Goal: Transaction & Acquisition: Purchase product/service

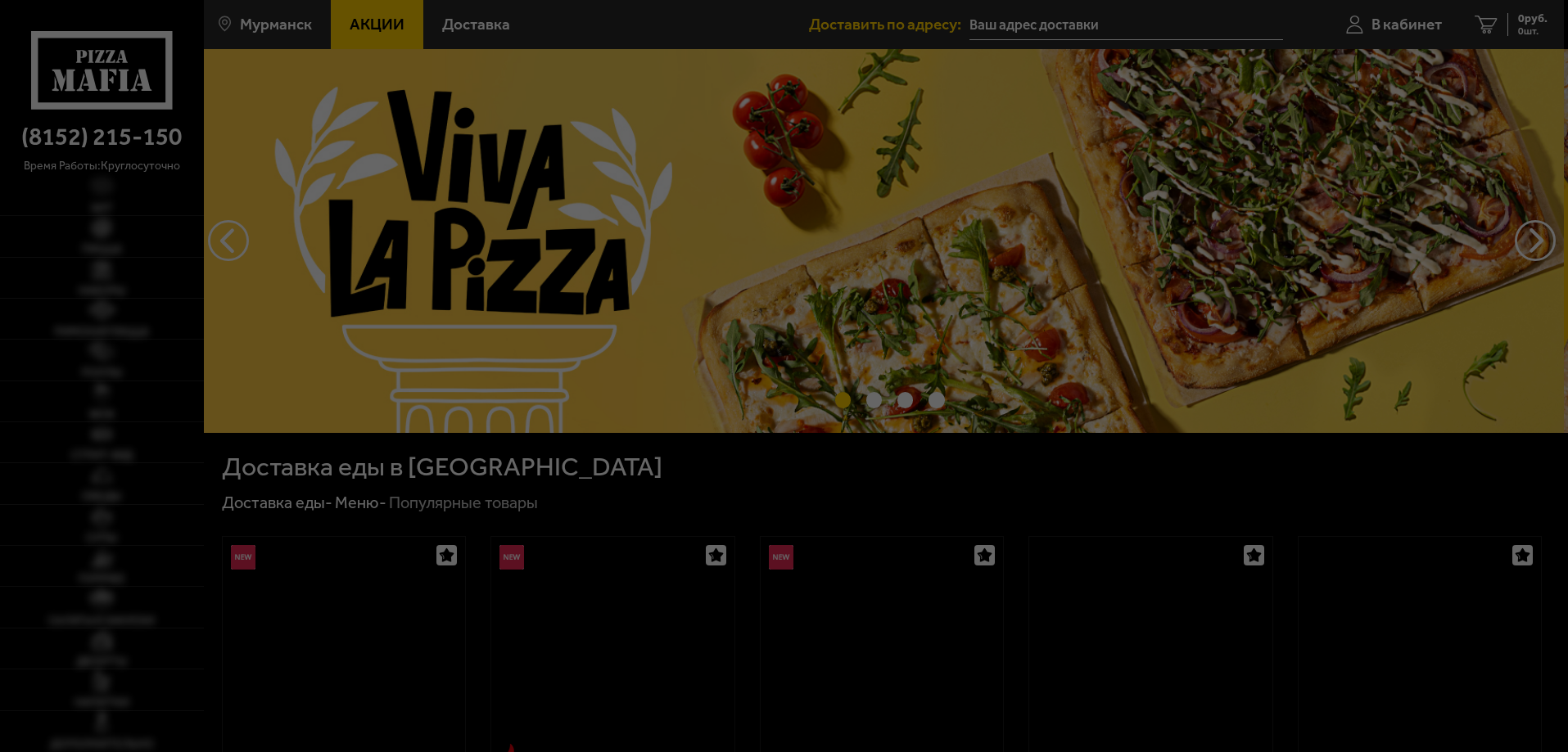
type input "[STREET_ADDRESS][PERSON_NAME]"
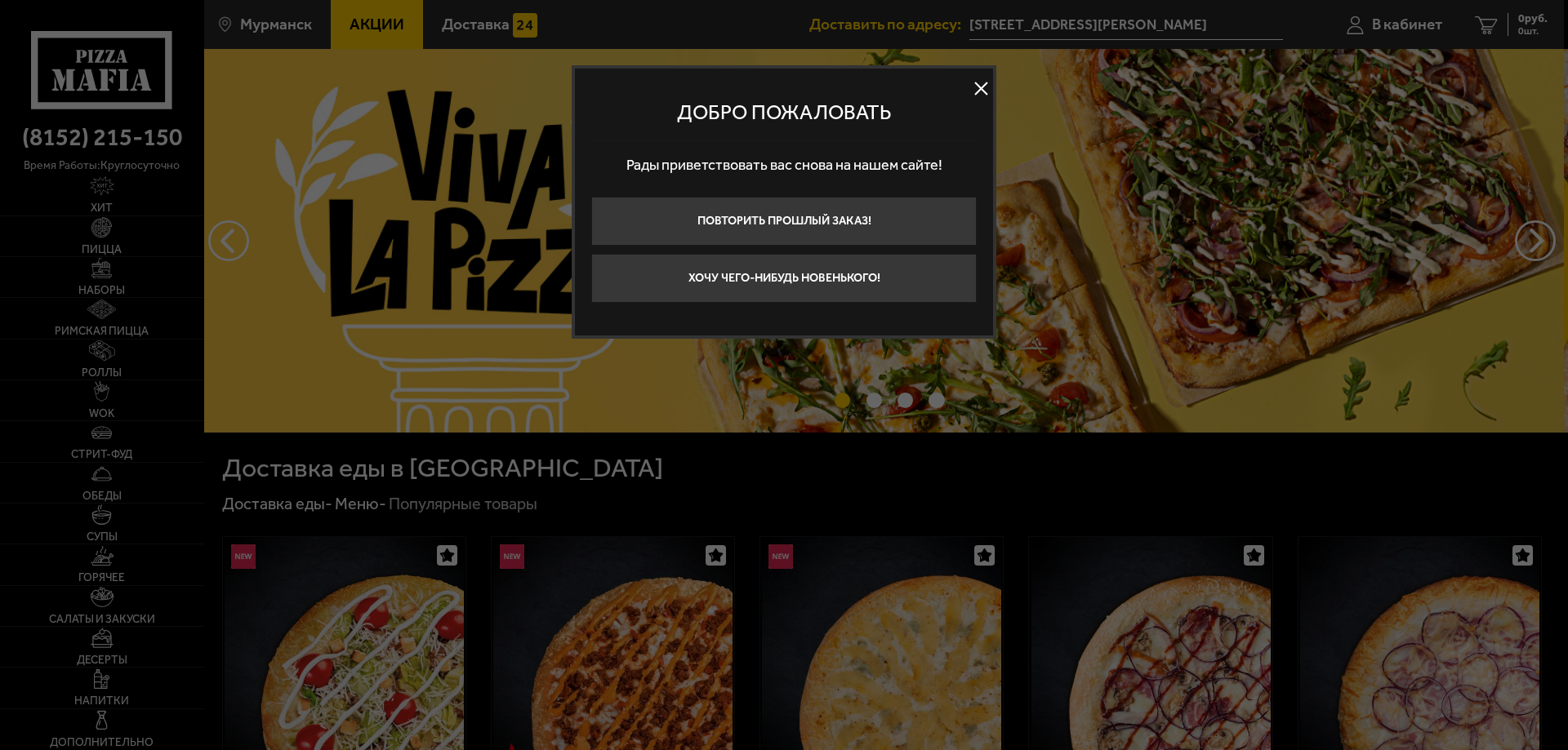
click at [984, 85] on button at bounding box center [980, 89] width 25 height 25
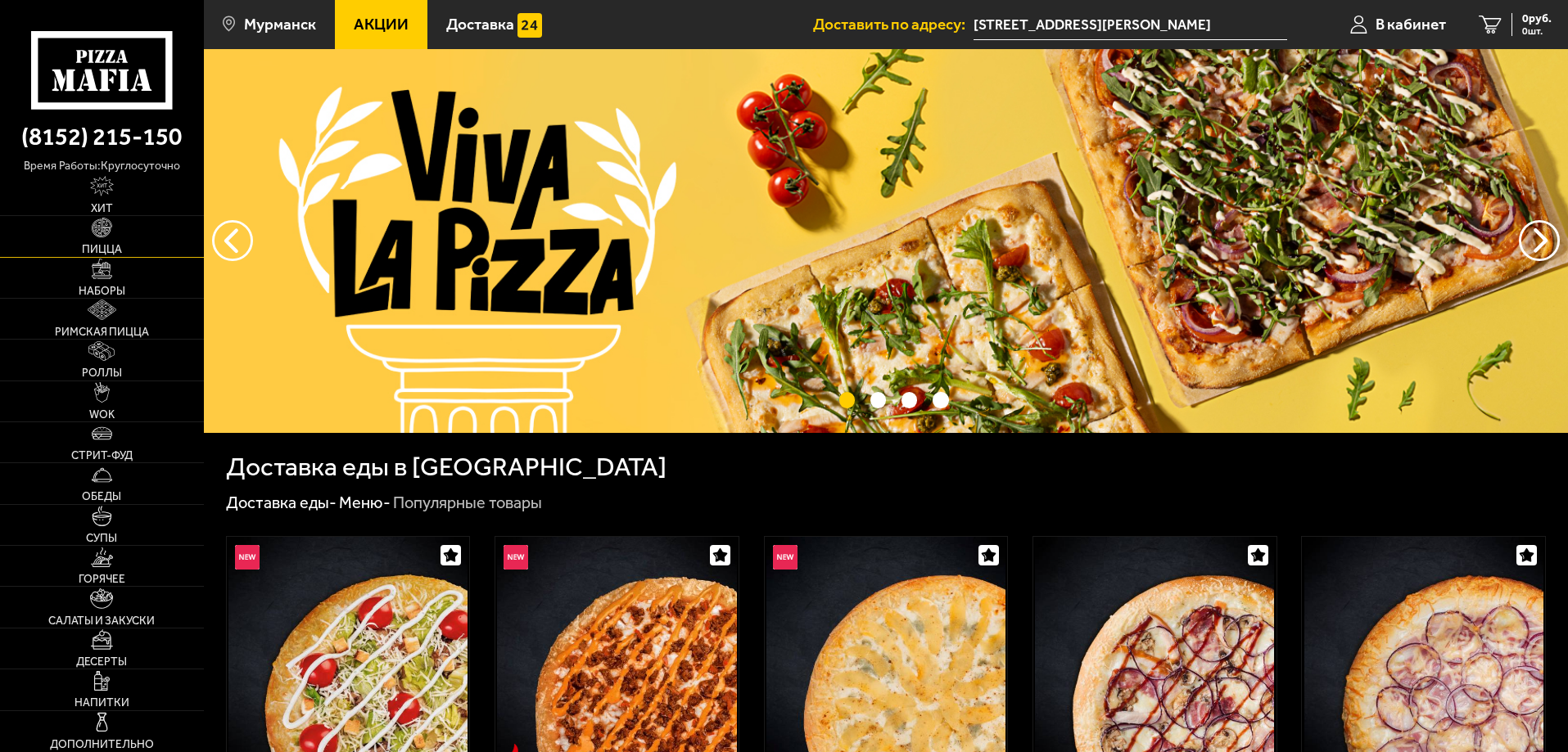
click at [107, 246] on span "Пицца" at bounding box center [102, 249] width 40 height 11
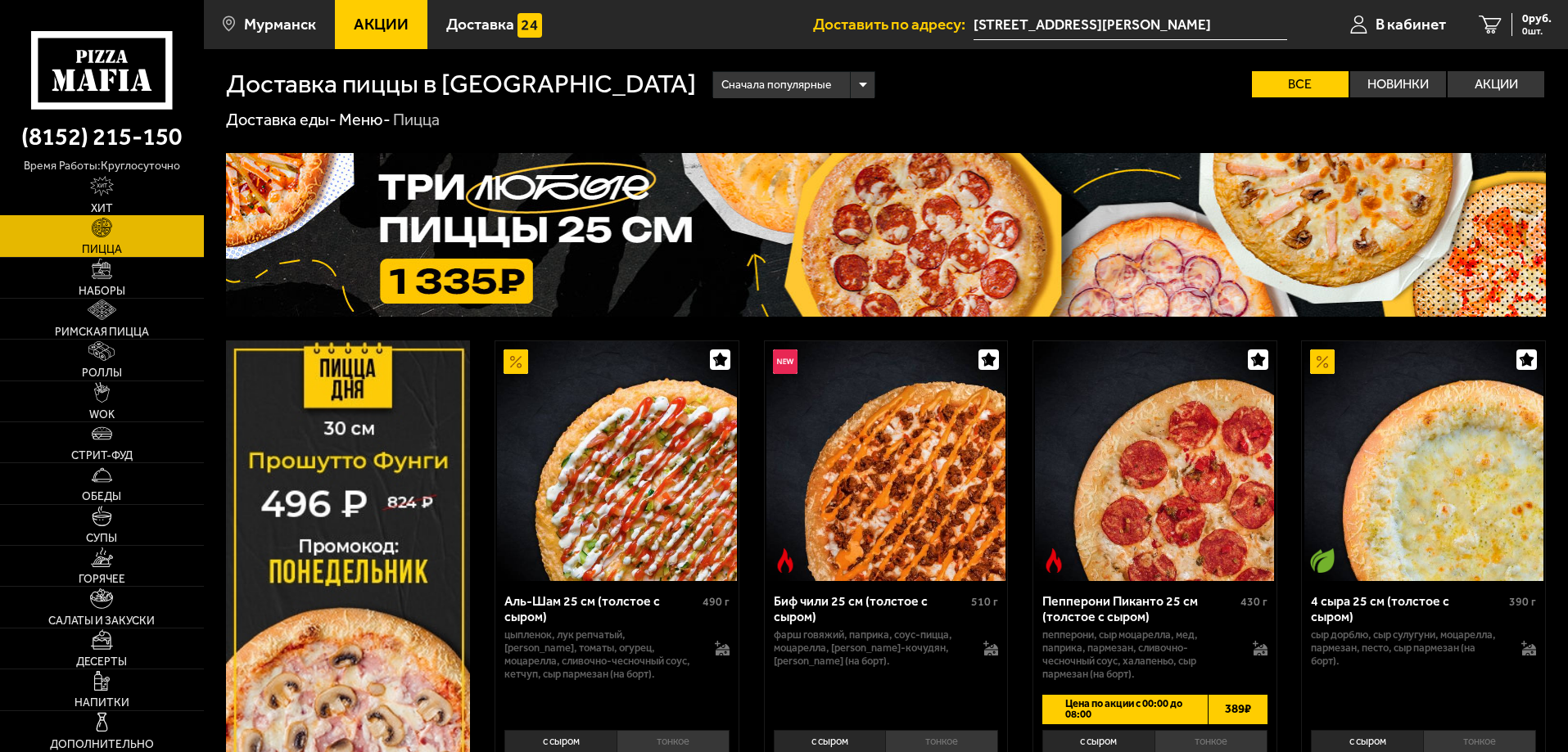
click at [117, 200] on link "Хит" at bounding box center [102, 195] width 204 height 40
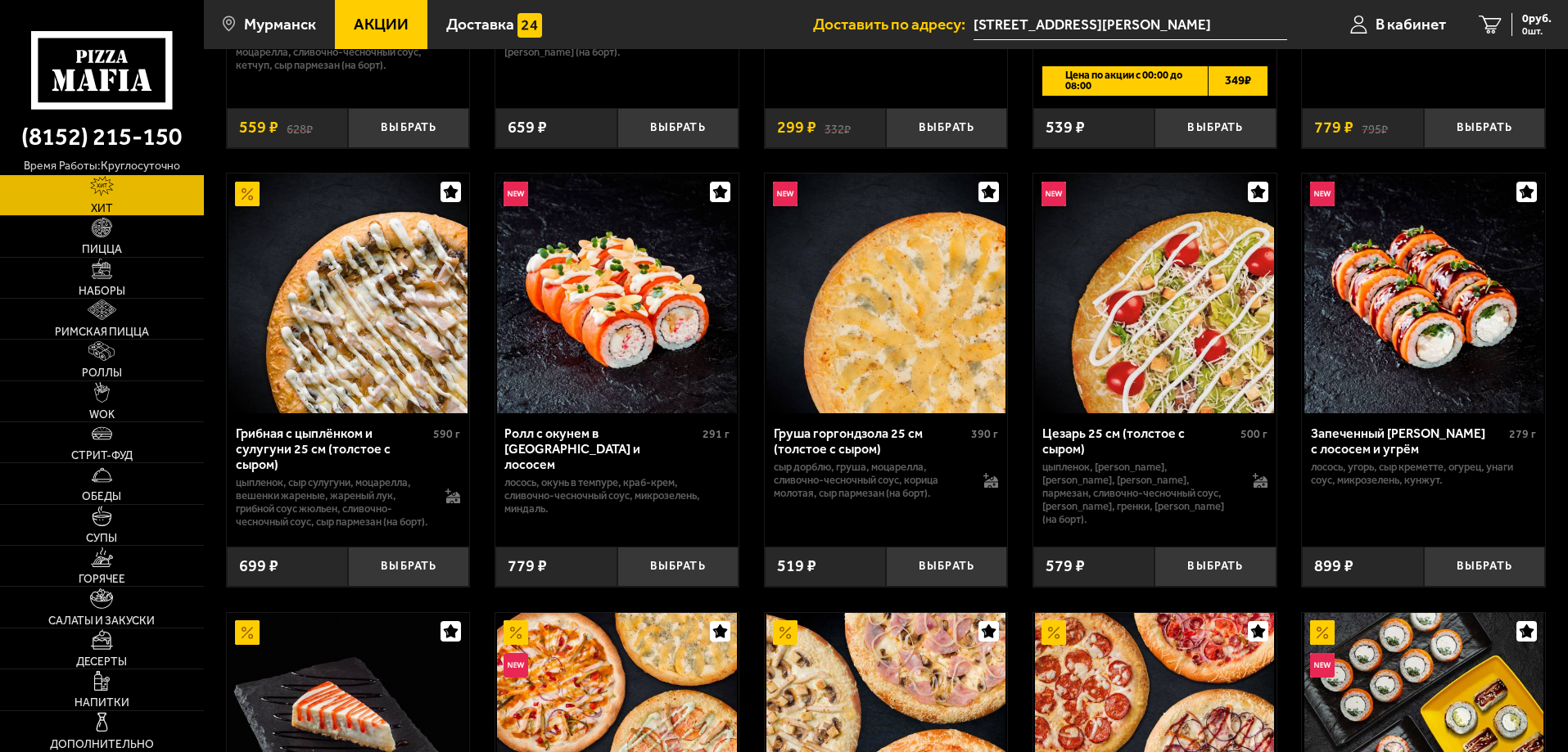
scroll to position [164, 0]
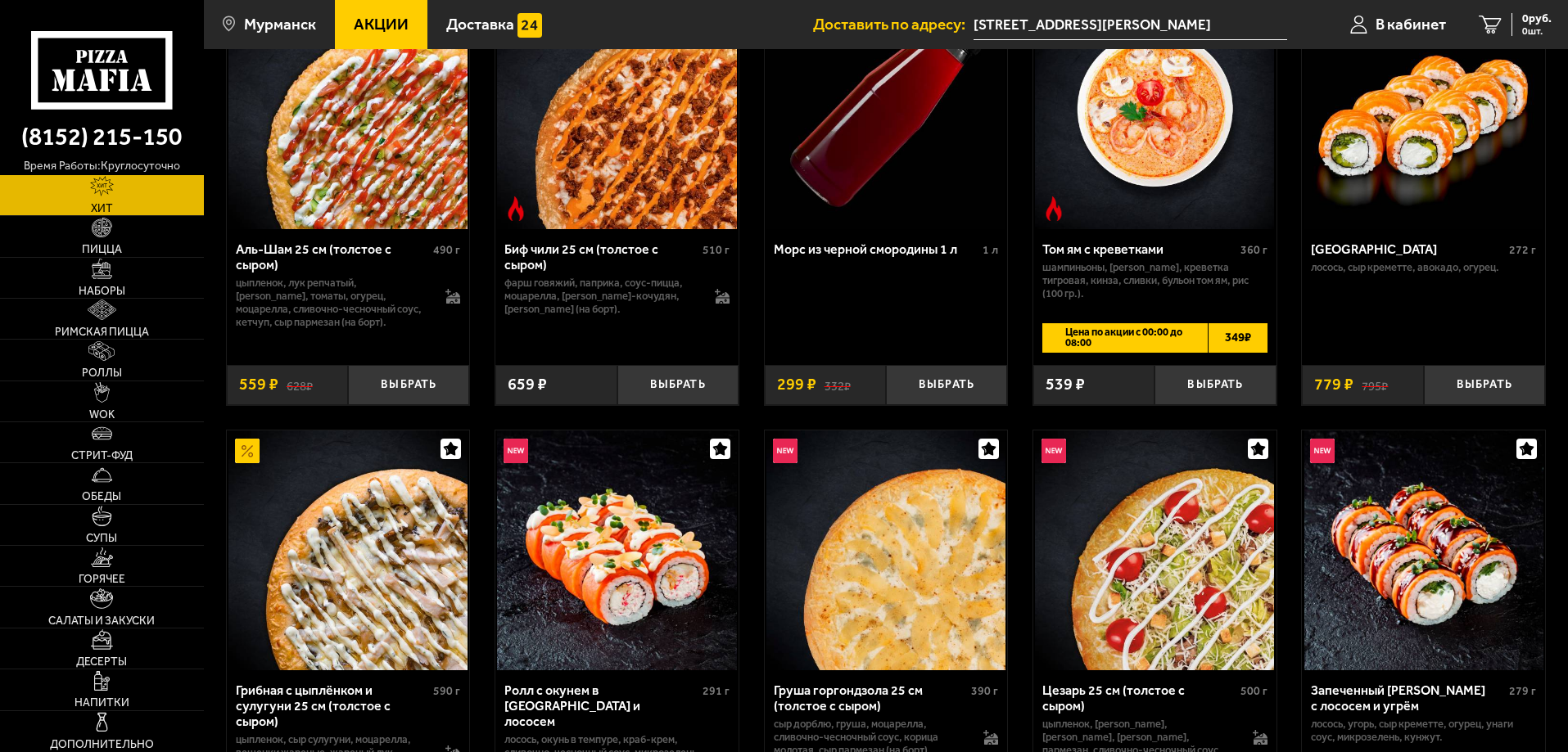
click at [93, 212] on span "Хит" at bounding box center [102, 208] width 22 height 11
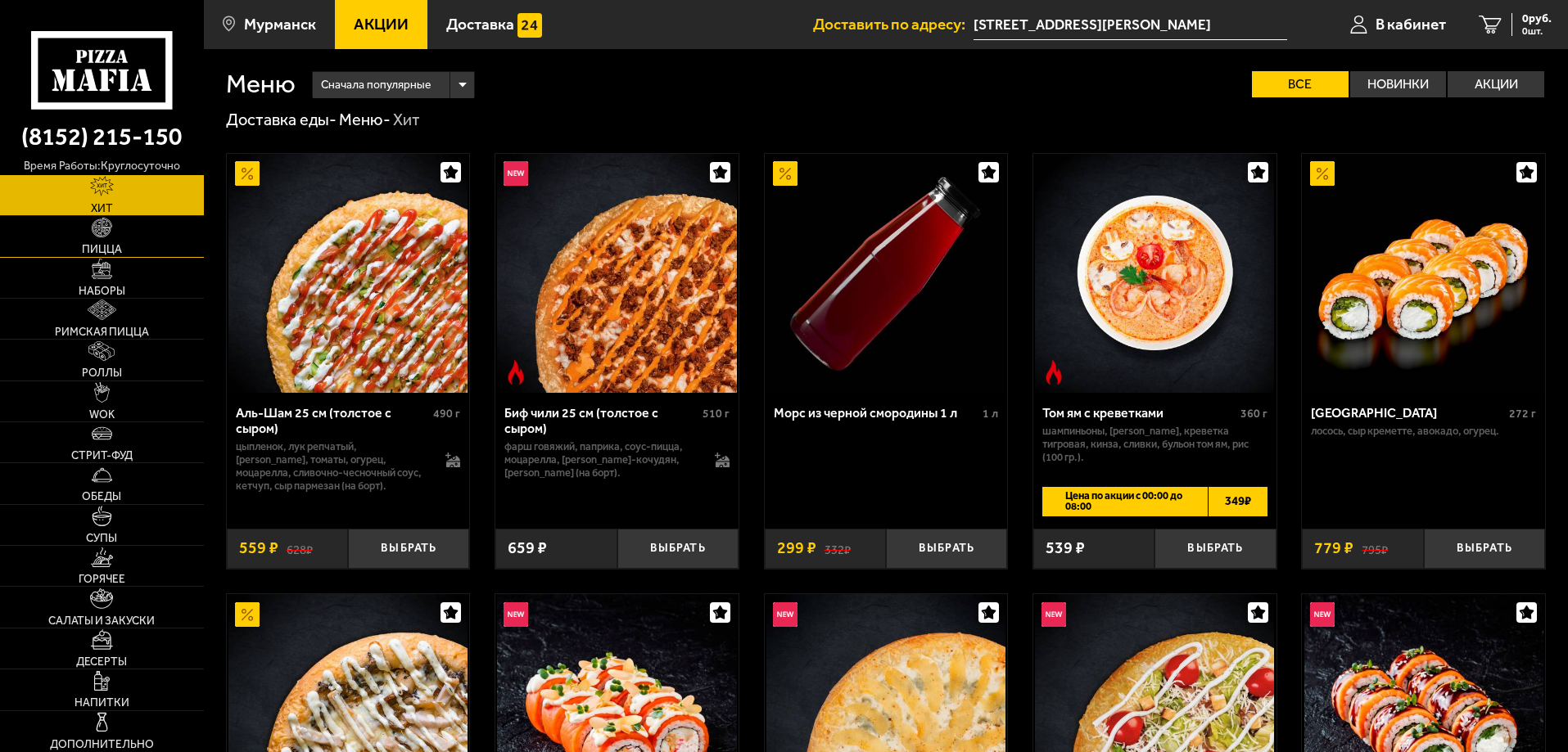
click at [109, 231] on img at bounding box center [102, 228] width 21 height 21
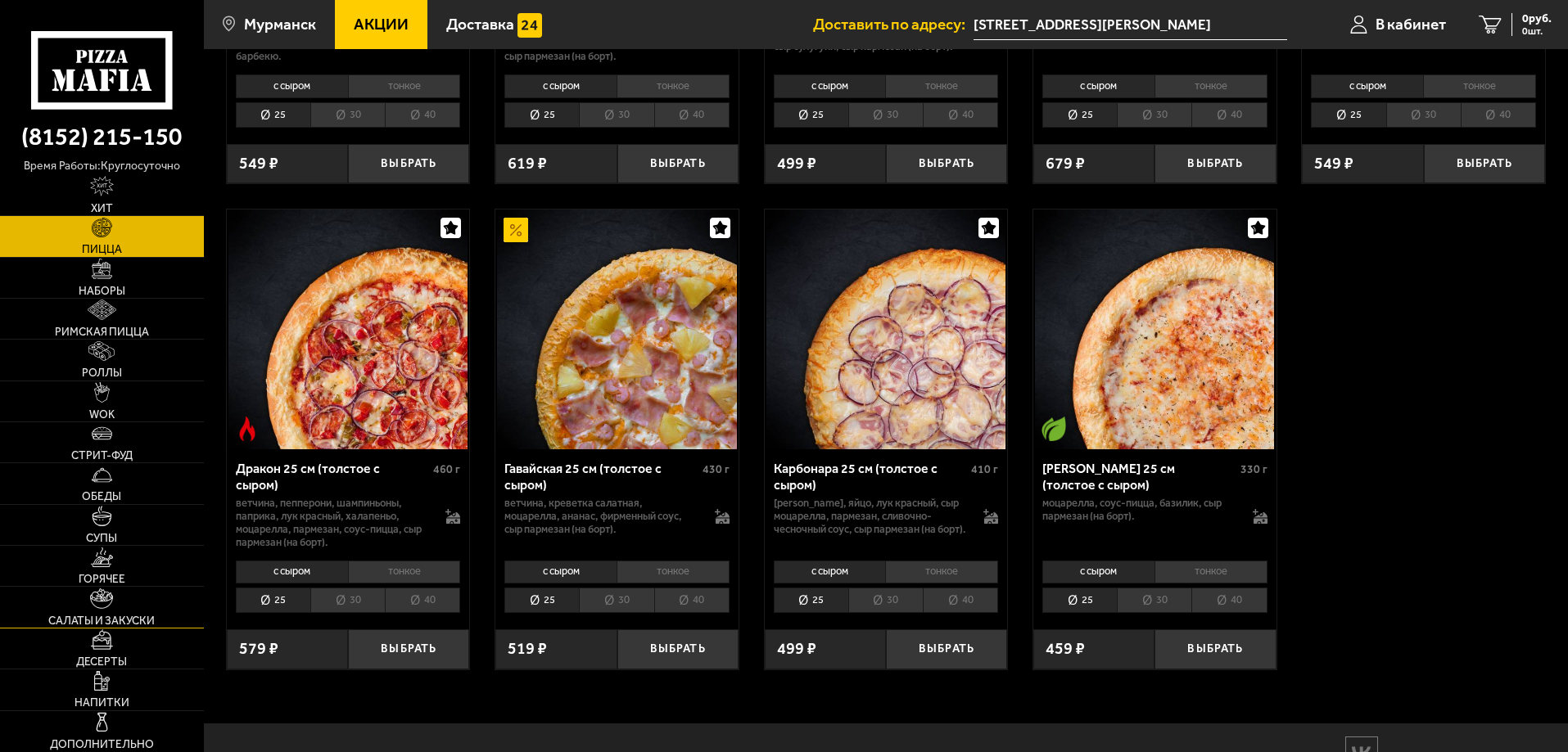
scroll to position [2688, 0]
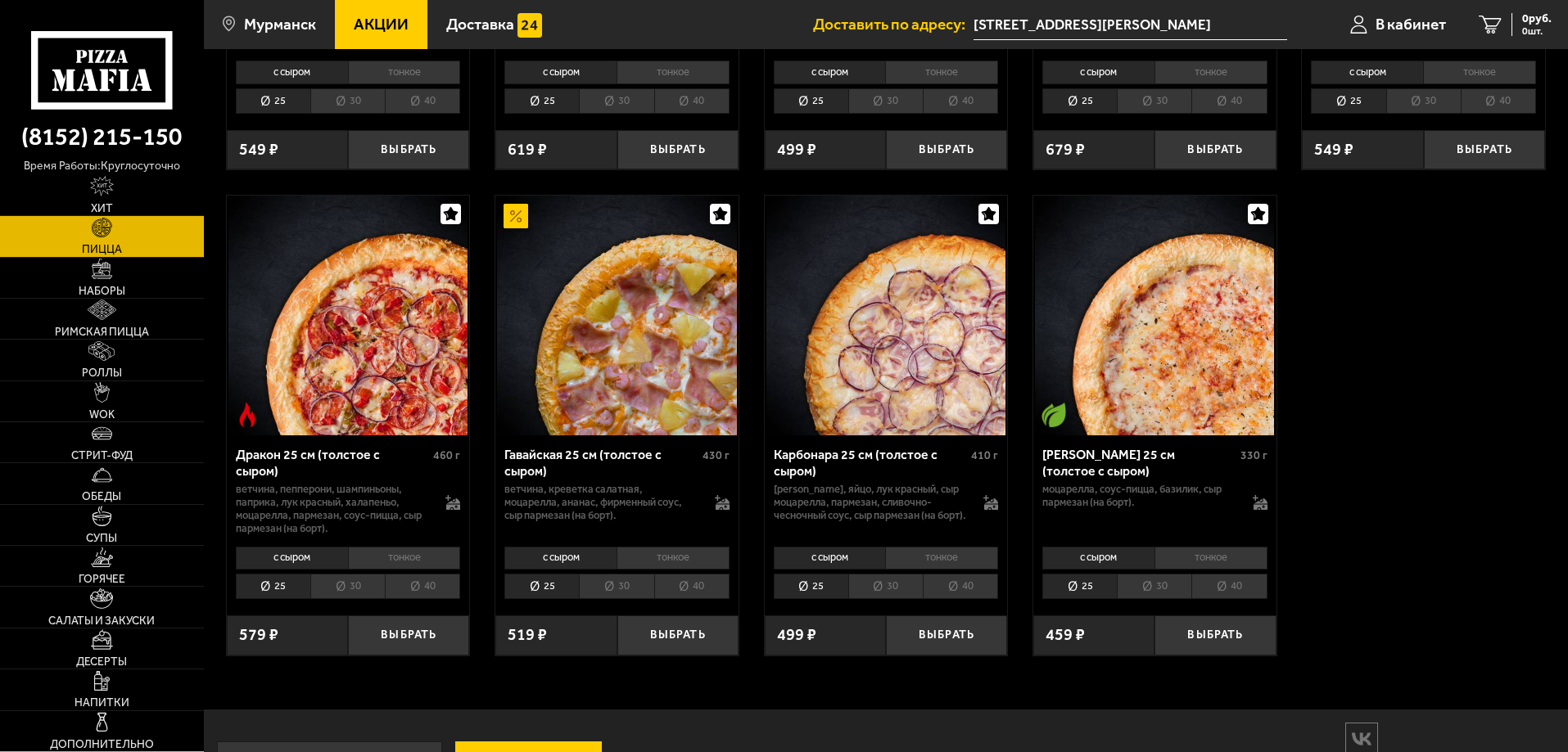
click at [125, 725] on link "Дополнительно" at bounding box center [102, 731] width 204 height 40
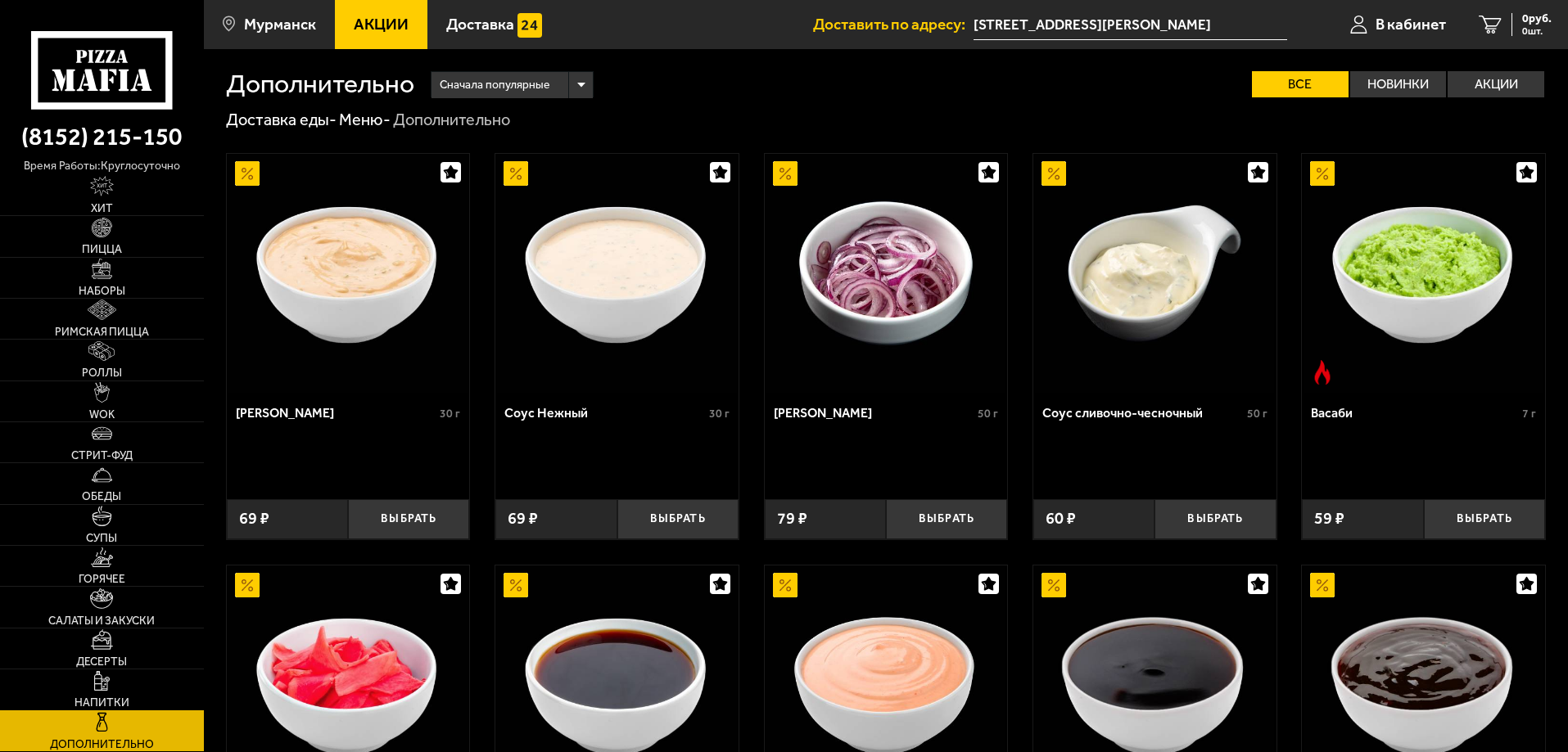
click at [124, 682] on link "Напитки" at bounding box center [102, 689] width 204 height 40
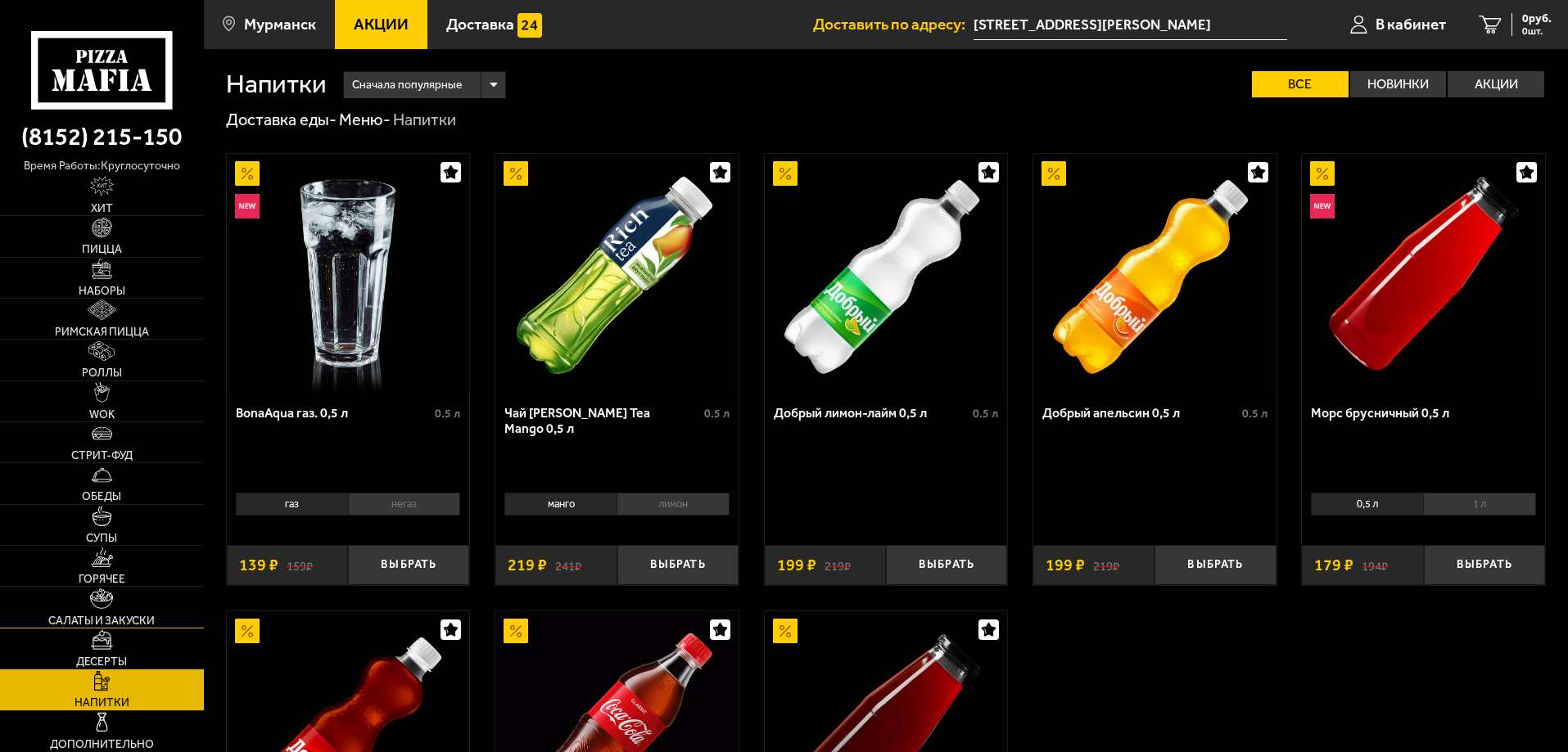
click at [115, 624] on span "Салаты и закуски" at bounding box center [101, 621] width 106 height 11
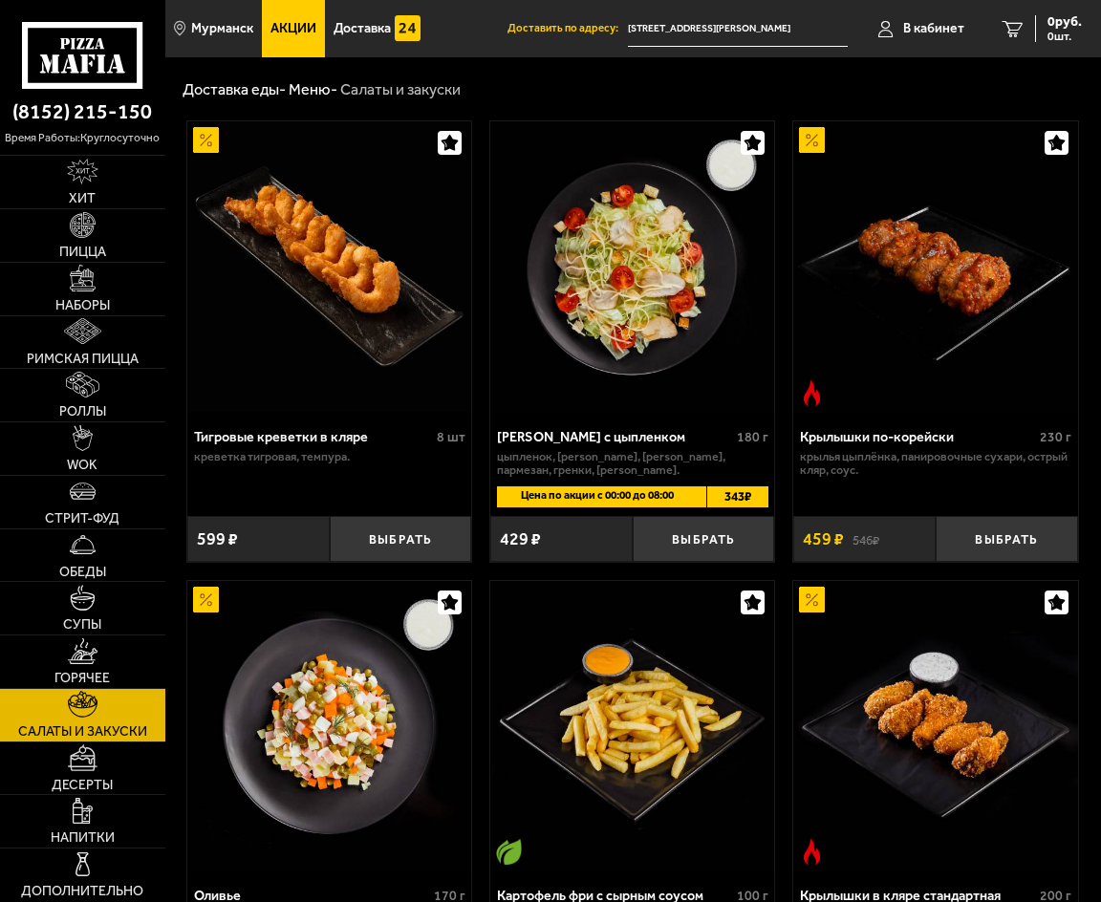
scroll to position [96, 0]
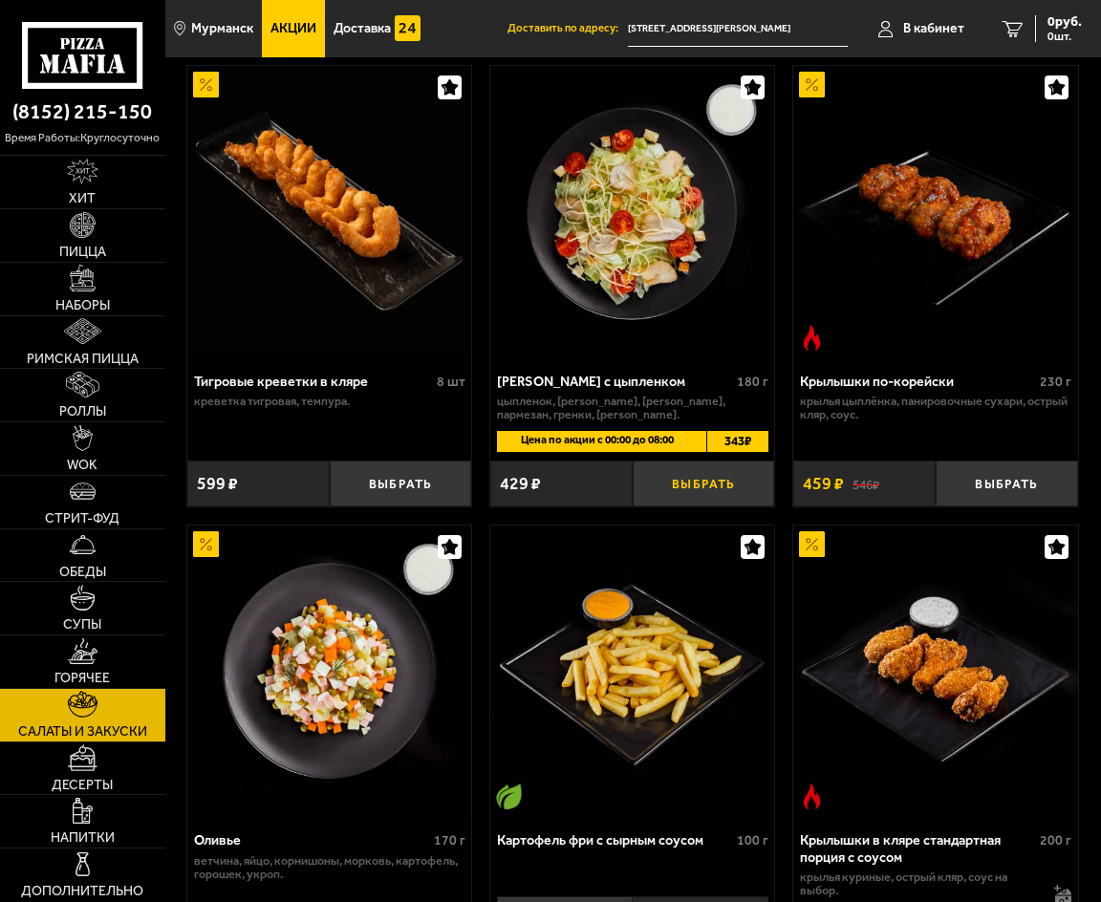
click at [683, 491] on button "Выбрать" at bounding box center [704, 484] width 142 height 46
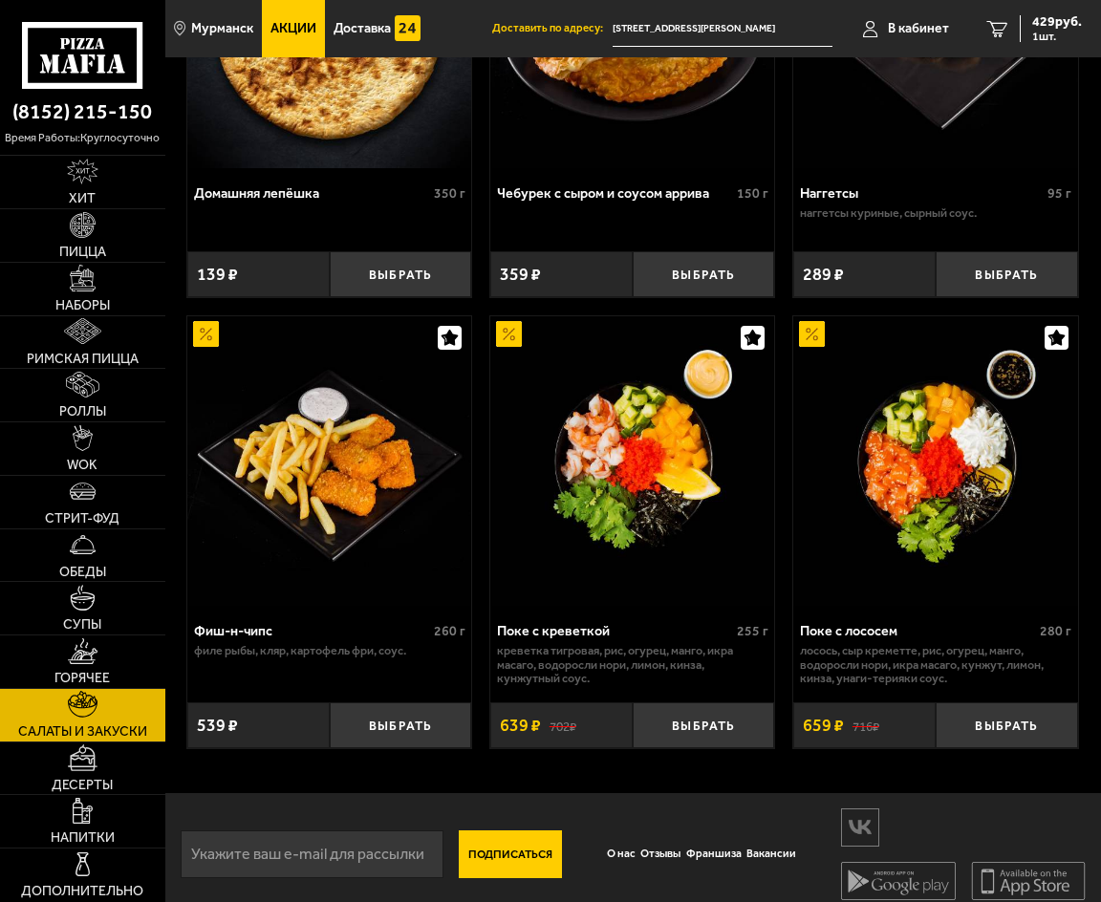
scroll to position [2250, 0]
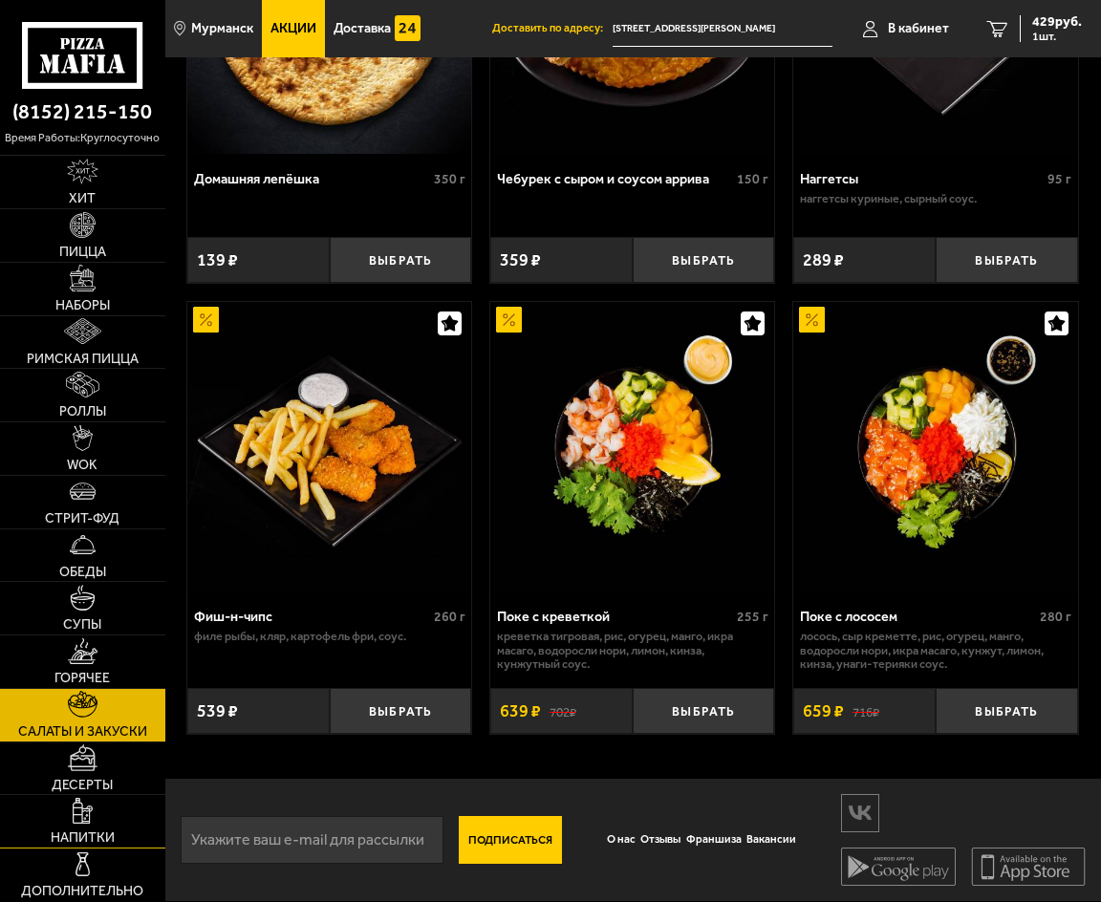
click at [64, 821] on link "Напитки" at bounding box center [82, 821] width 165 height 53
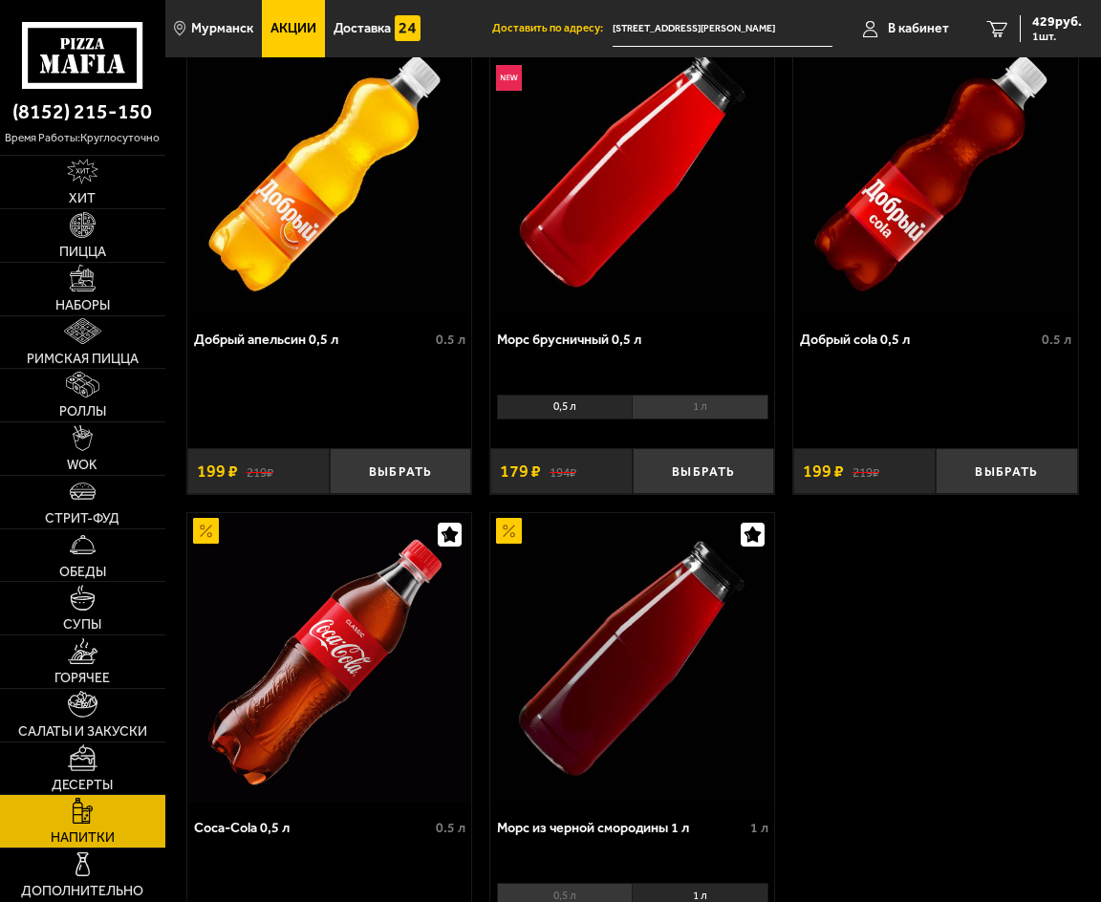
scroll to position [669, 0]
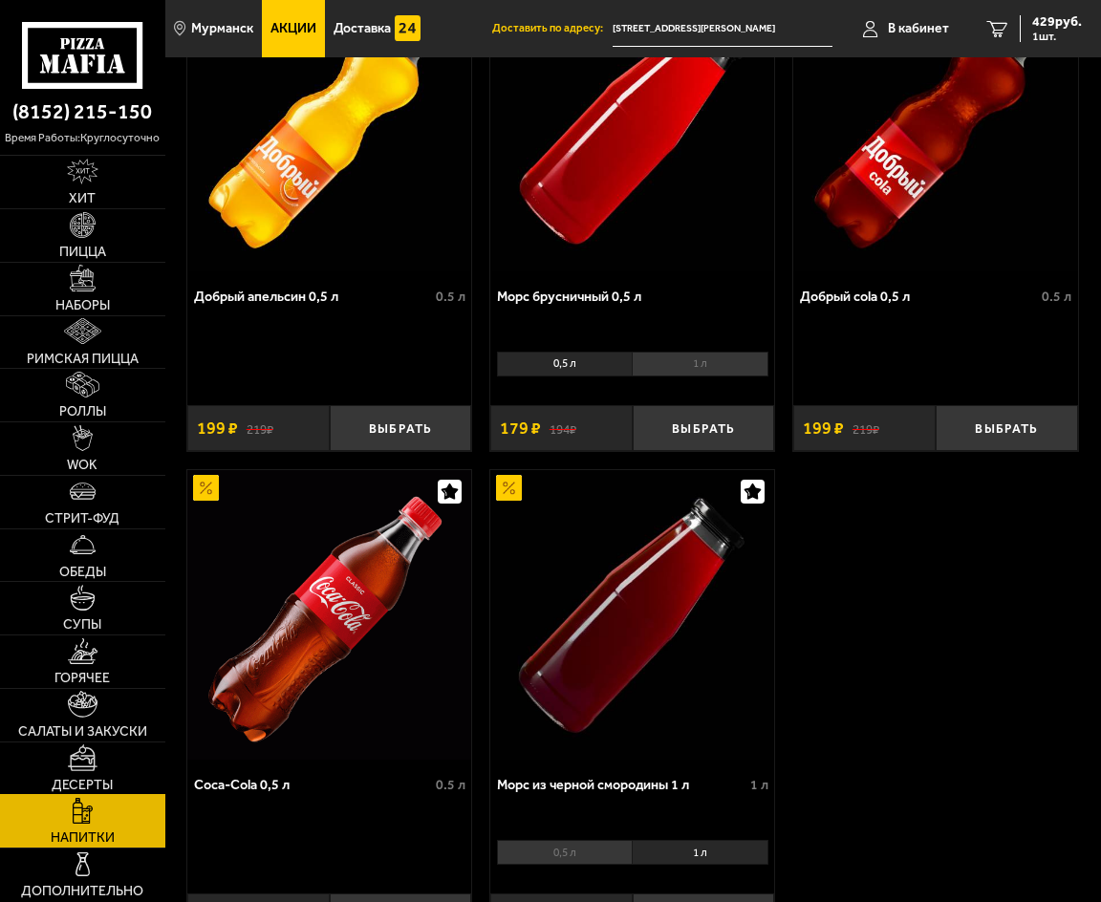
click at [72, 753] on img at bounding box center [82, 757] width 29 height 26
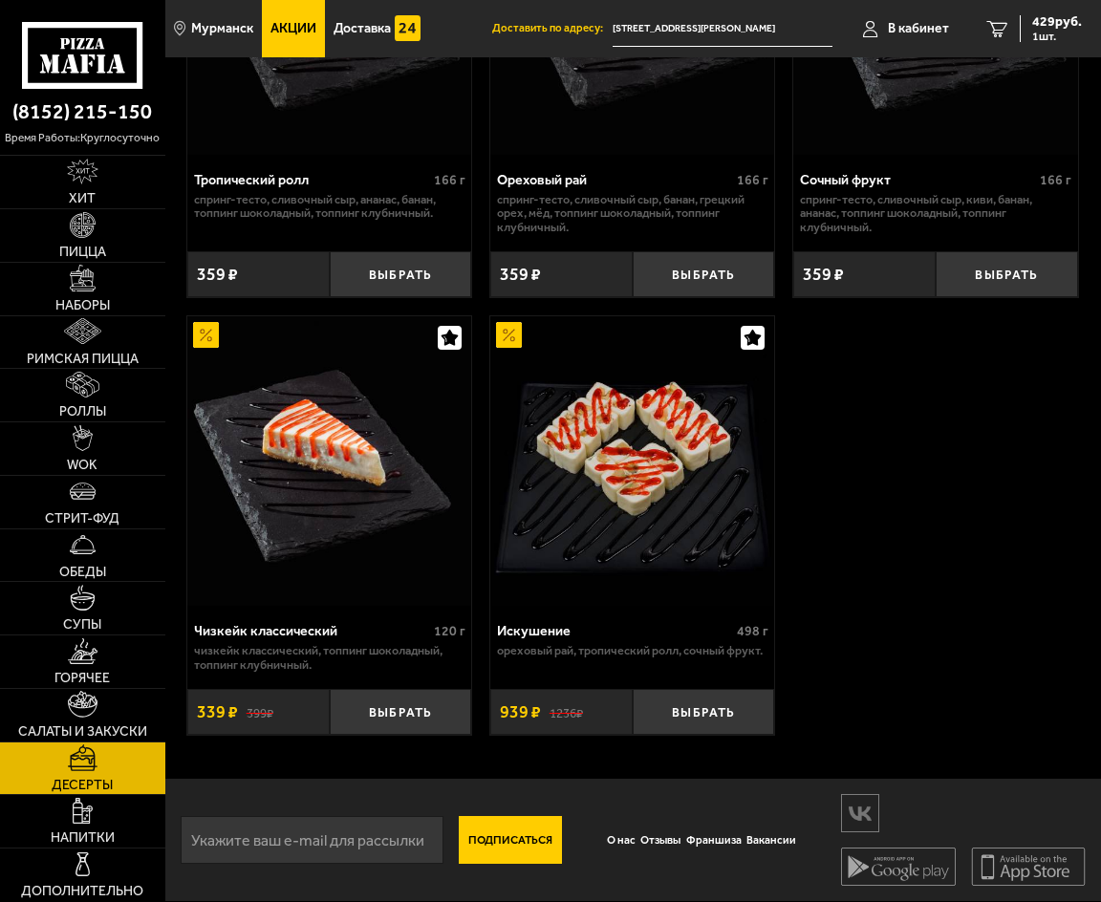
scroll to position [301, 0]
click at [69, 689] on link "Салаты и закуски" at bounding box center [82, 715] width 165 height 53
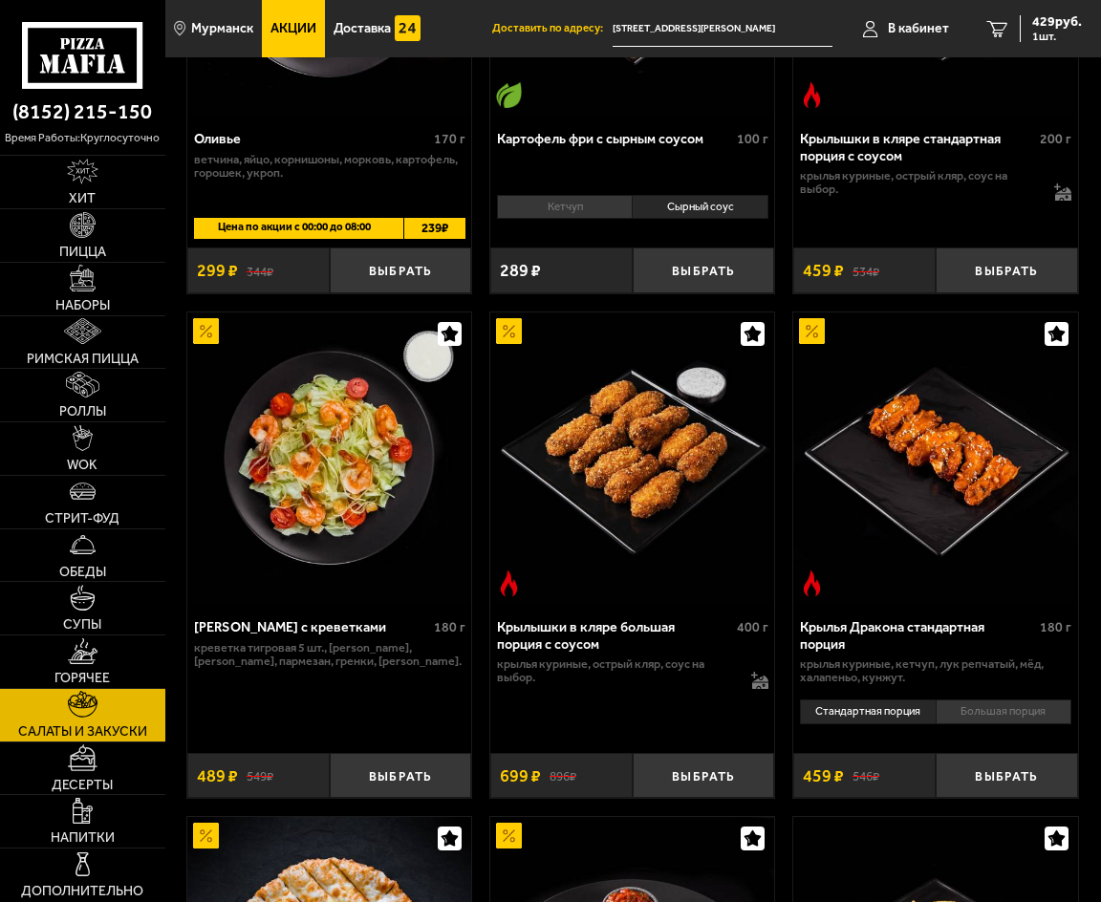
scroll to position [956, 0]
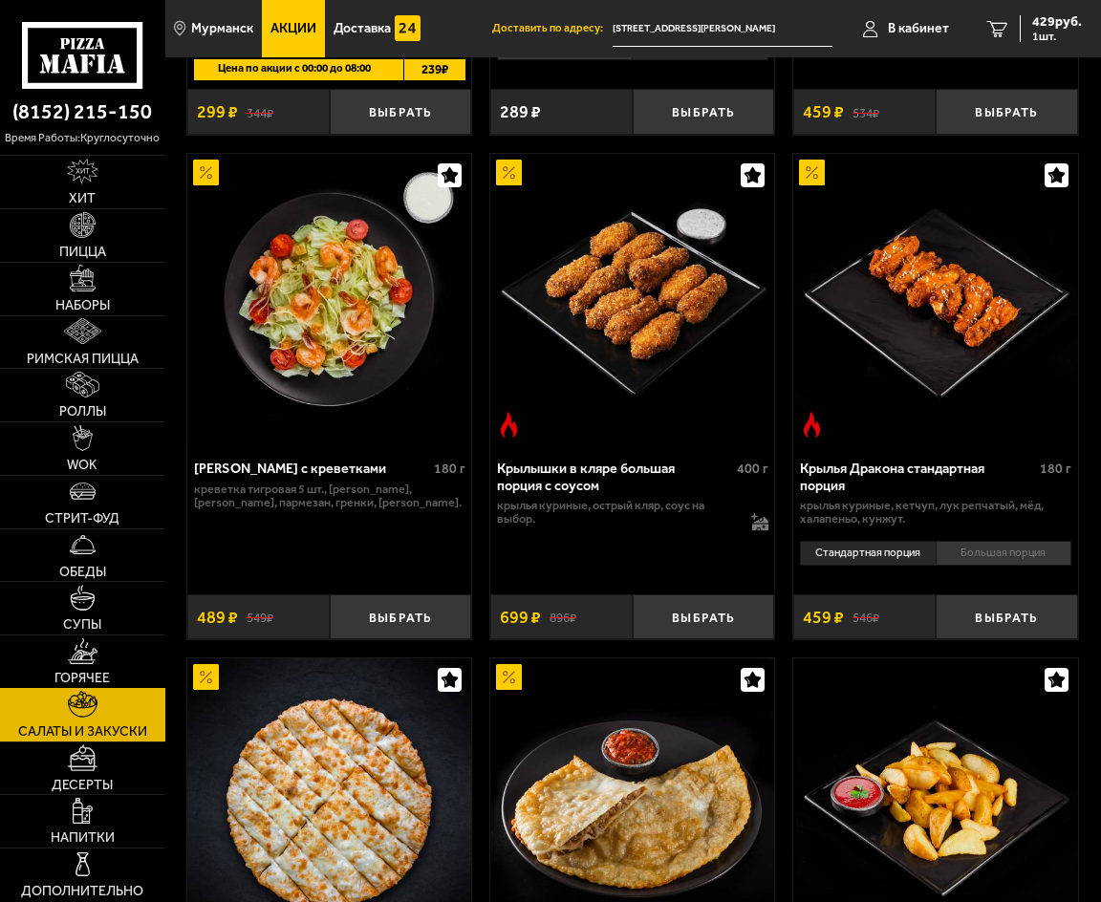
click at [115, 666] on link "Горячее" at bounding box center [82, 662] width 165 height 53
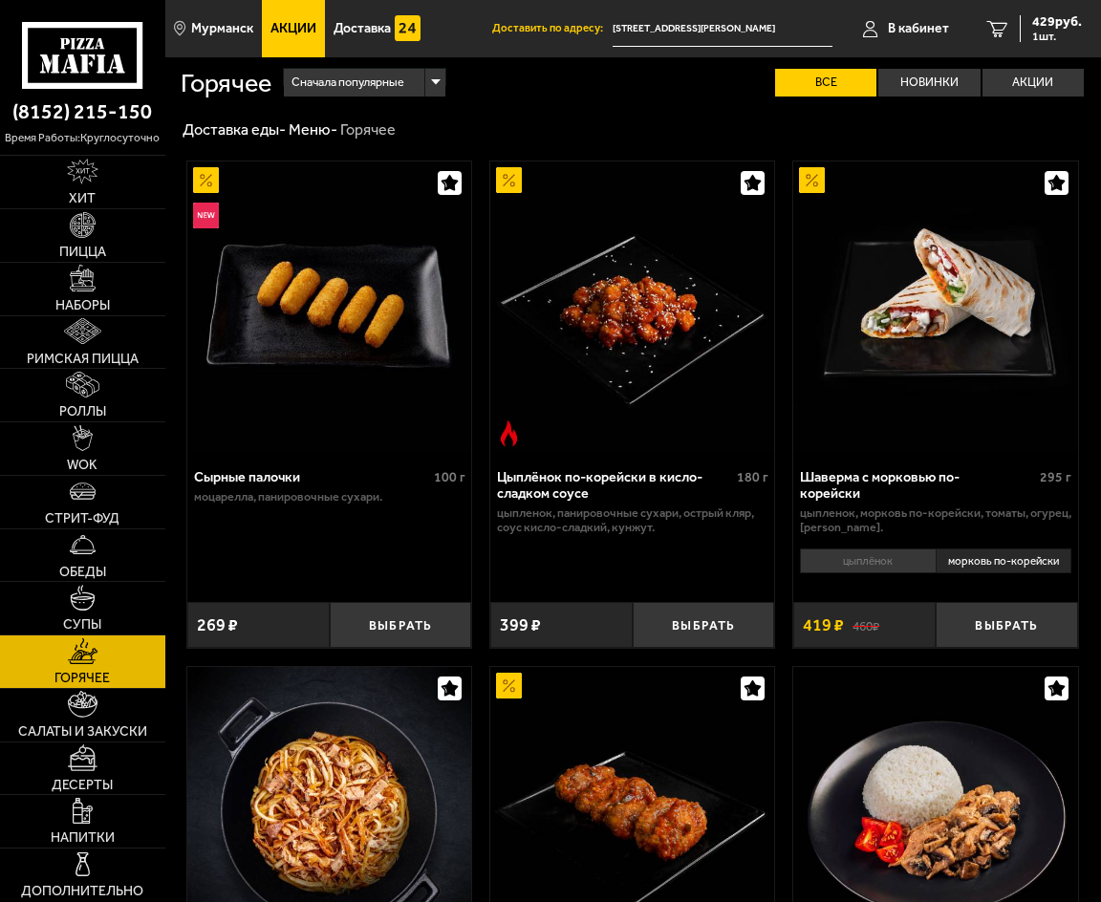
click at [890, 549] on li "цыплёнок" at bounding box center [868, 561] width 136 height 25
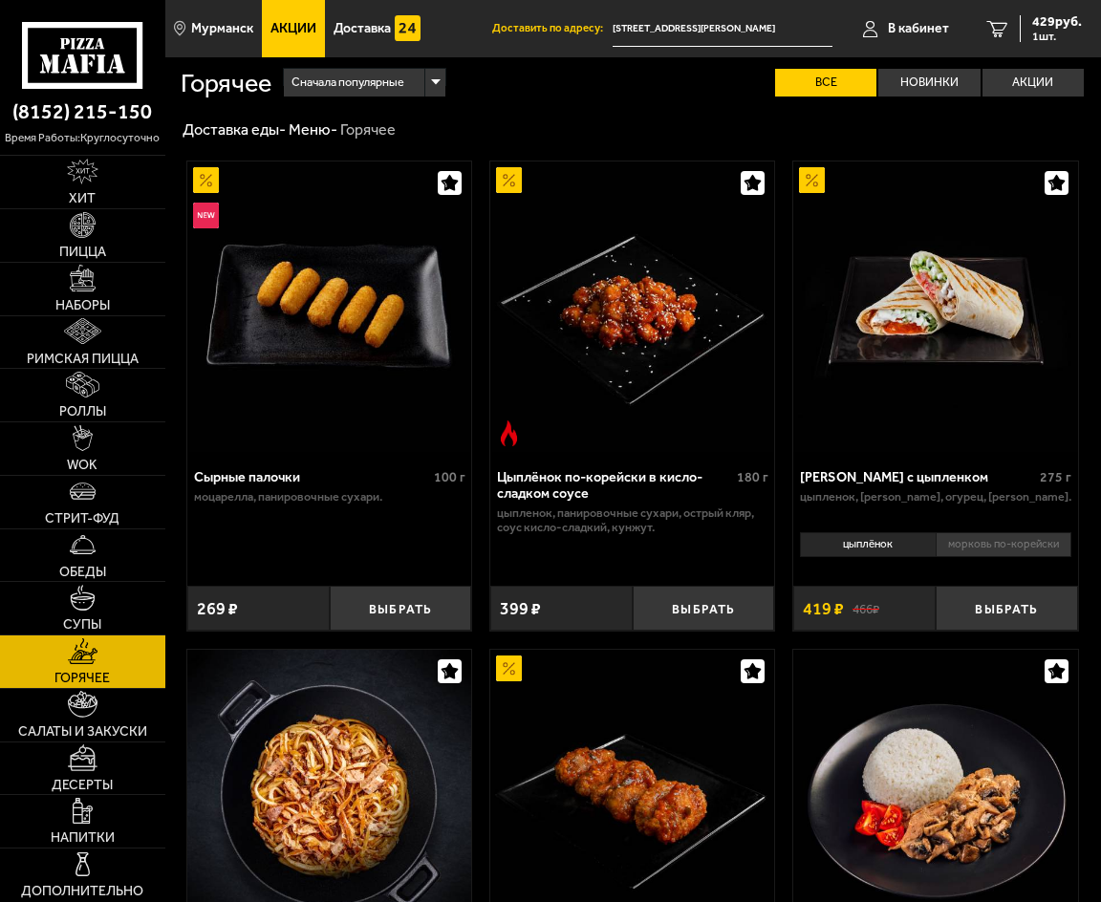
click at [975, 587] on div "[PERSON_NAME] с цыпленком 275 г цыпленок, [PERSON_NAME], огурец, [PERSON_NAME].…" at bounding box center [935, 546] width 284 height 171
click at [964, 597] on button "Выбрать" at bounding box center [1007, 609] width 142 height 46
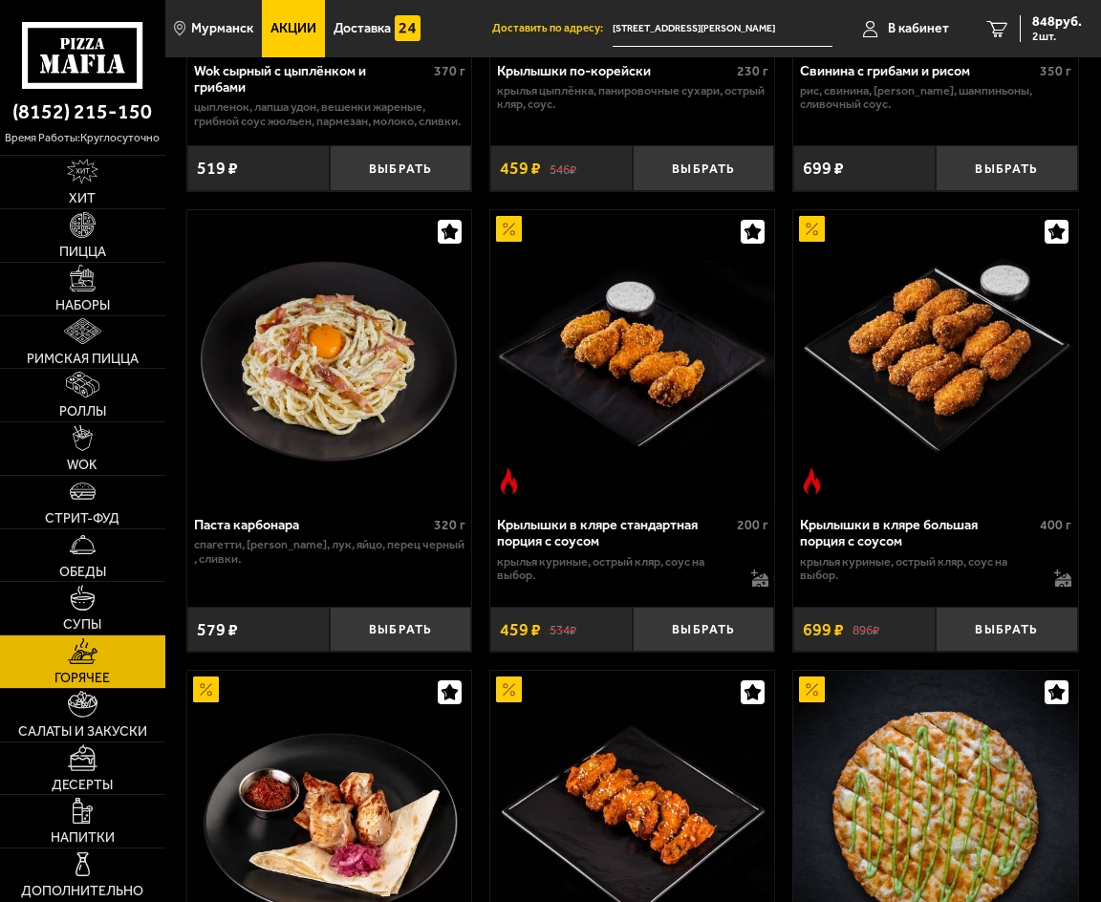
scroll to position [956, 0]
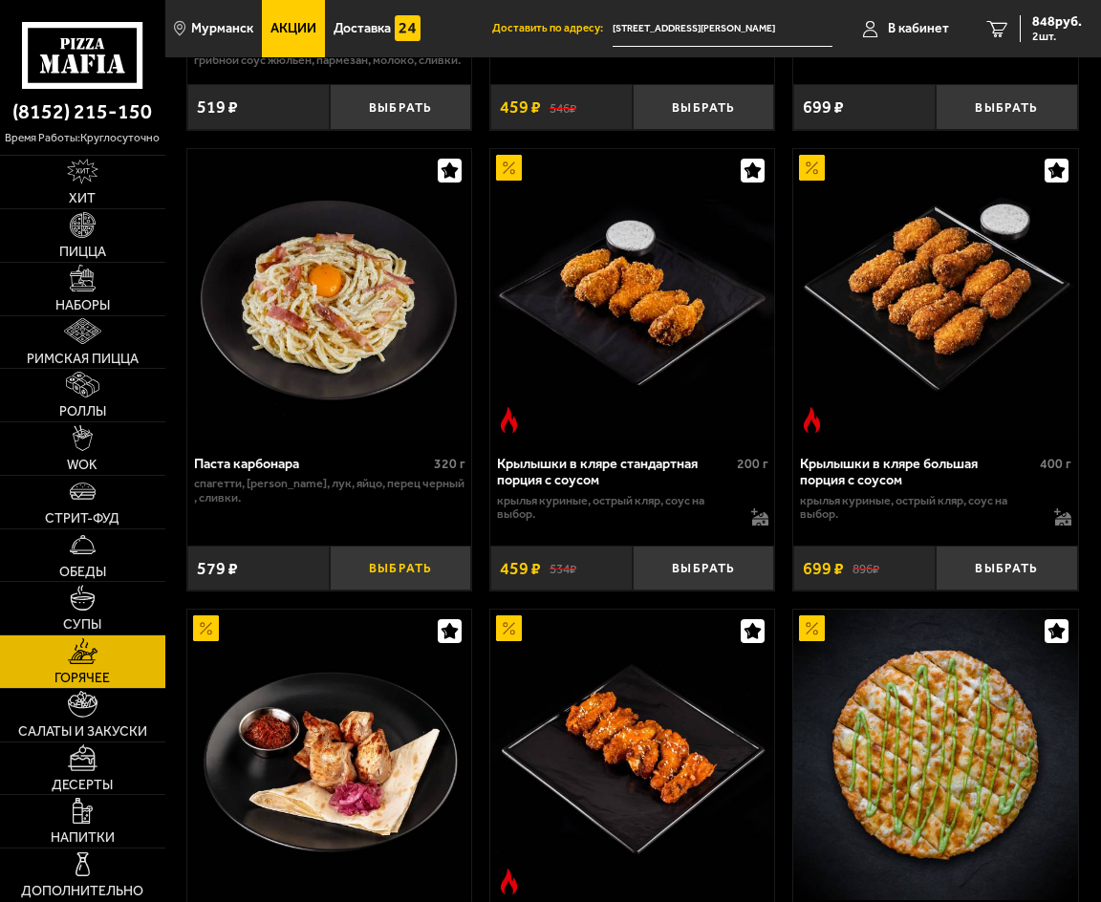
click at [417, 563] on button "Выбрать" at bounding box center [401, 569] width 142 height 46
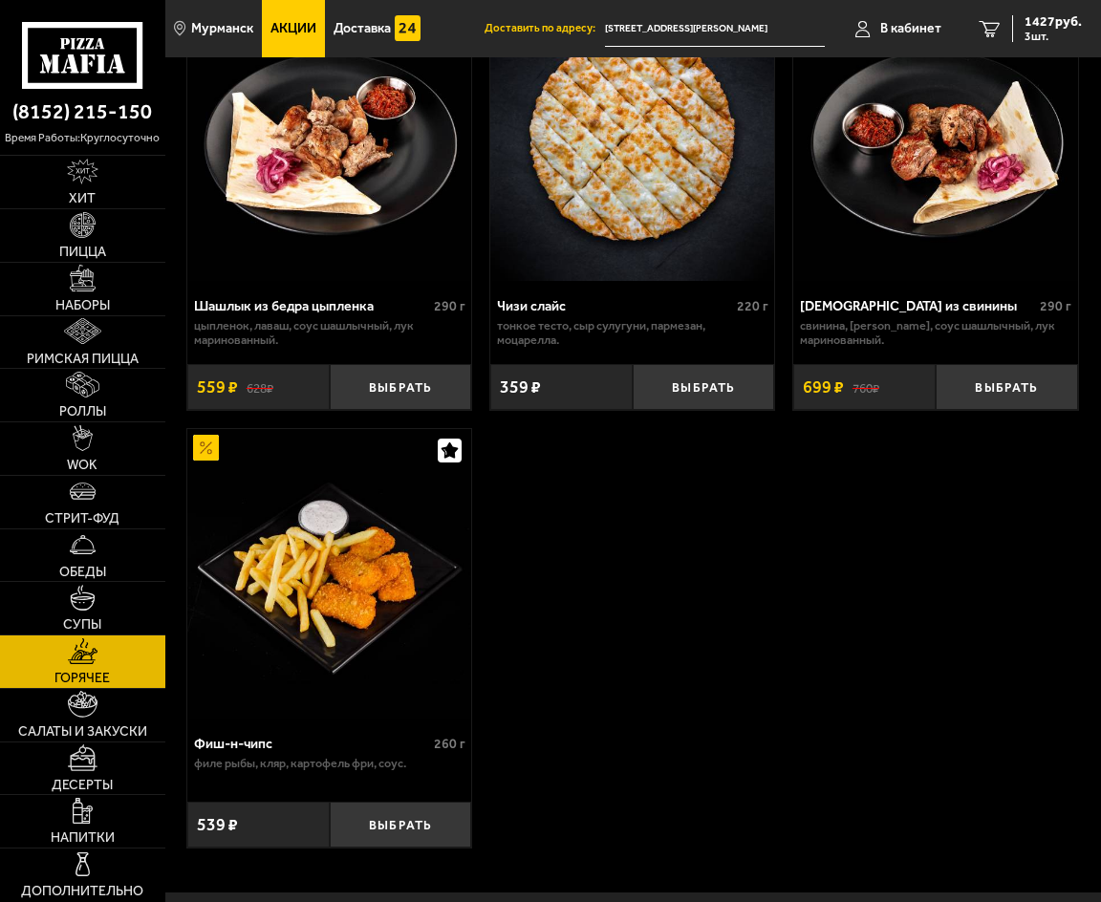
scroll to position [2198, 0]
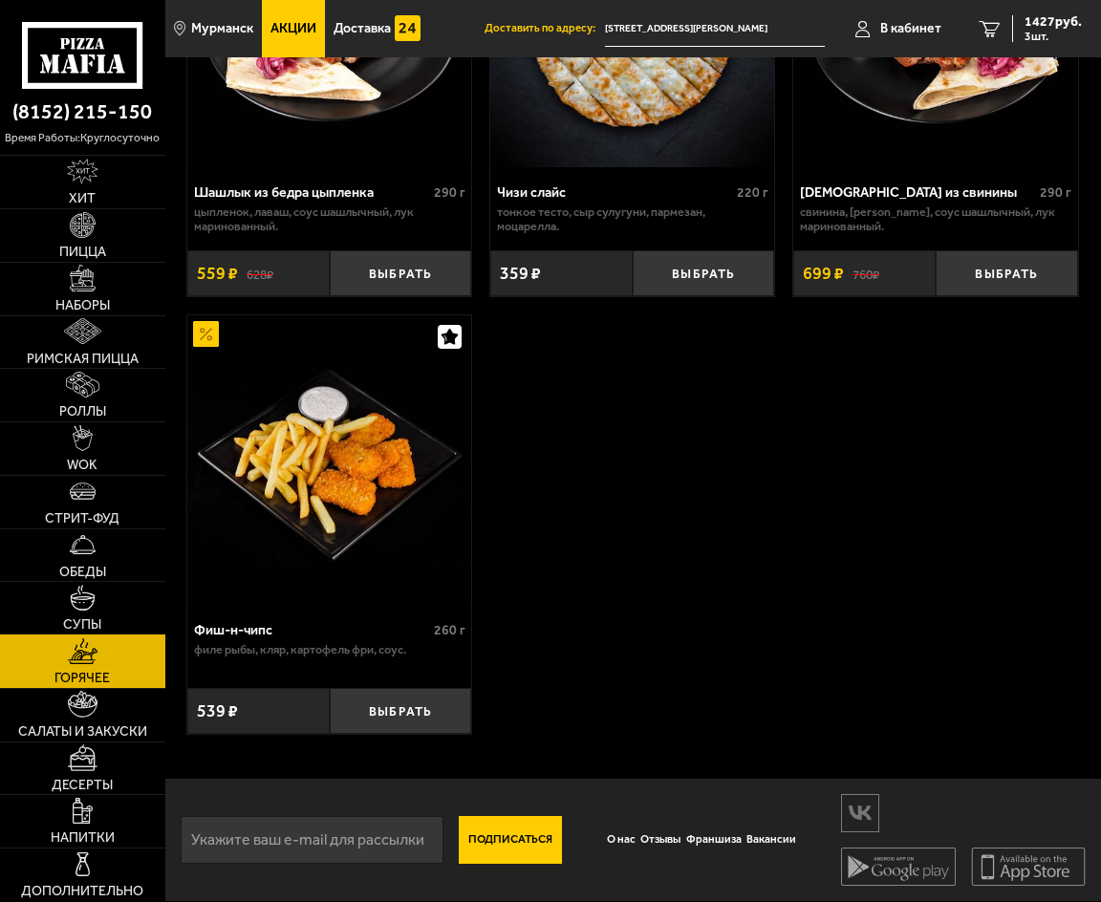
click at [97, 613] on link "Супы" at bounding box center [82, 608] width 165 height 53
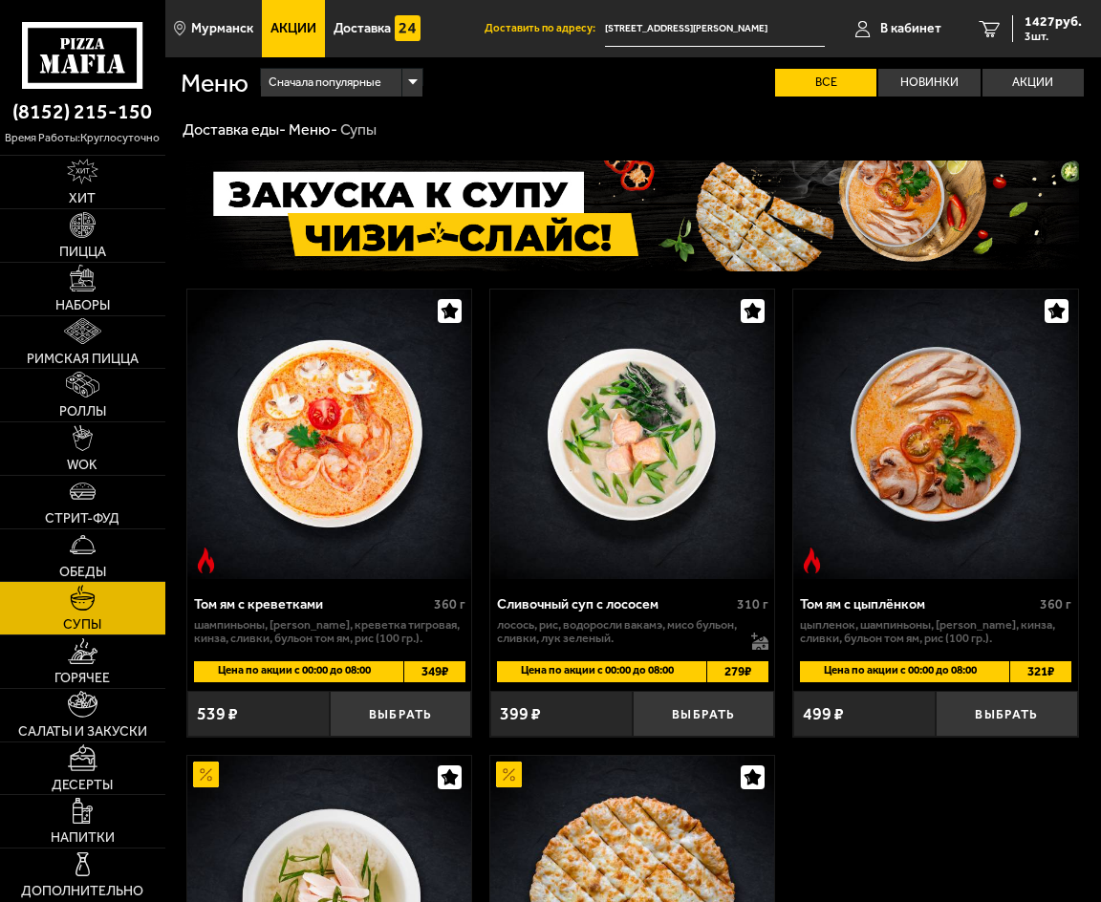
click at [442, 13] on ul "Акции Доставка" at bounding box center [373, 28] width 223 height 57
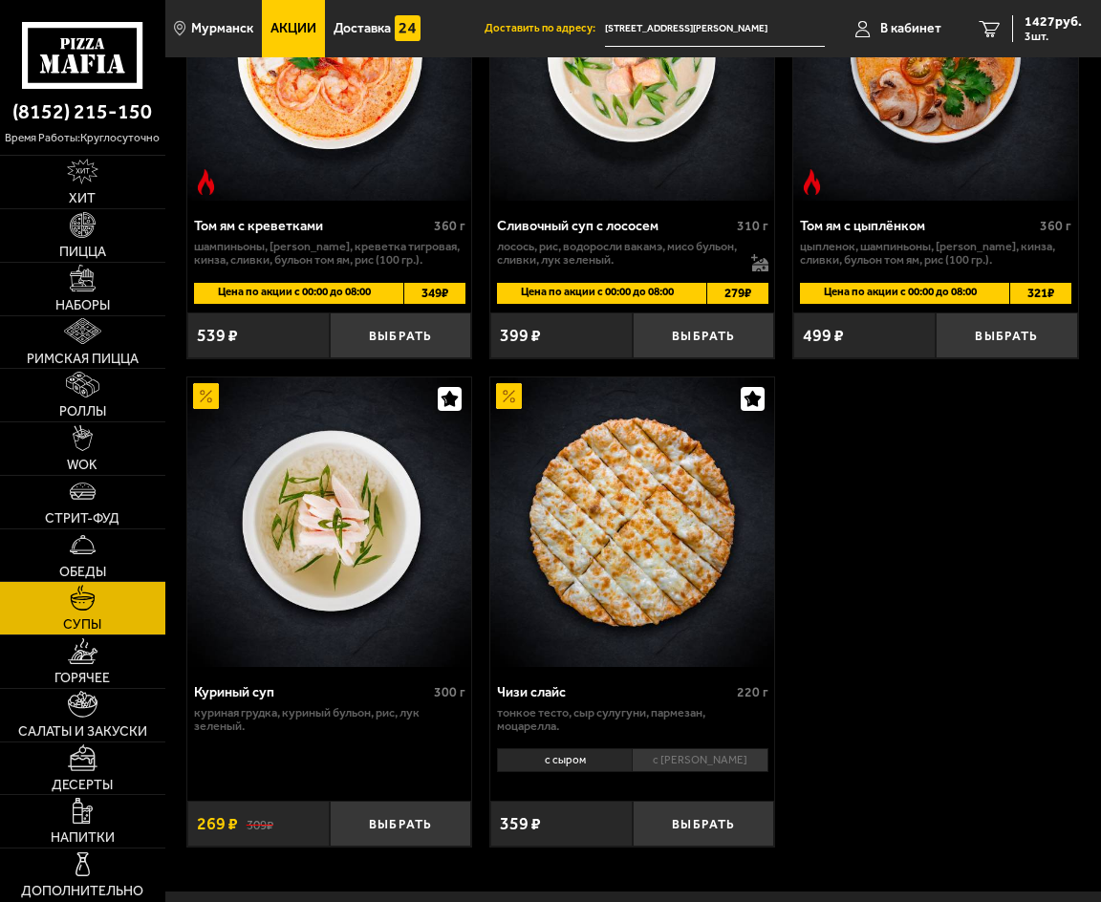
scroll to position [382, 0]
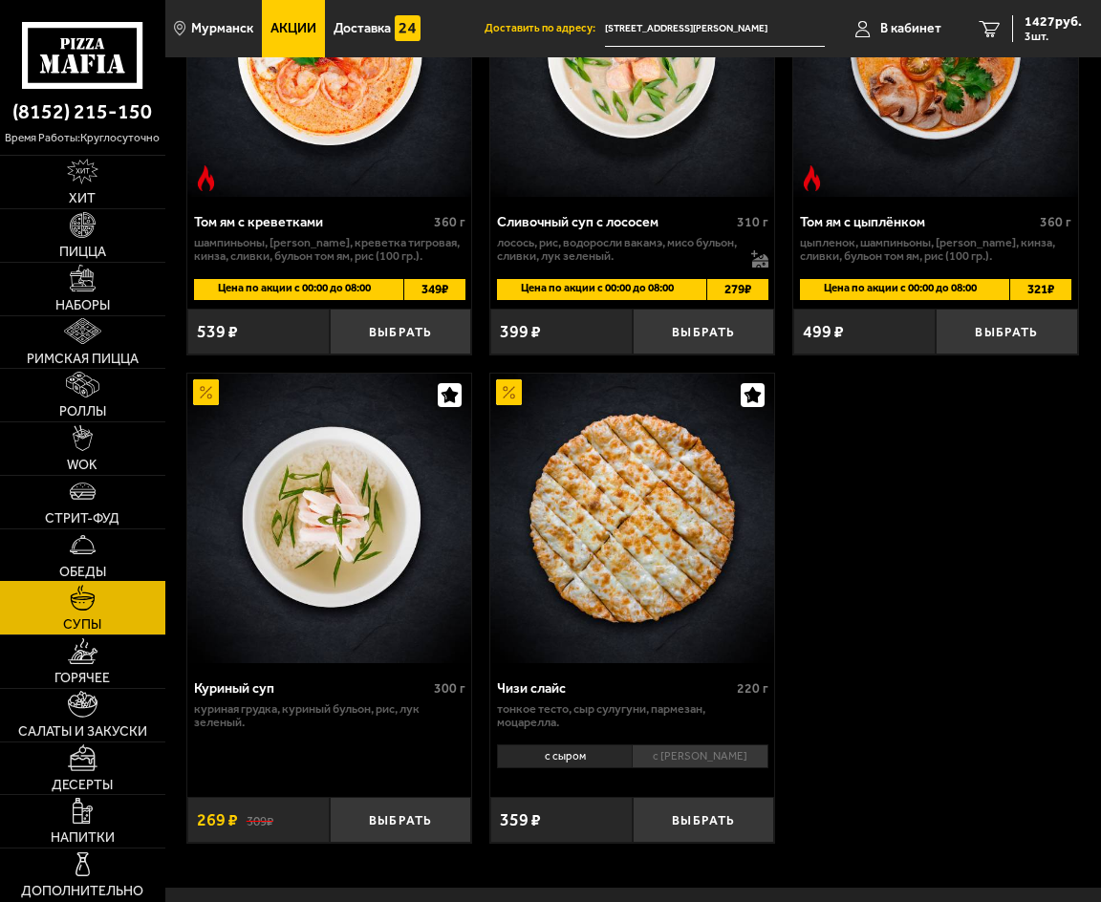
click at [91, 553] on img at bounding box center [83, 544] width 26 height 26
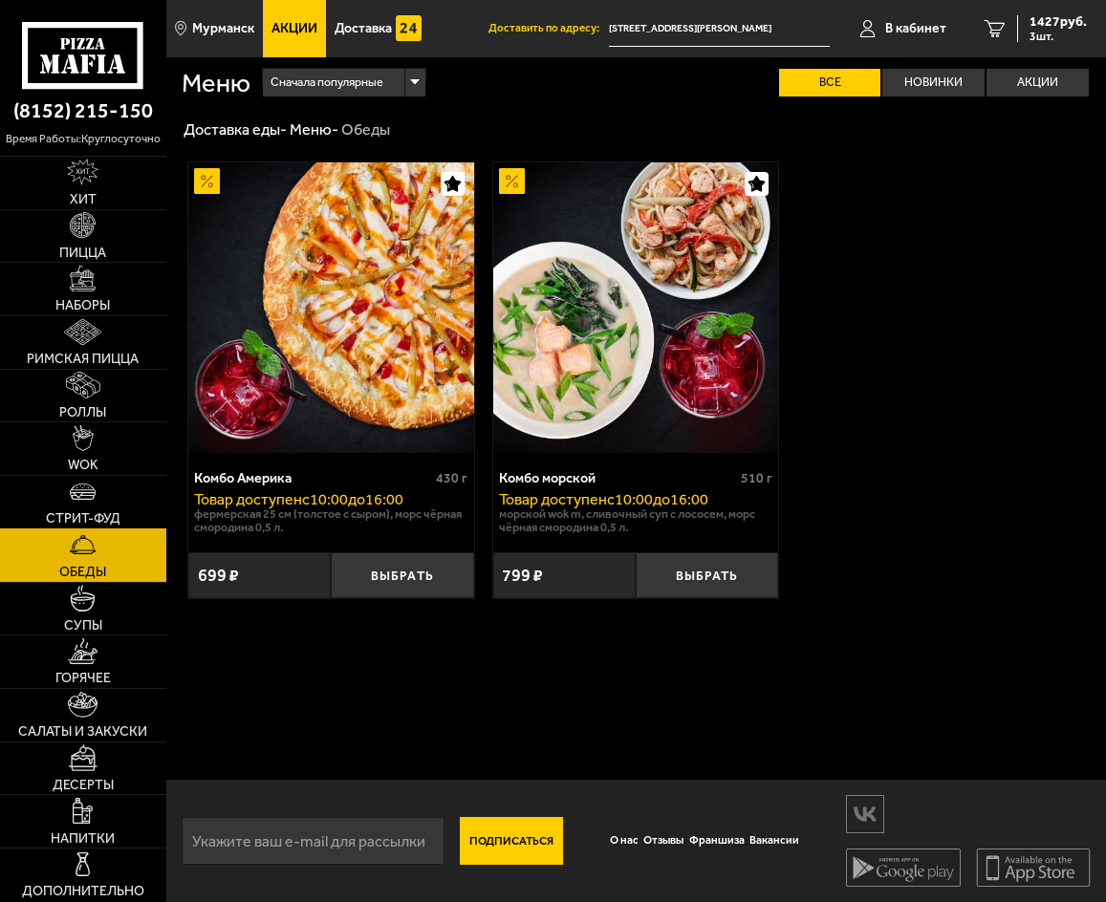
click at [106, 485] on link "Стрит-фуд" at bounding box center [83, 502] width 166 height 53
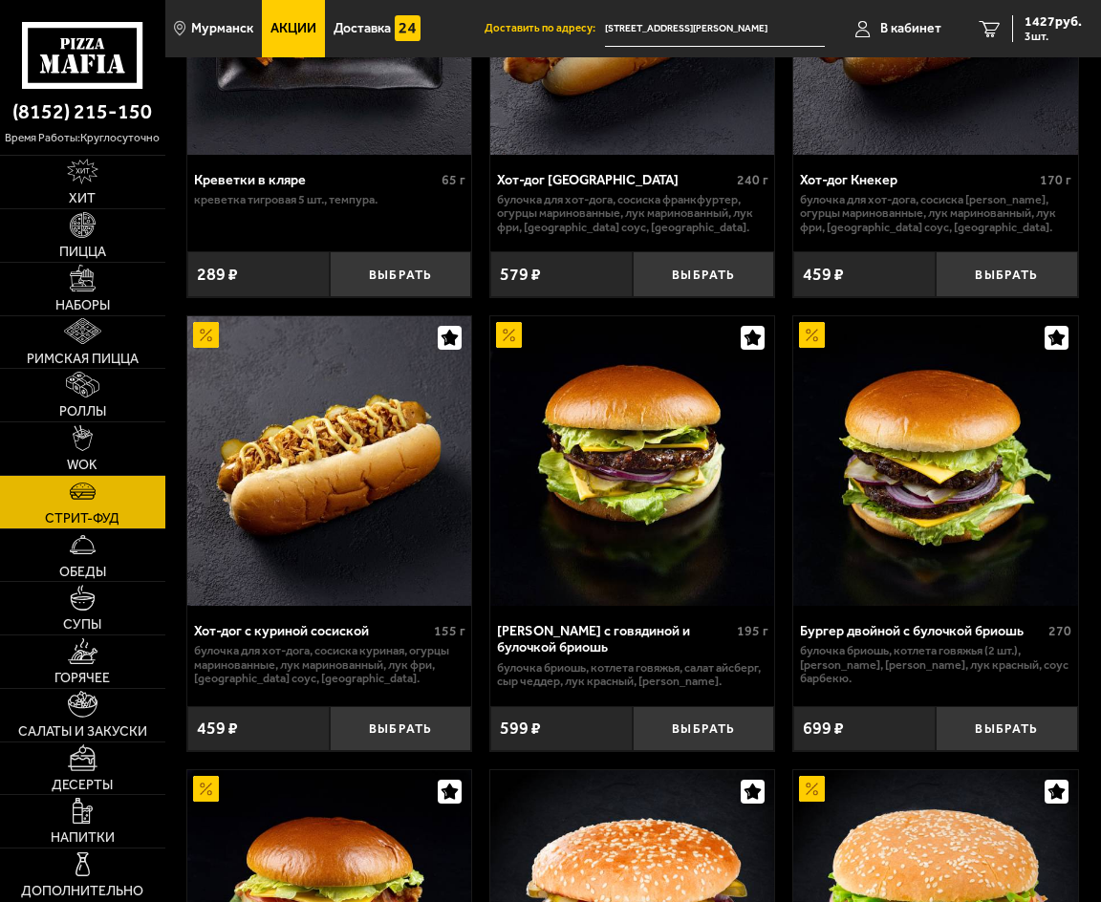
scroll to position [287, 0]
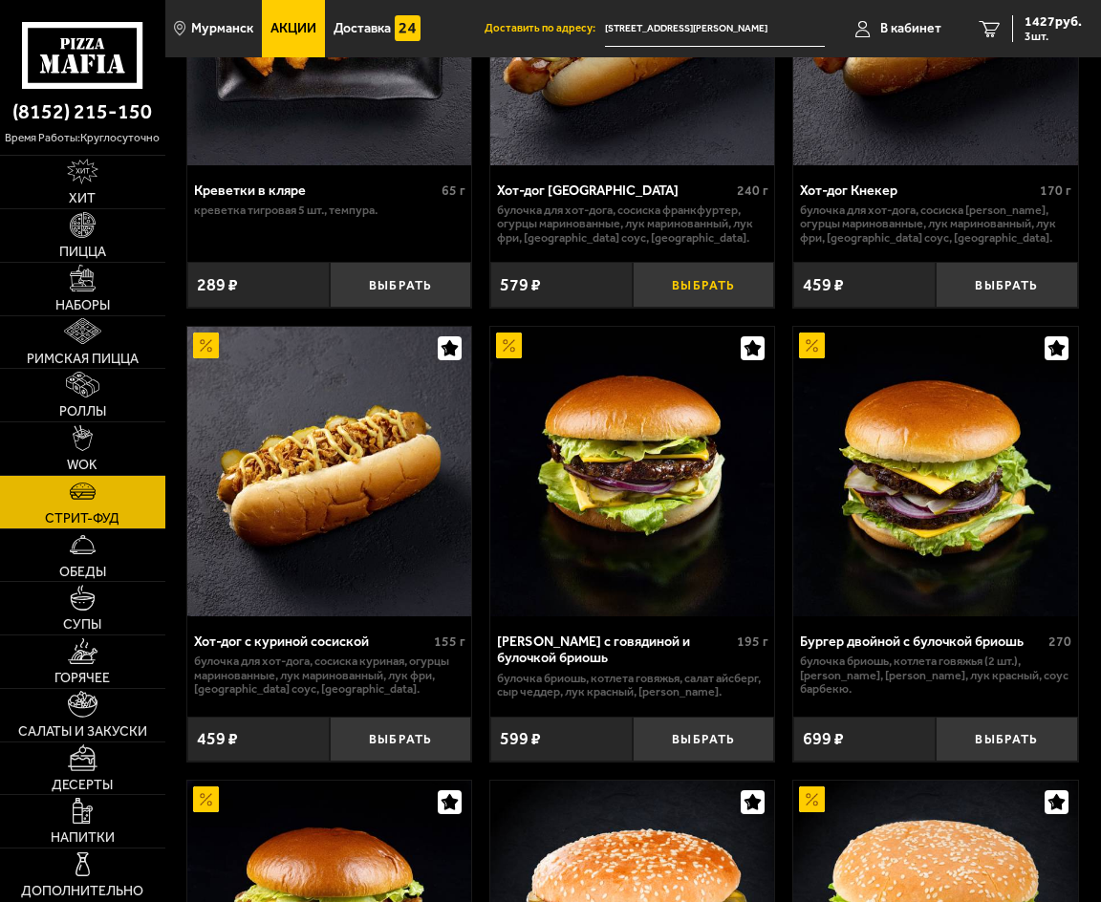
click at [703, 284] on button "Выбрать" at bounding box center [704, 285] width 142 height 46
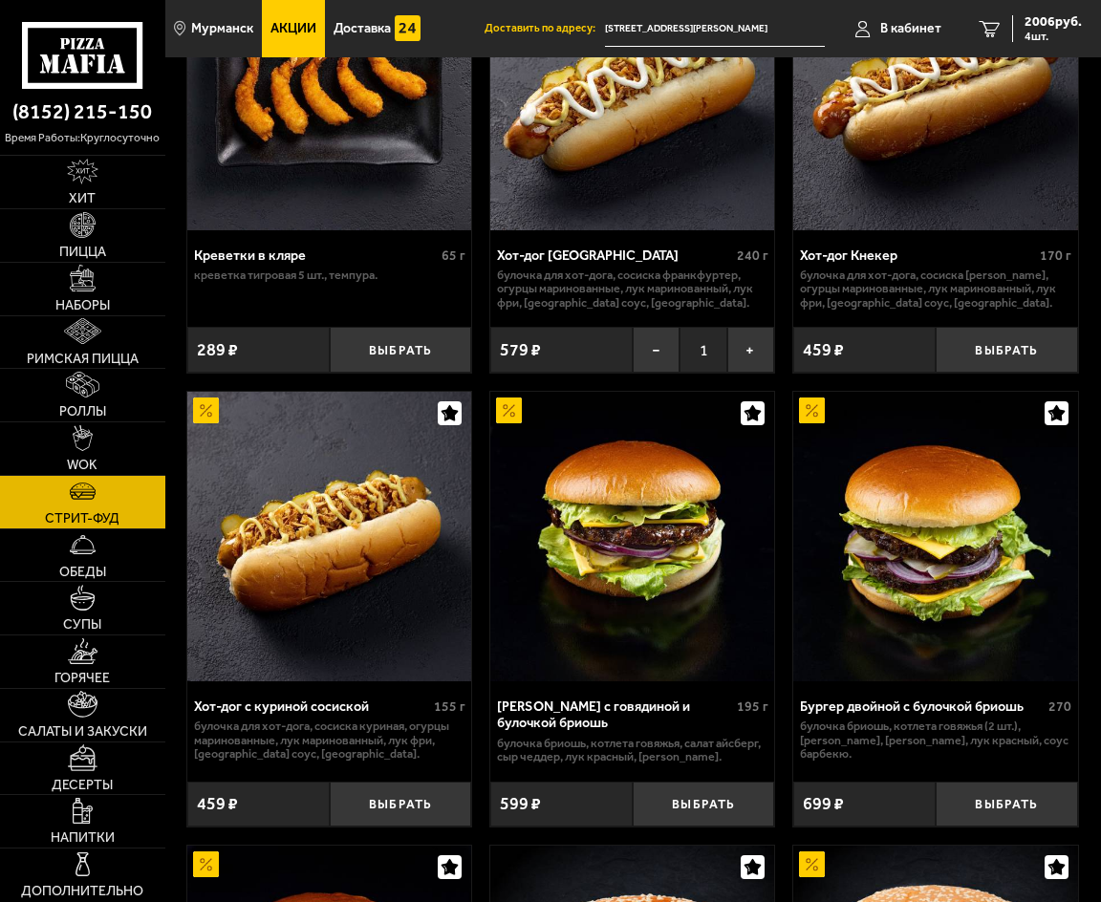
scroll to position [214, 0]
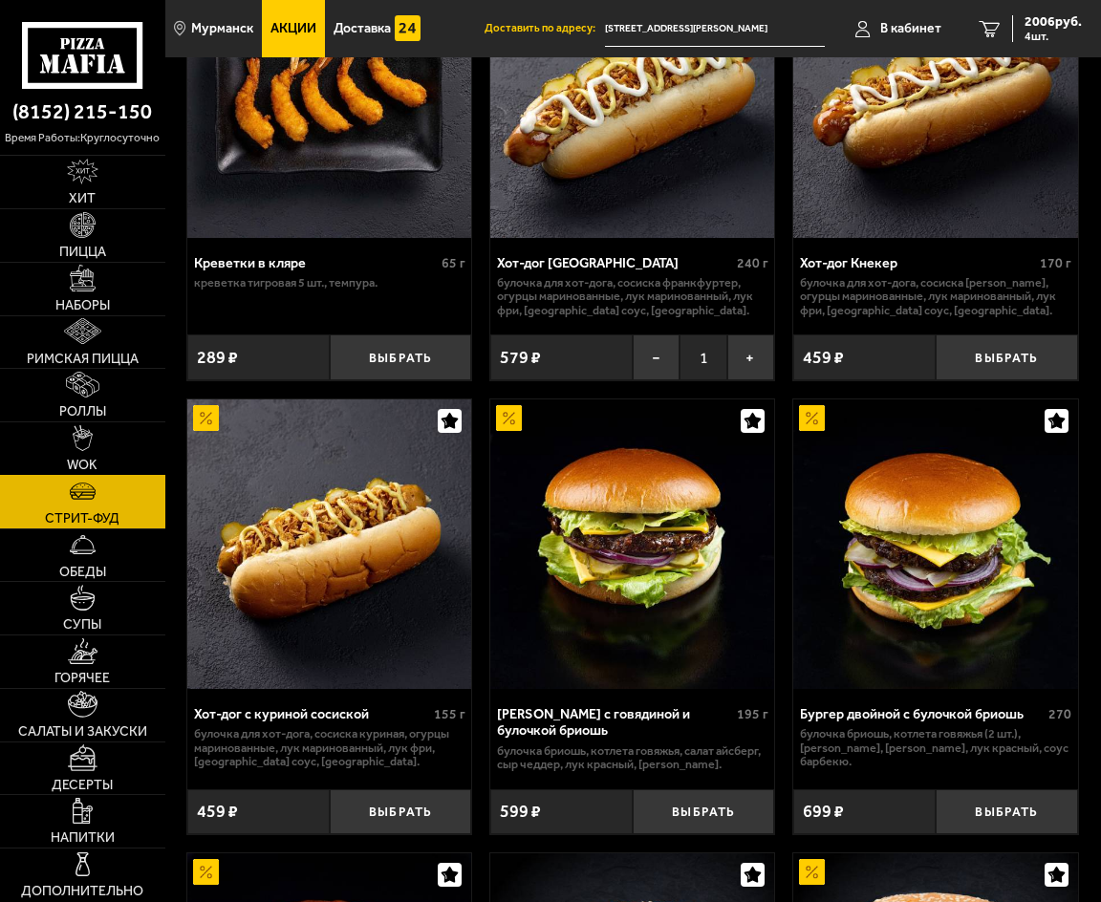
click at [108, 459] on link "WOK" at bounding box center [82, 448] width 165 height 53
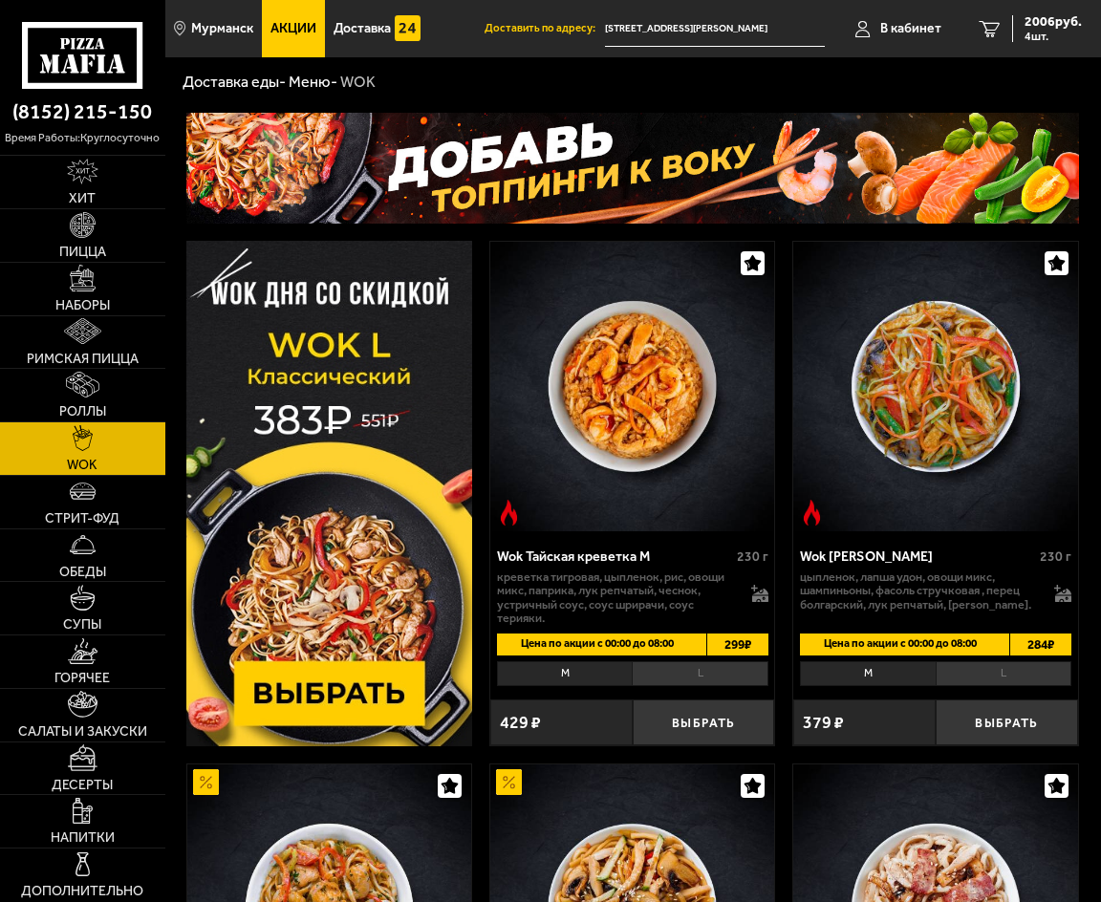
scroll to position [382, 0]
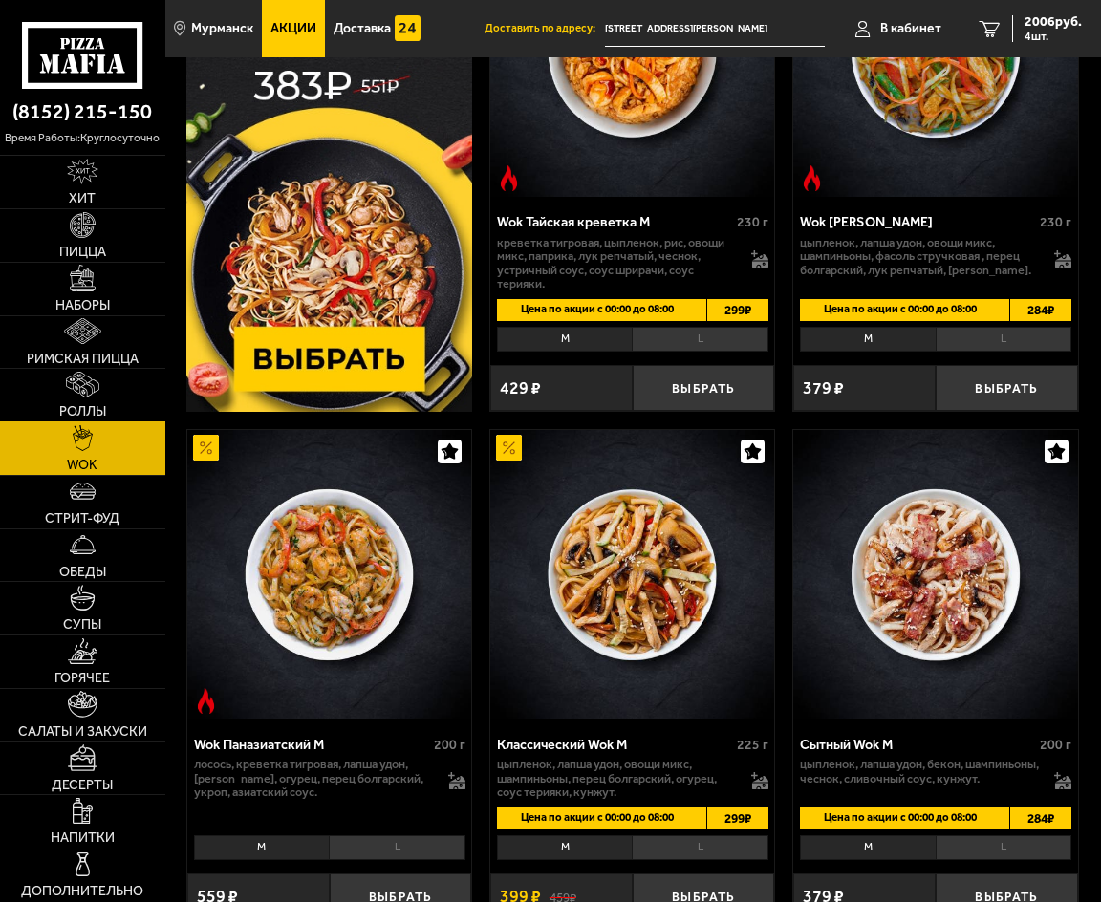
click at [117, 399] on link "Роллы" at bounding box center [82, 395] width 165 height 53
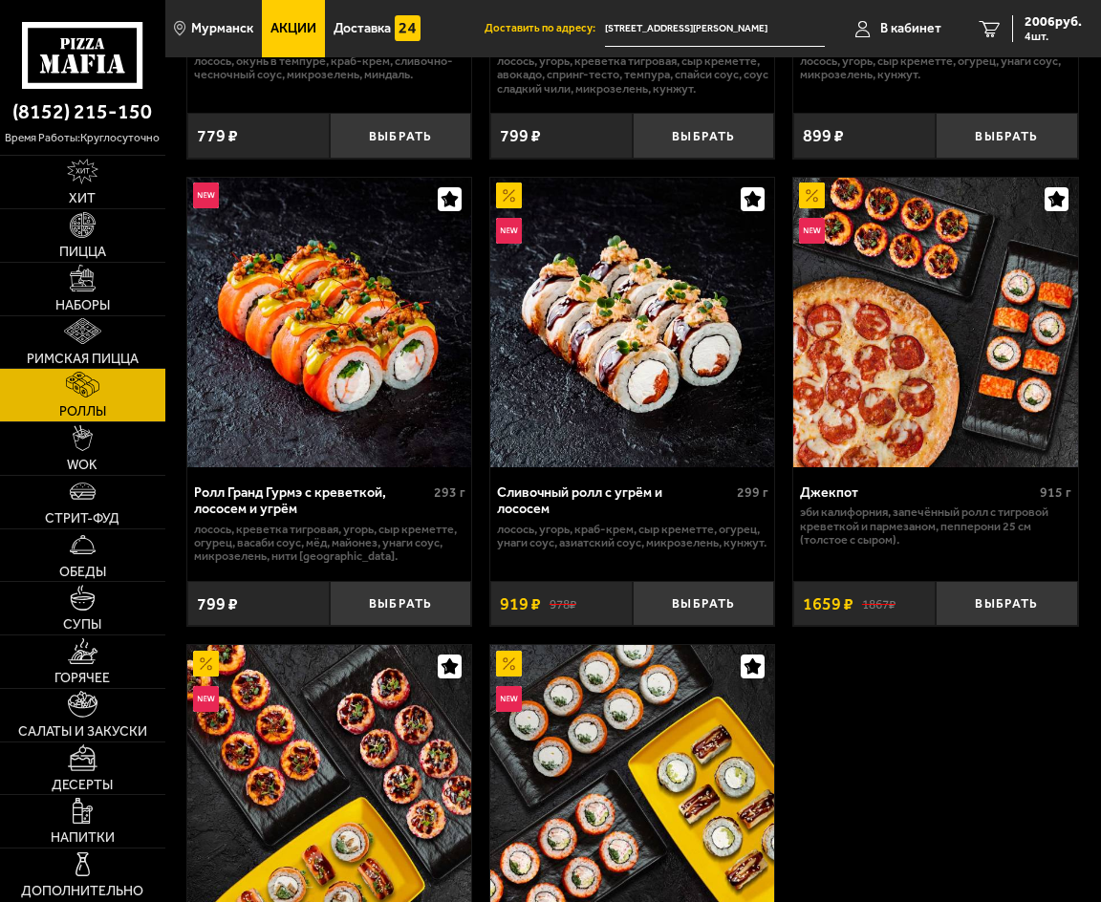
scroll to position [1373, 0]
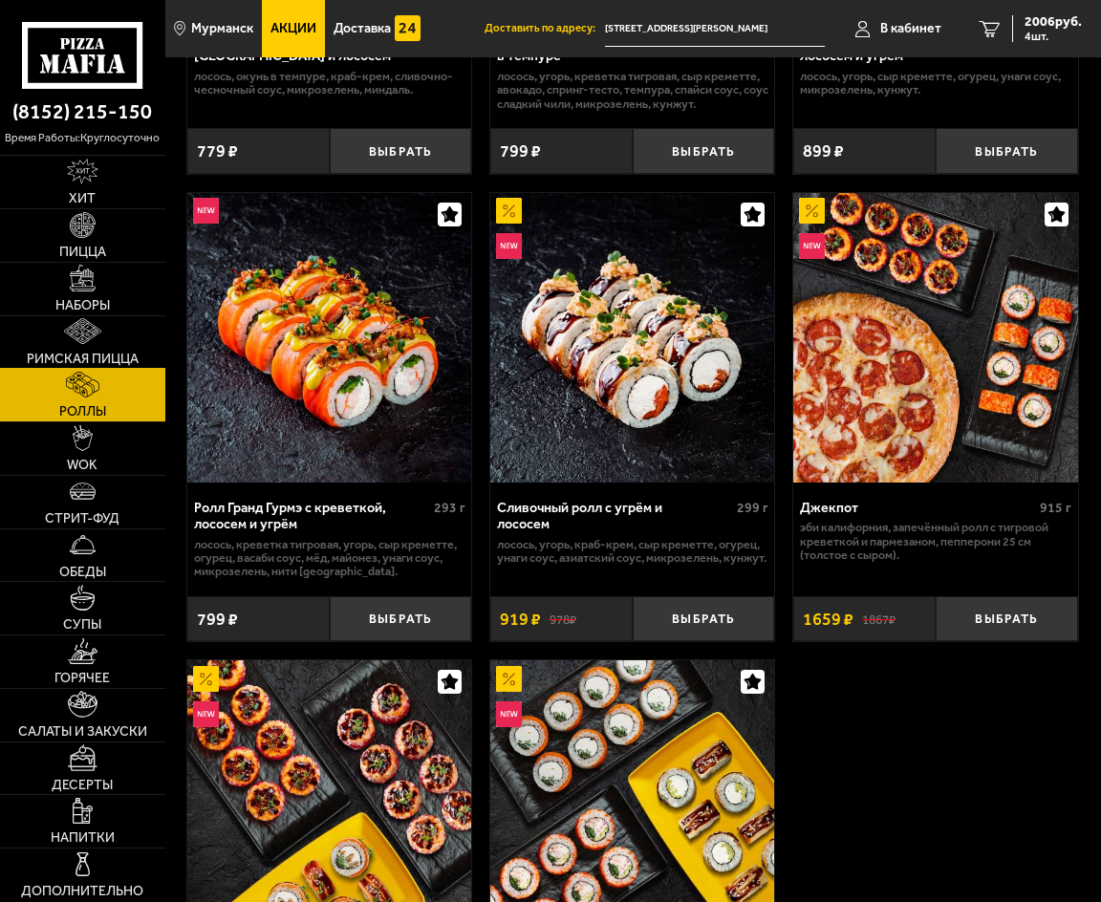
click at [94, 355] on span "Римская пицца" at bounding box center [83, 359] width 112 height 13
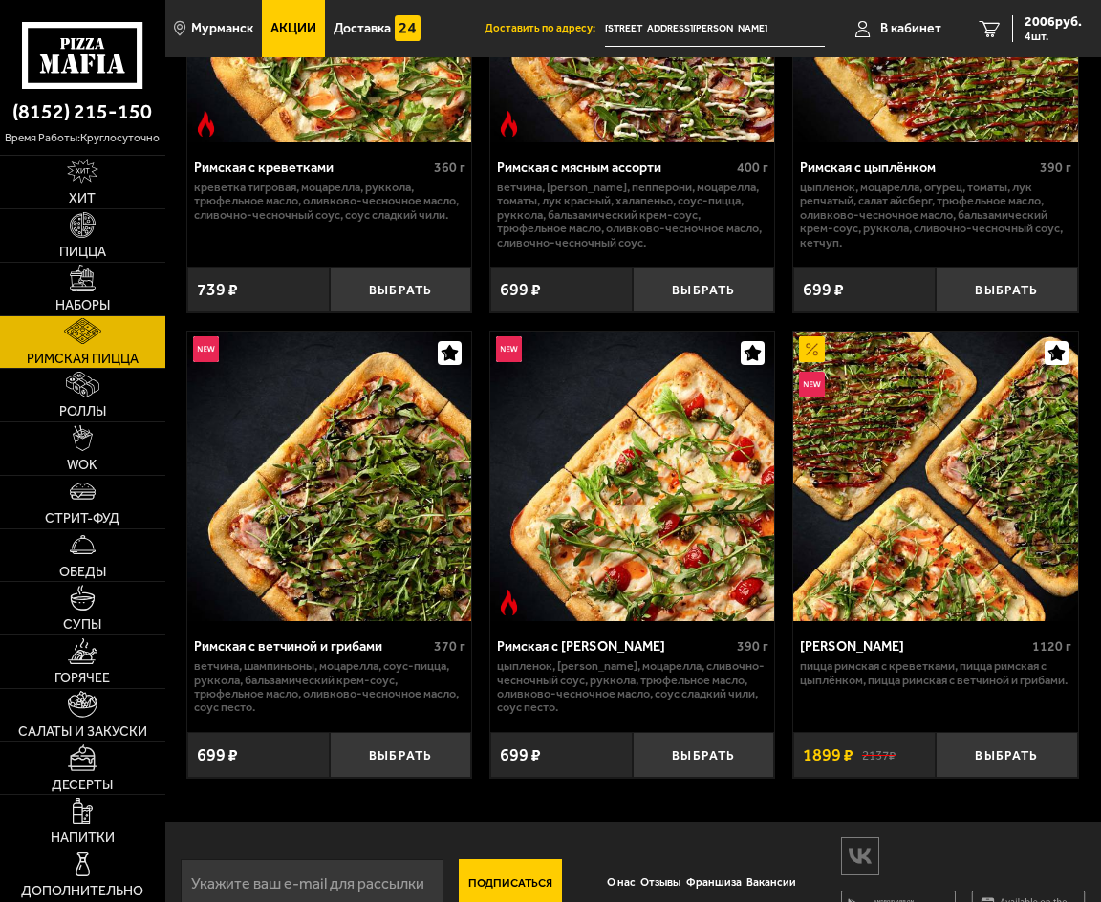
scroll to position [356, 0]
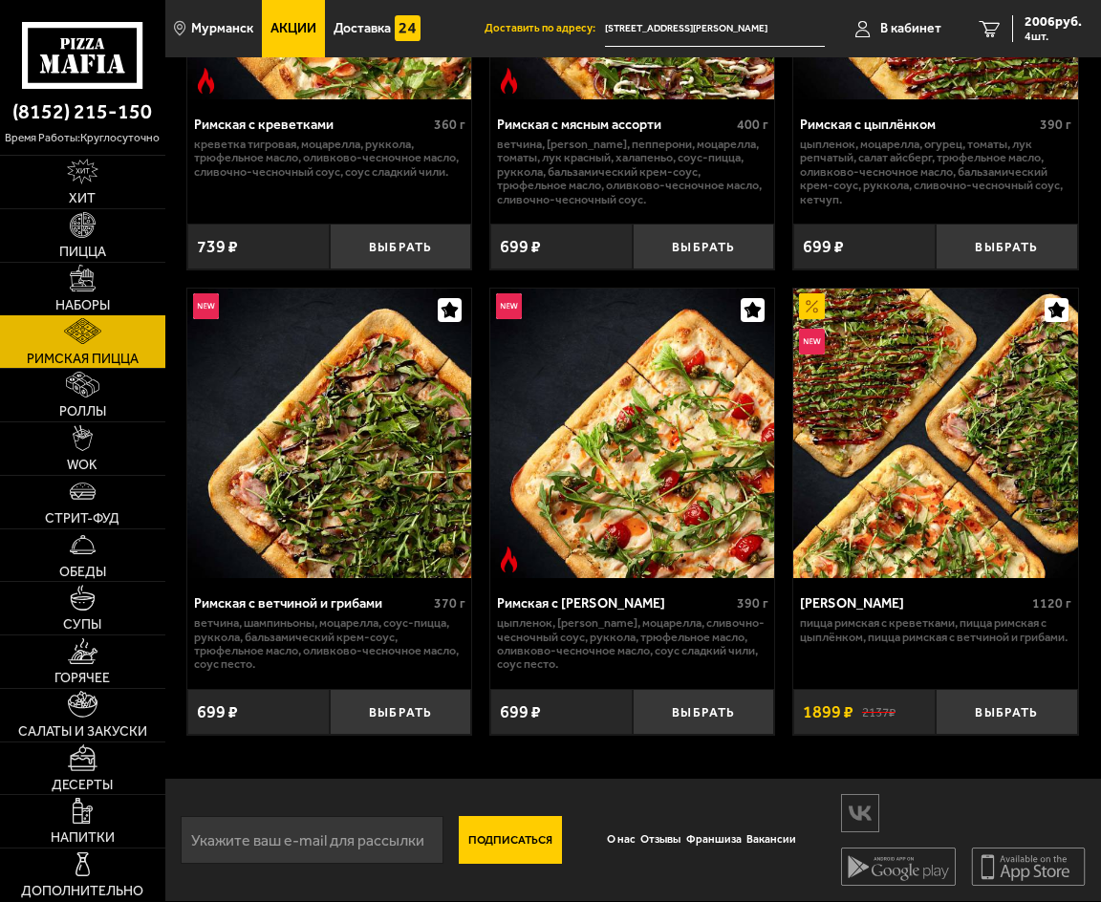
click at [69, 280] on link "Наборы" at bounding box center [82, 289] width 165 height 53
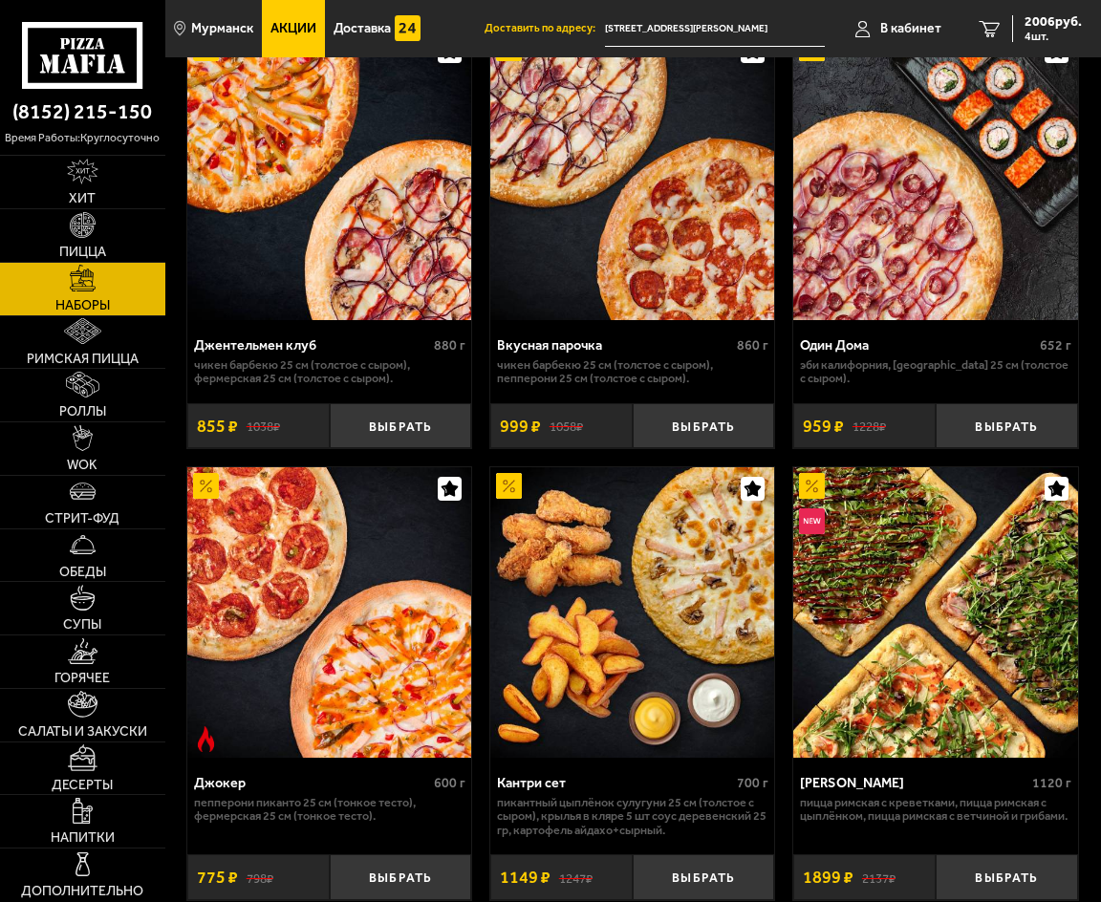
scroll to position [191, 0]
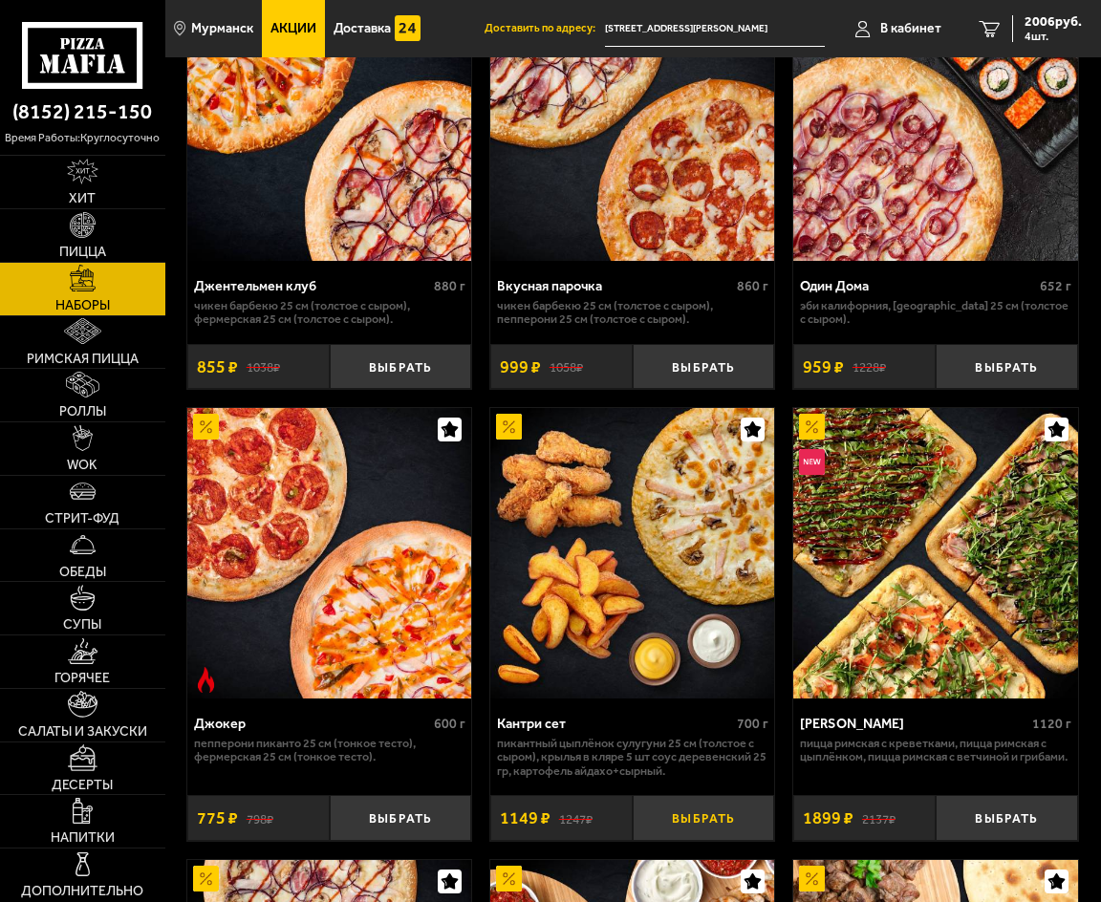
click at [723, 816] on button "Выбрать" at bounding box center [704, 818] width 142 height 46
drag, startPoint x: 723, startPoint y: 816, endPoint x: 477, endPoint y: 628, distance: 309.5
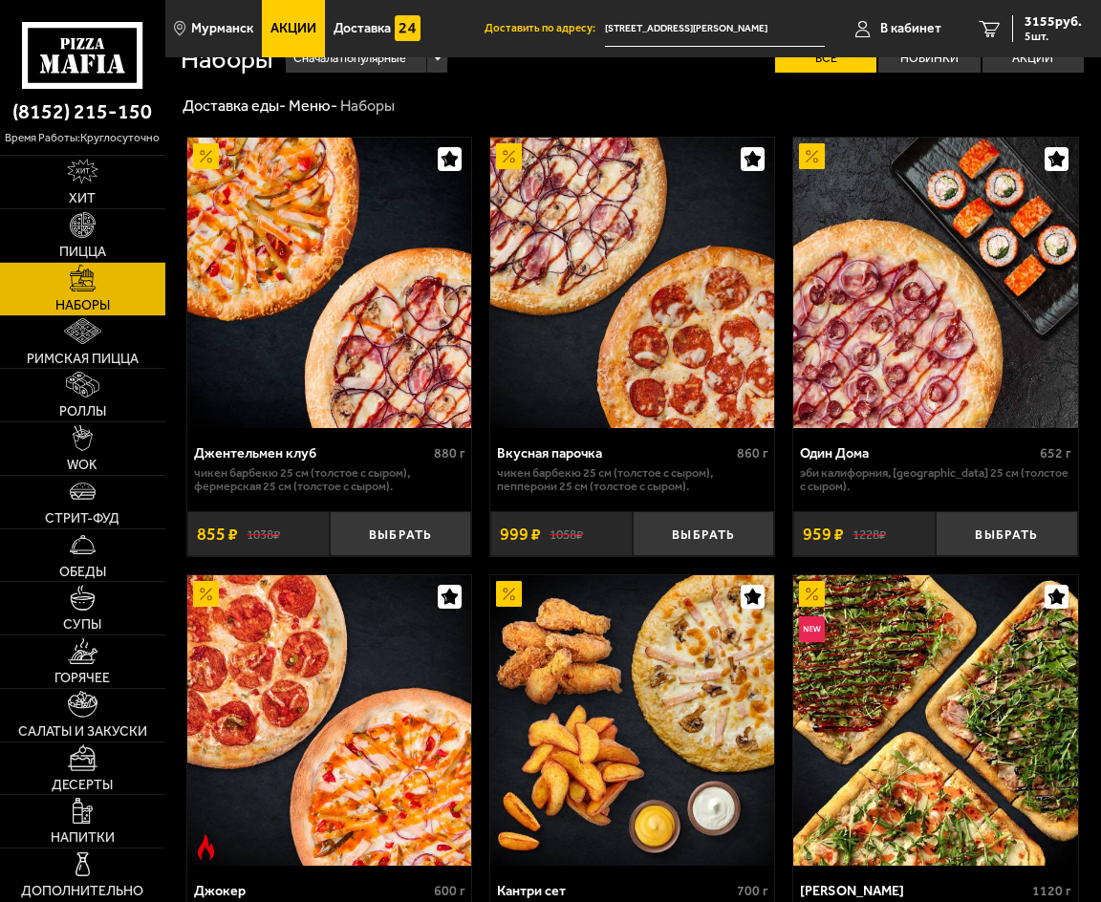
scroll to position [0, 0]
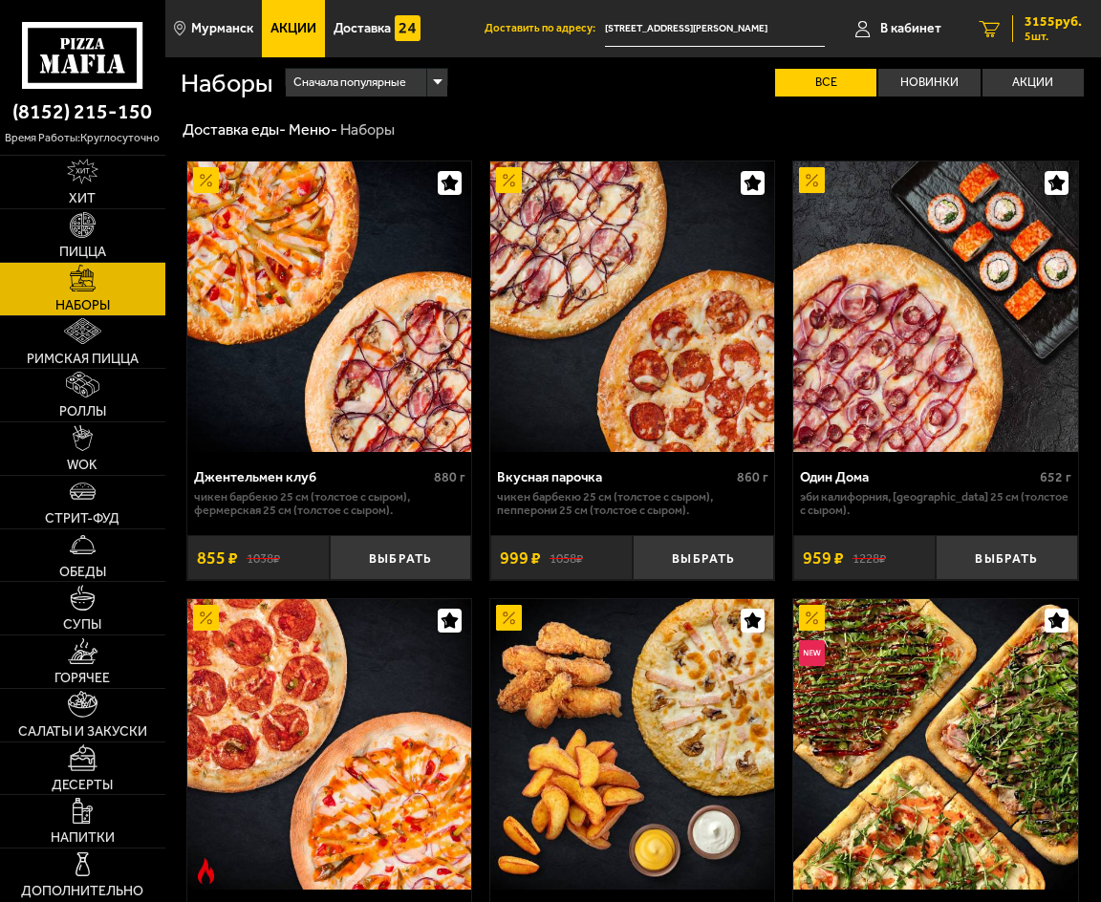
click at [1019, 35] on div "3155 руб. 5 шт." at bounding box center [1047, 28] width 70 height 27
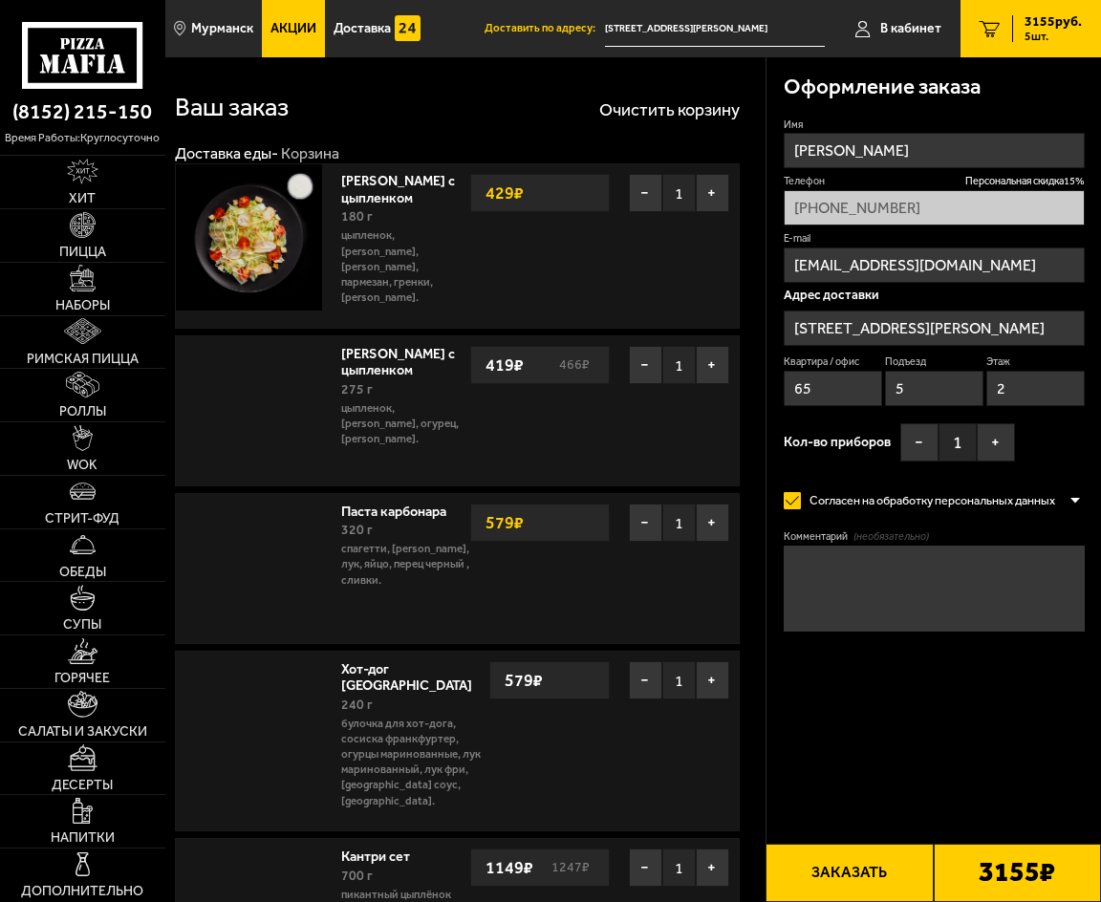
type input "[STREET_ADDRESS][PERSON_NAME]"
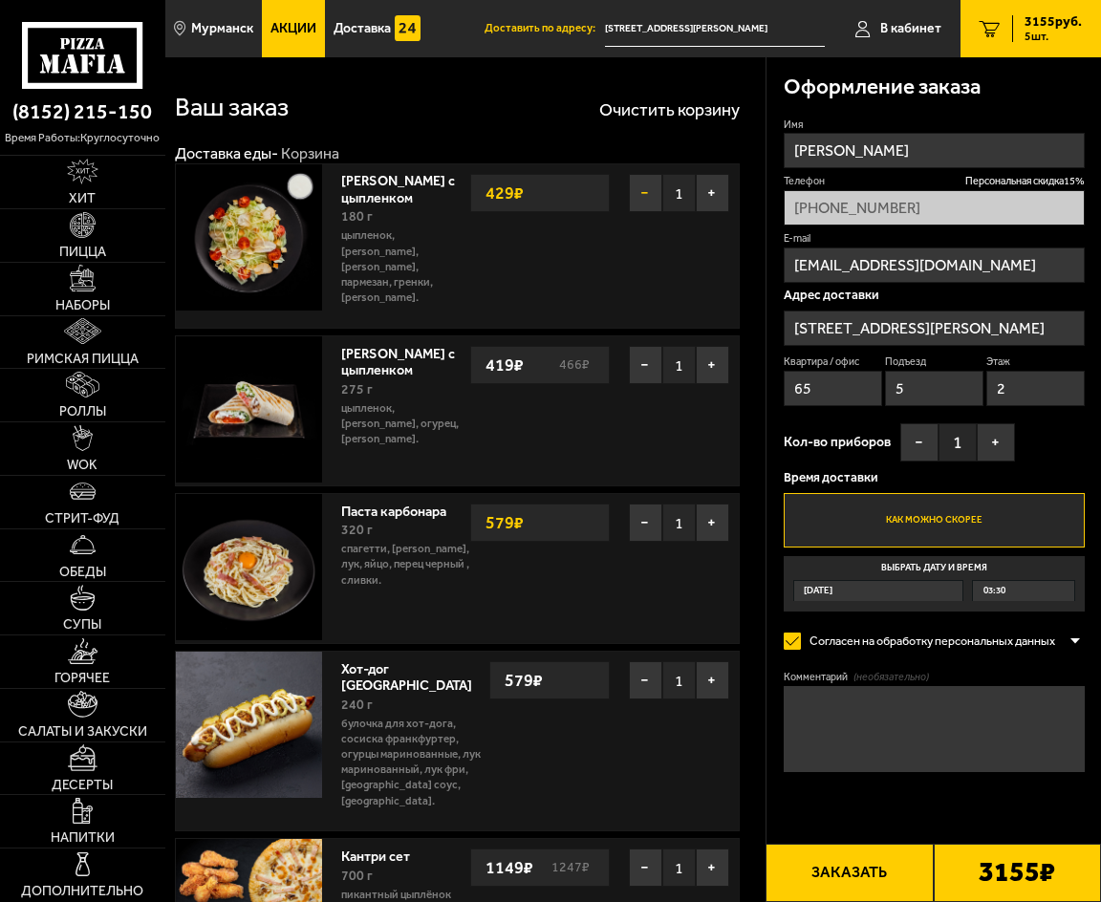
click at [645, 204] on button "−" at bounding box center [645, 193] width 33 height 38
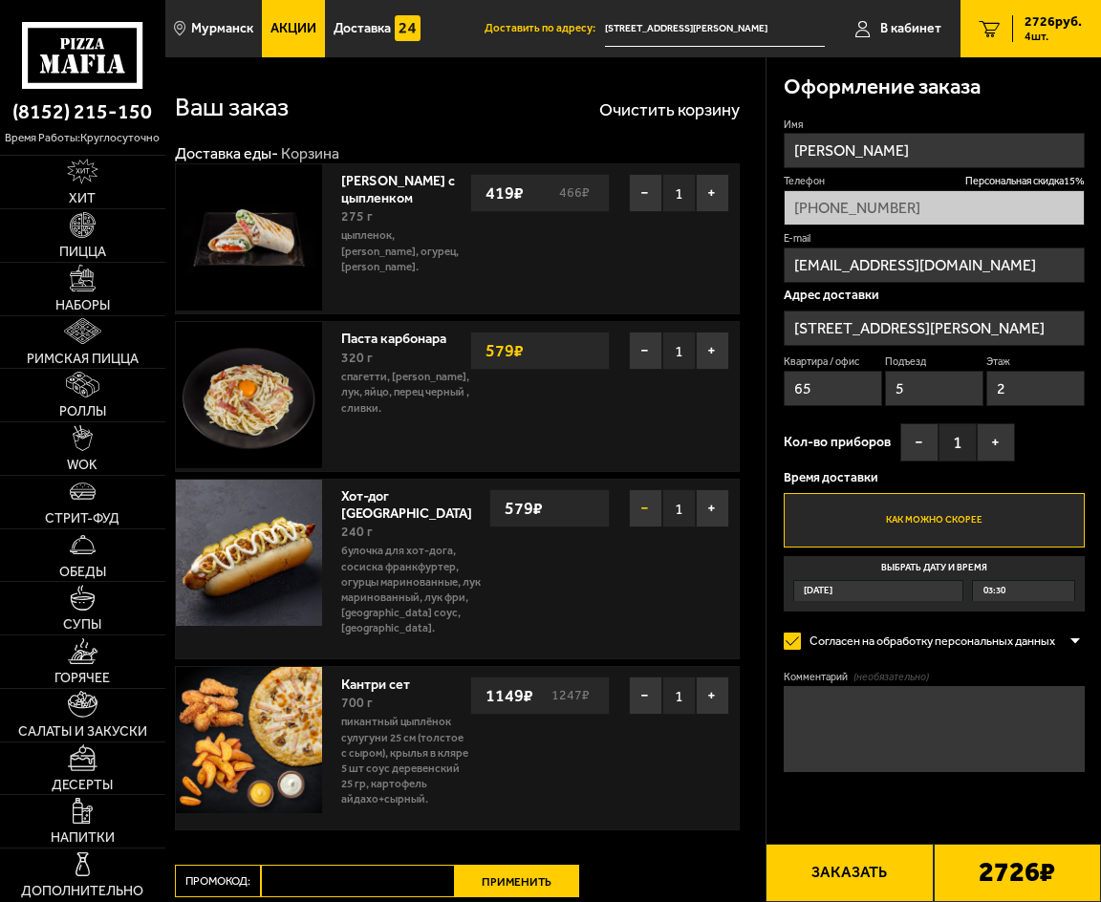
click at [635, 518] on button "−" at bounding box center [645, 508] width 33 height 38
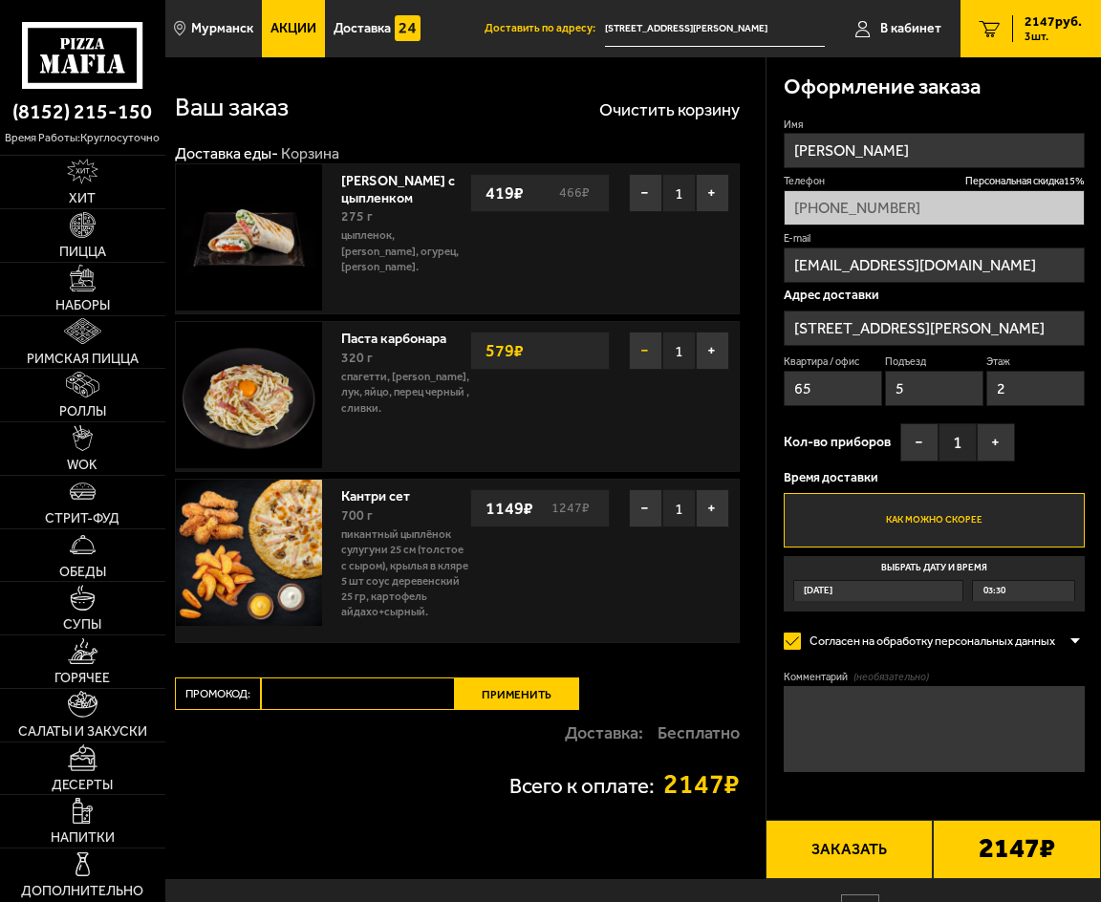
click at [631, 356] on button "−" at bounding box center [645, 351] width 33 height 38
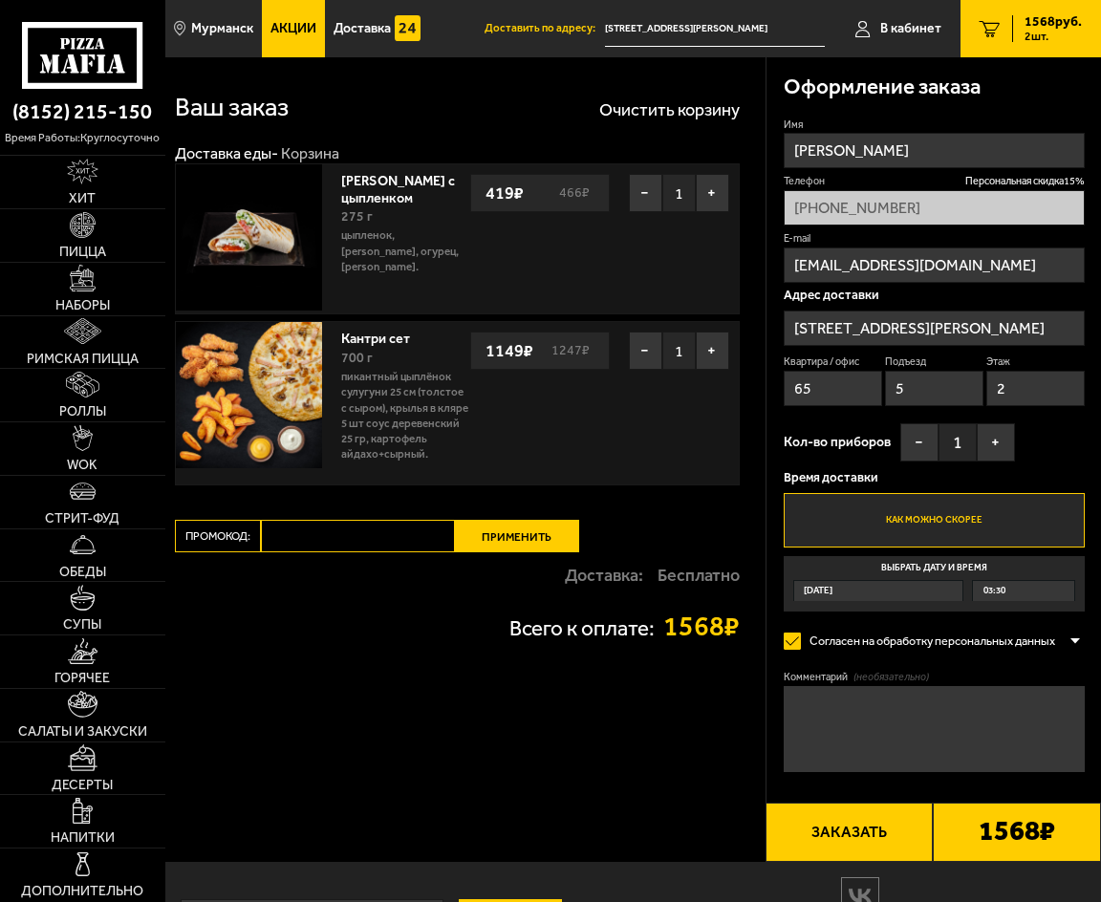
click at [391, 712] on div "Ваш заказ Очистить корзину Доставка еды - Корзина Шаверма с цыпленком 275 г цып…" at bounding box center [465, 459] width 600 height 805
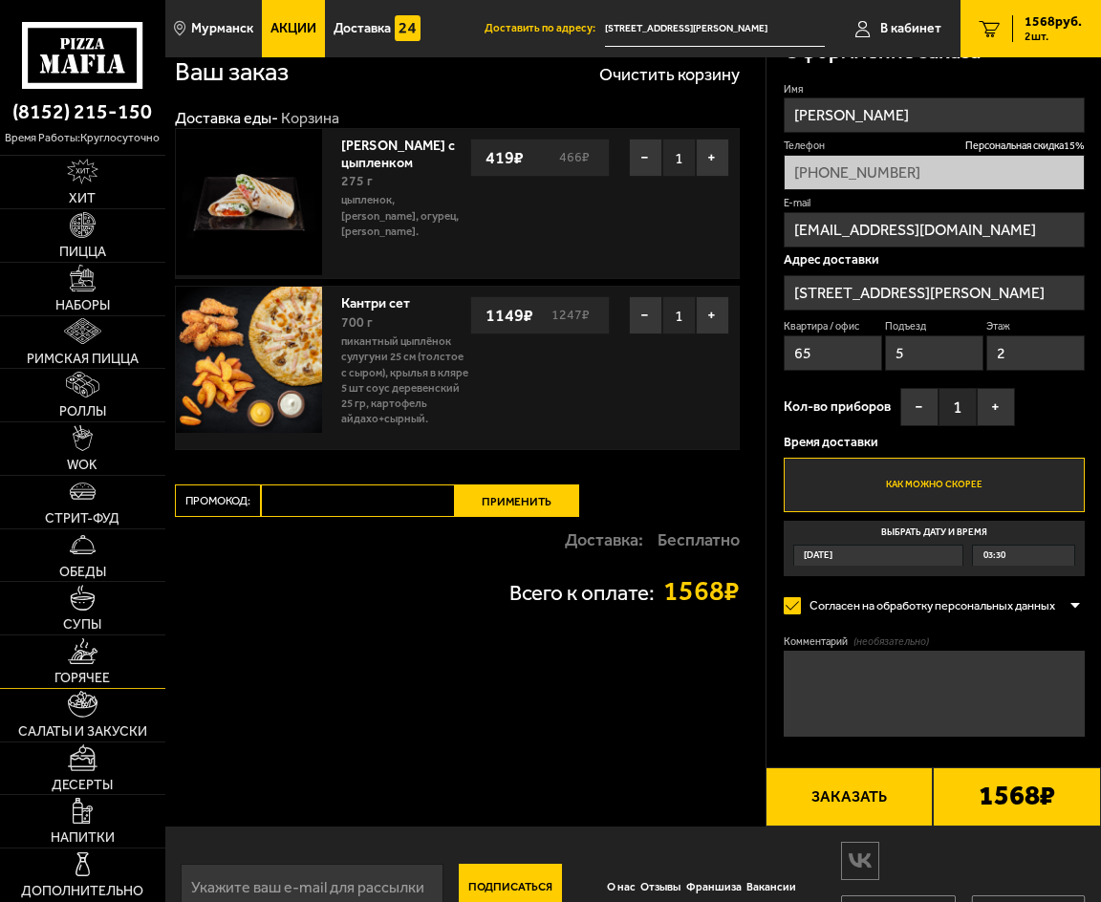
scroll to position [84, 0]
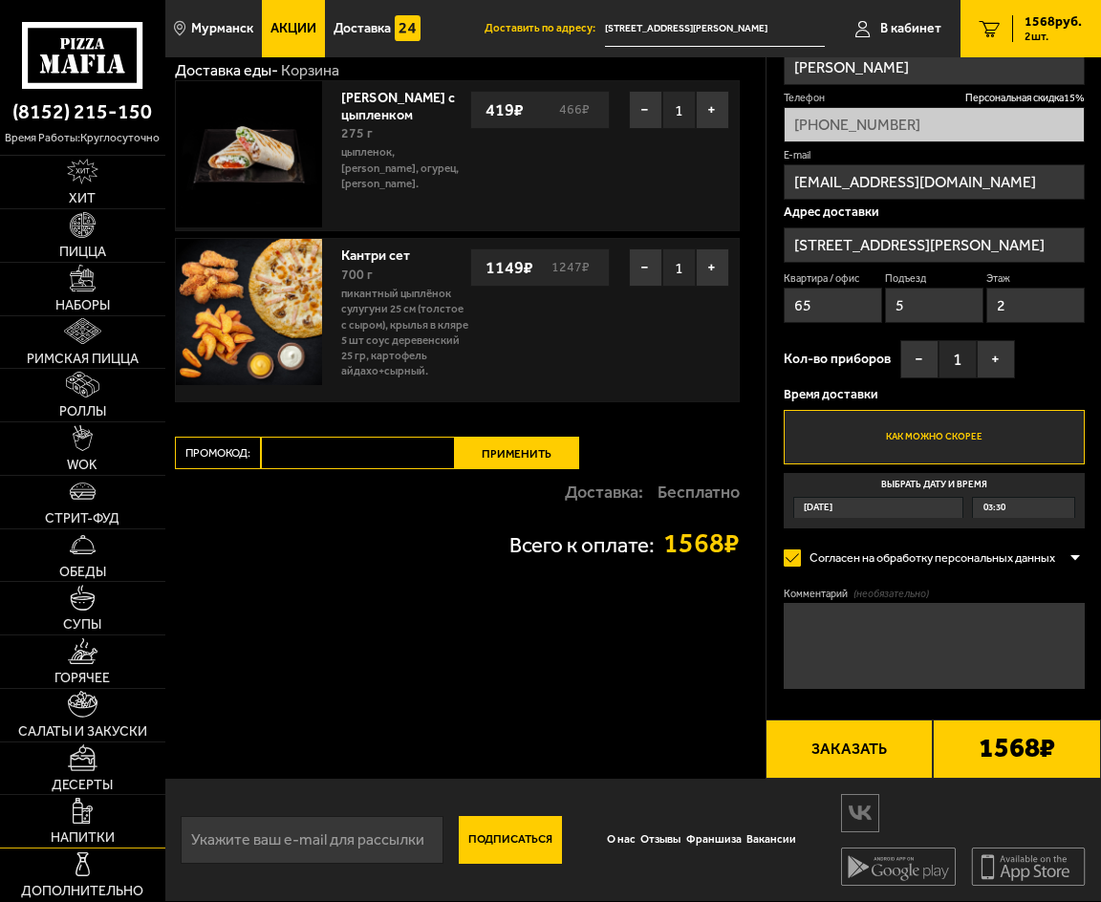
click at [101, 812] on link "Напитки" at bounding box center [82, 821] width 165 height 53
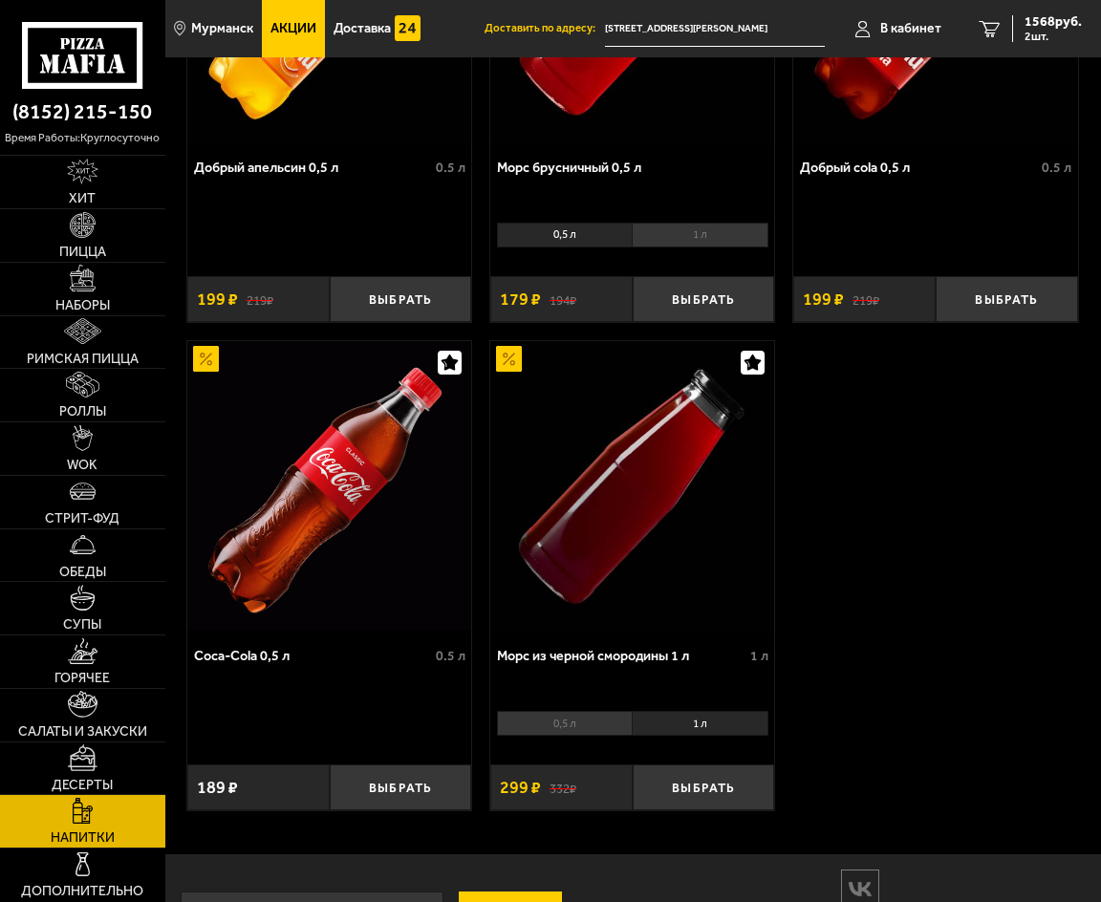
scroll to position [879, 0]
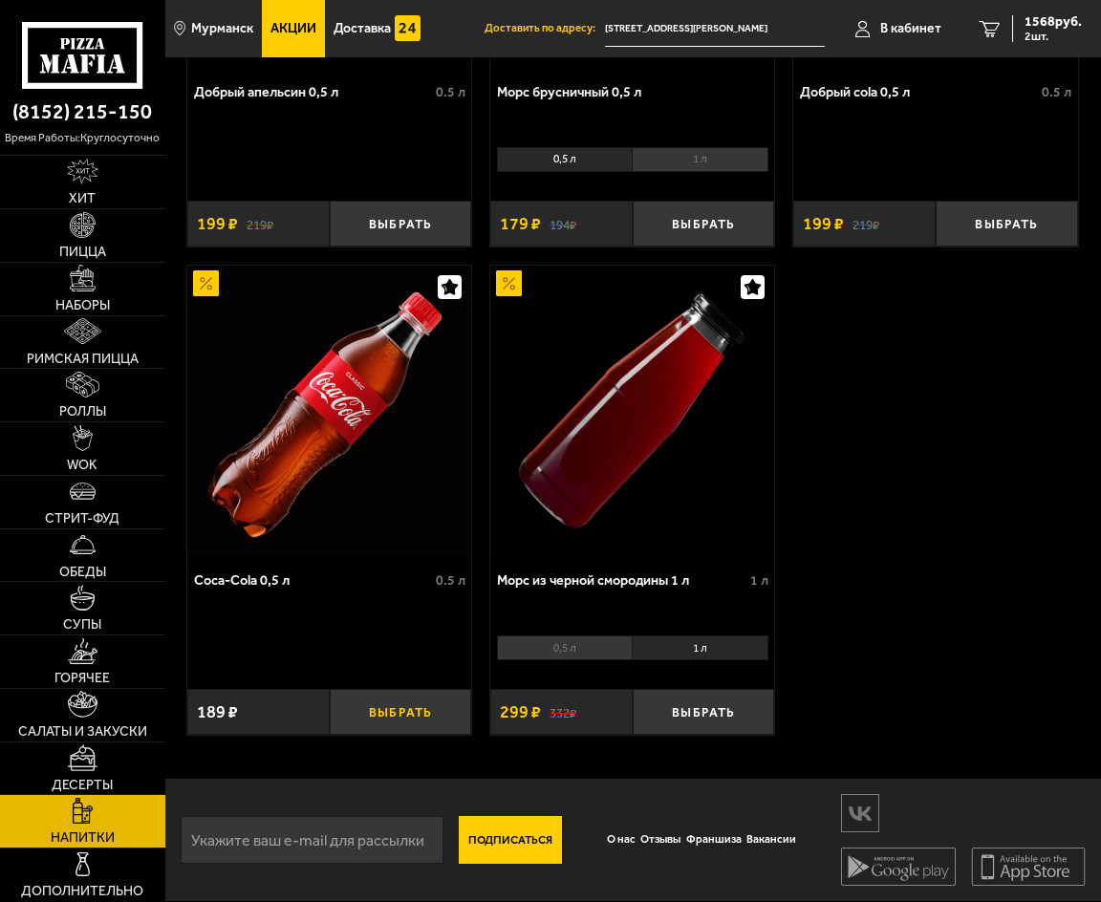
click at [442, 702] on button "Выбрать" at bounding box center [401, 712] width 142 height 46
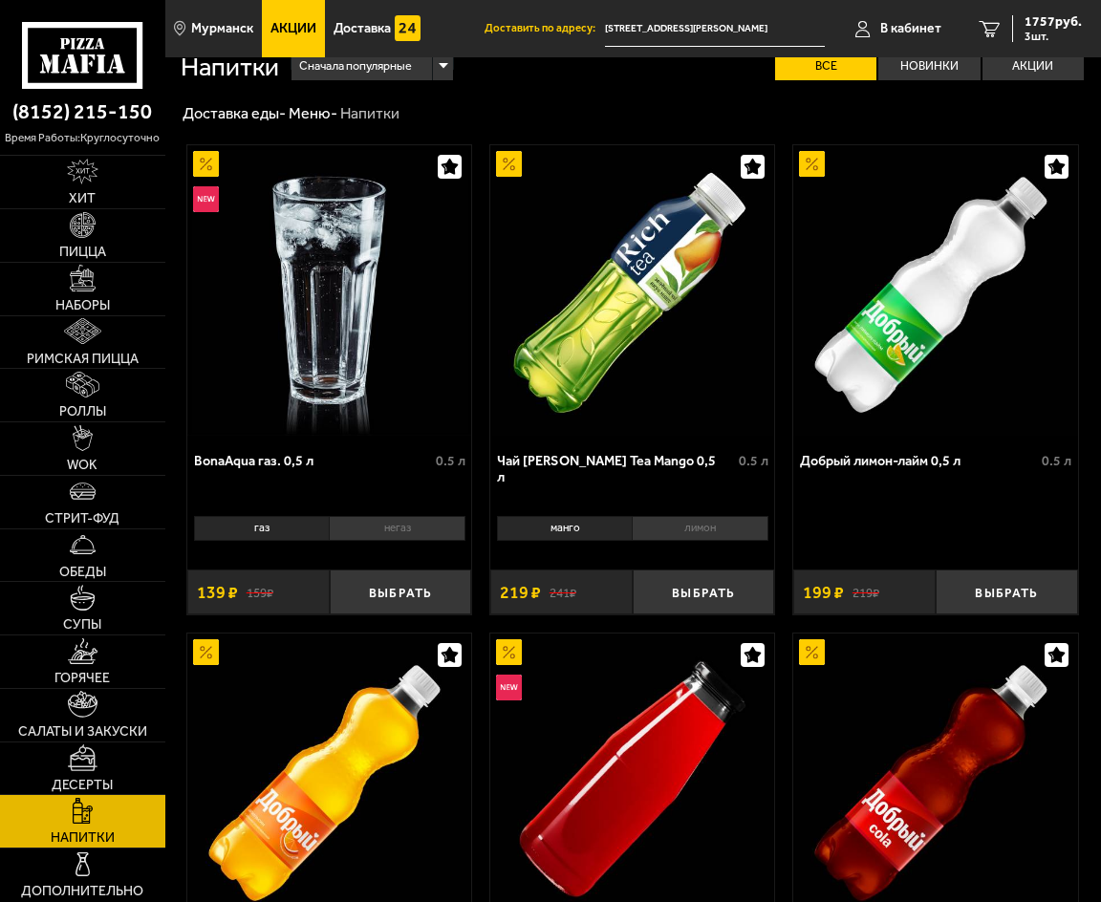
scroll to position [0, 0]
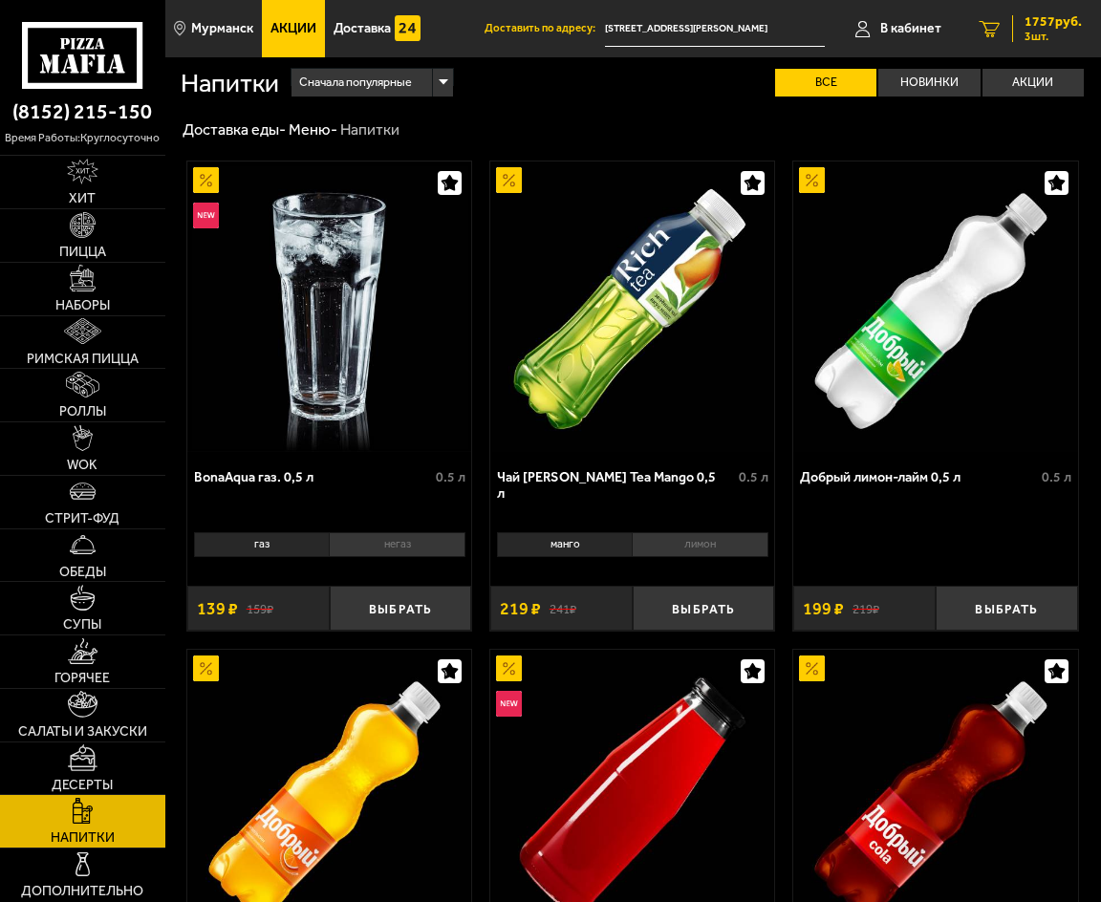
click at [1044, 26] on span "1757 руб." at bounding box center [1053, 21] width 57 height 13
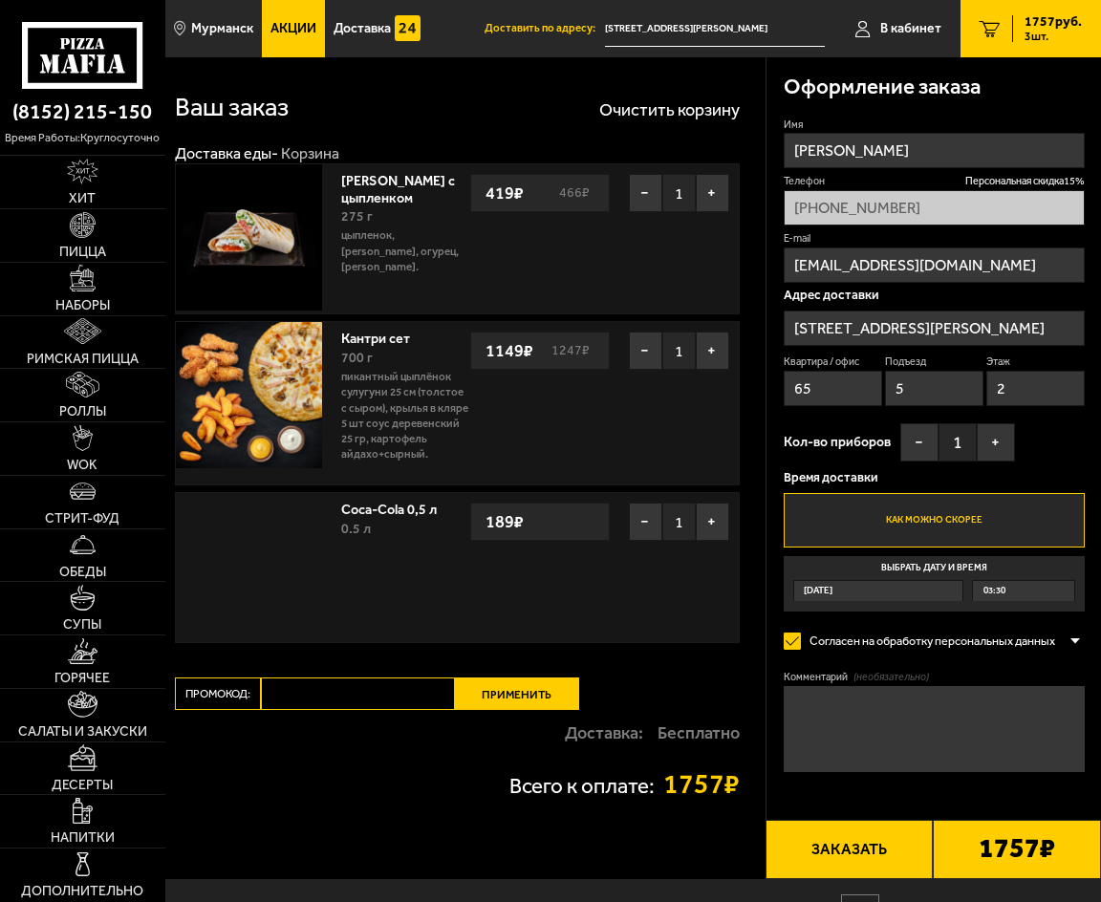
type input "[STREET_ADDRESS][PERSON_NAME]"
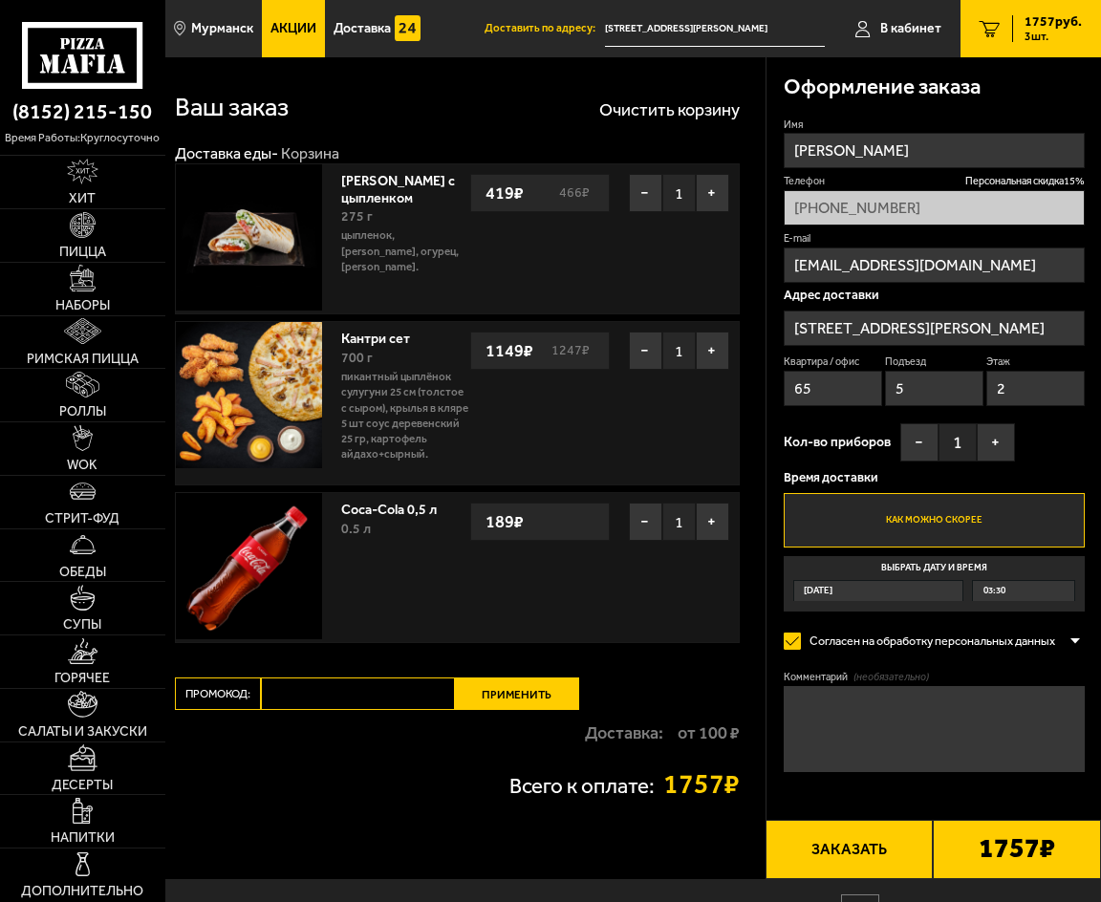
click at [845, 843] on button "Заказать" at bounding box center [850, 849] width 168 height 58
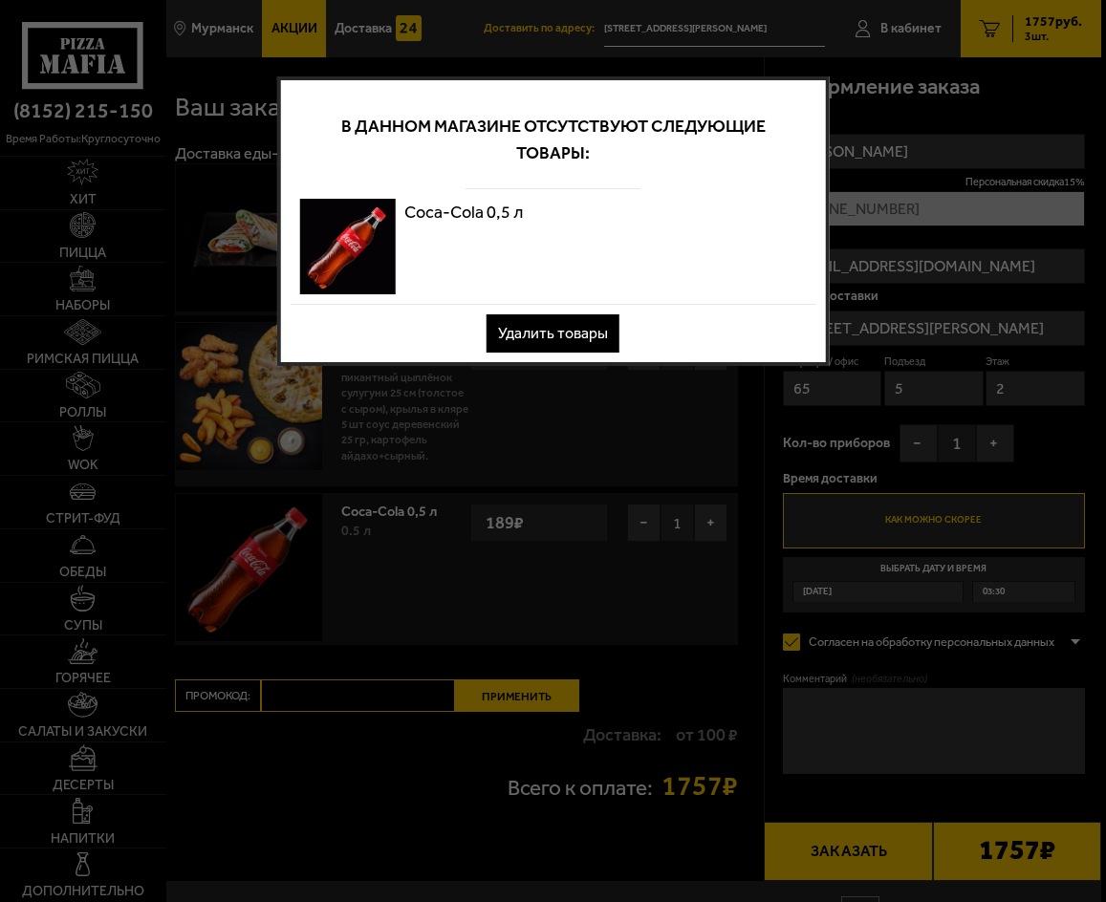
click at [572, 337] on button "Удалить товары" at bounding box center [552, 333] width 133 height 38
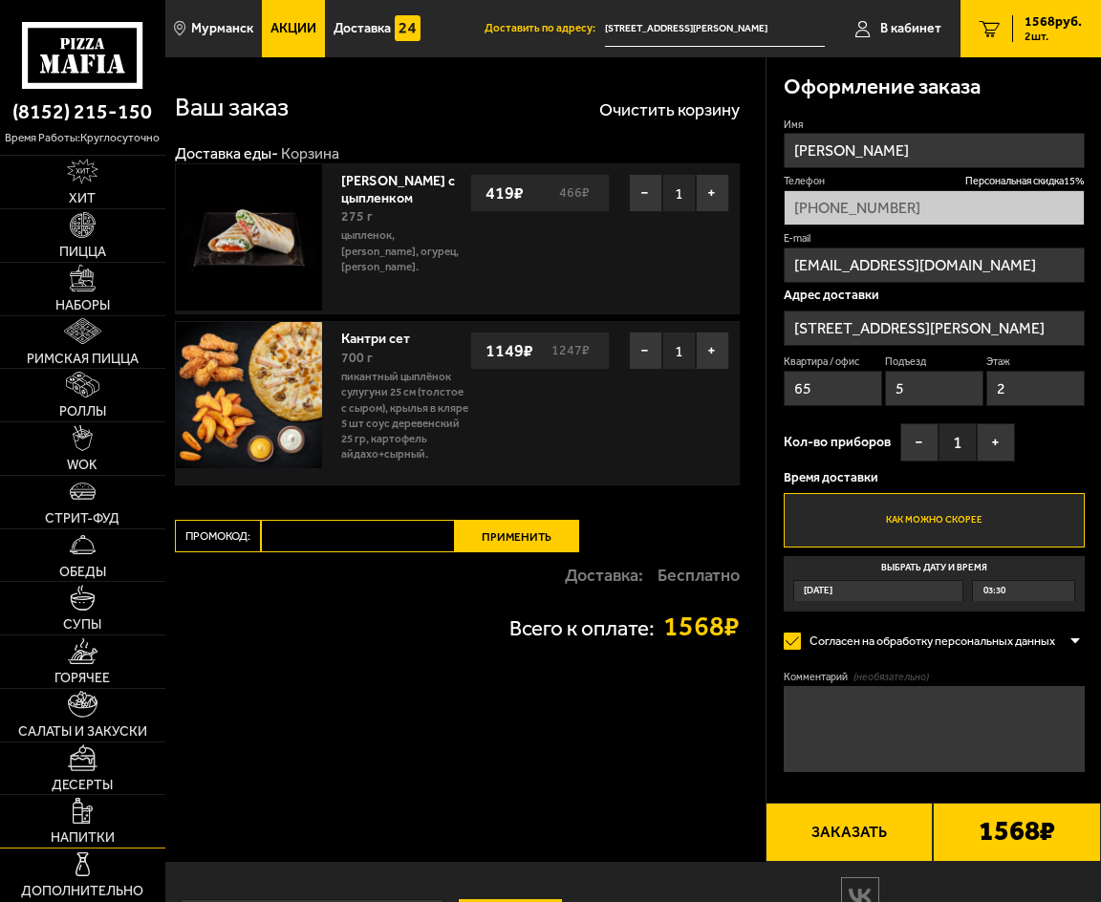
click at [111, 815] on link "Напитки" at bounding box center [82, 821] width 165 height 53
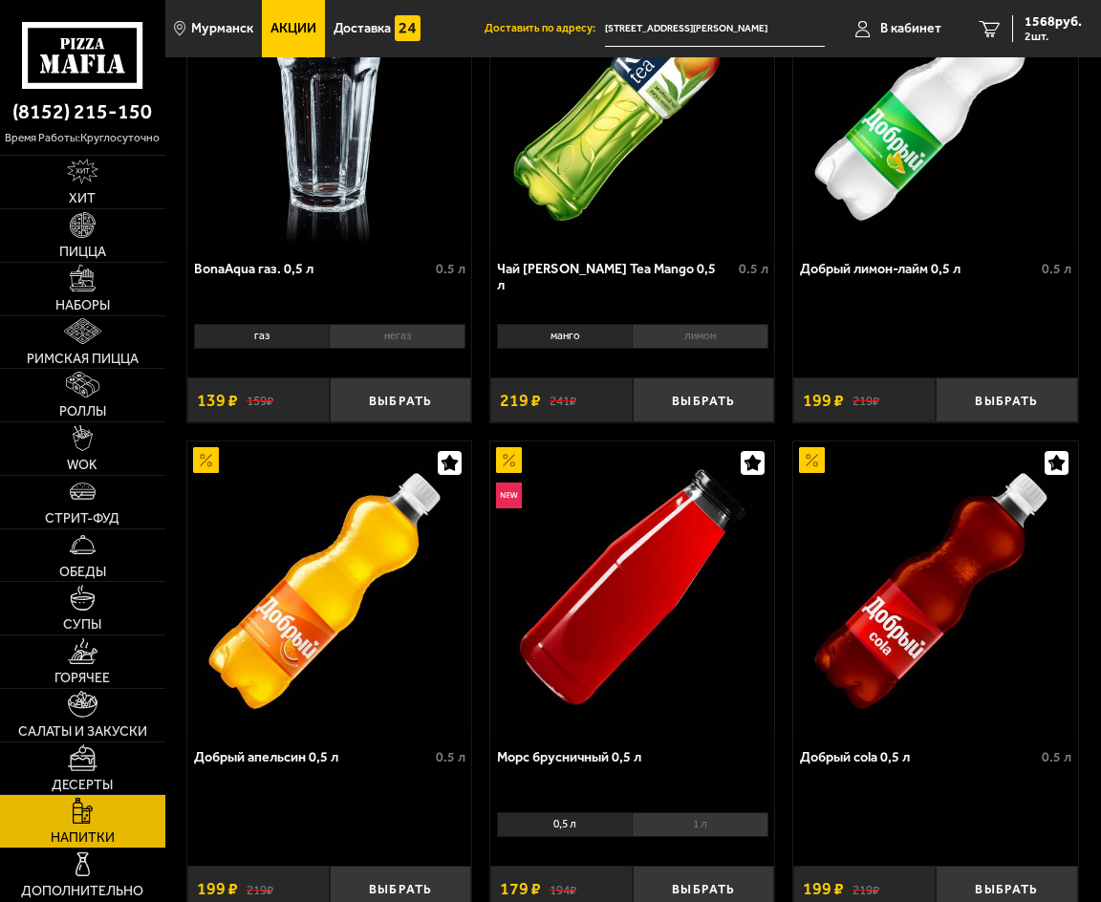
scroll to position [573, 0]
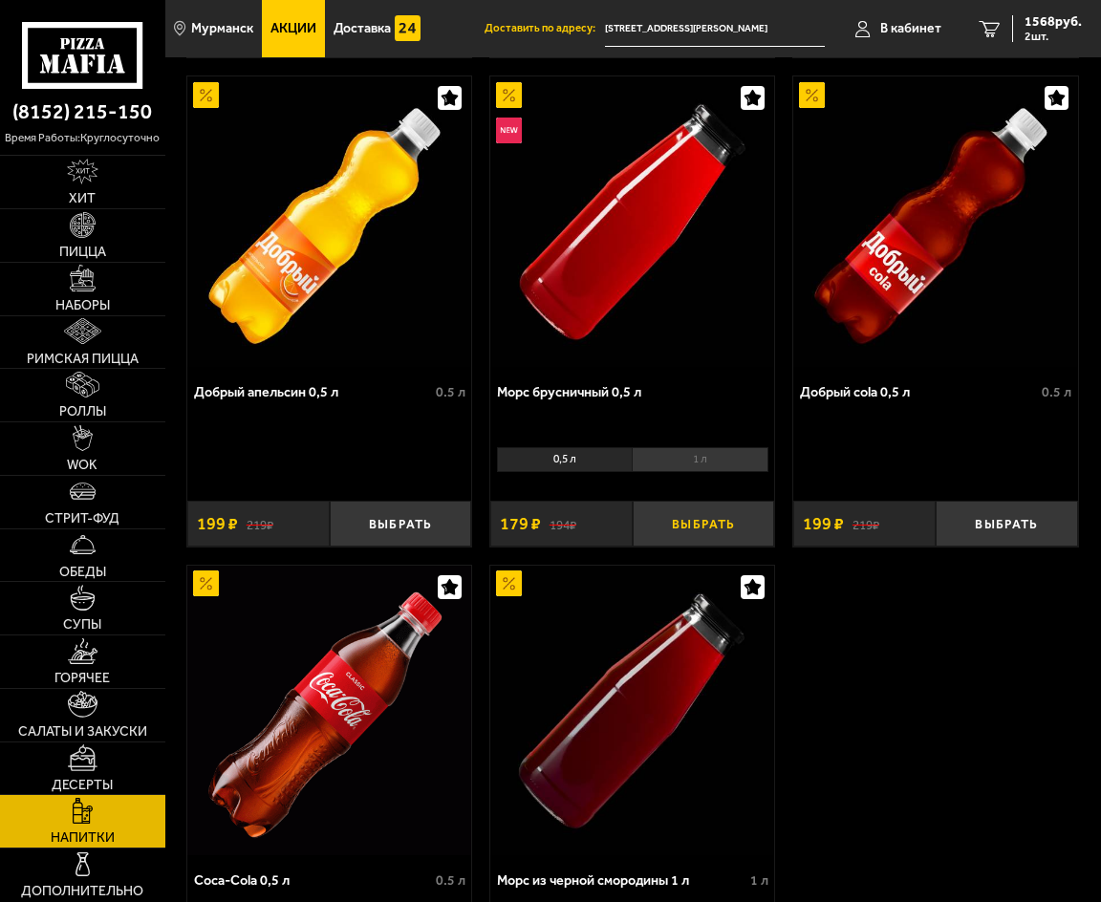
click at [665, 532] on button "Выбрать" at bounding box center [704, 524] width 142 height 46
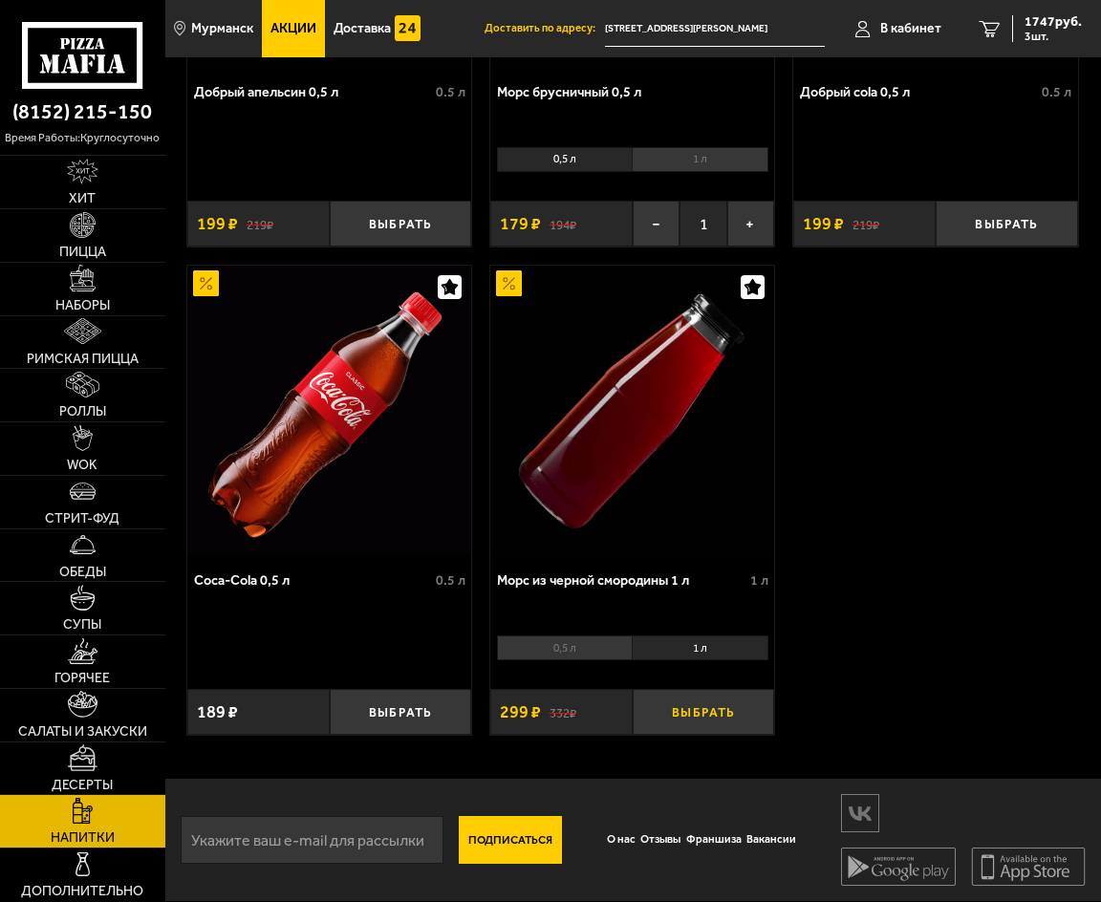
click at [669, 703] on button "Выбрать" at bounding box center [704, 712] width 142 height 46
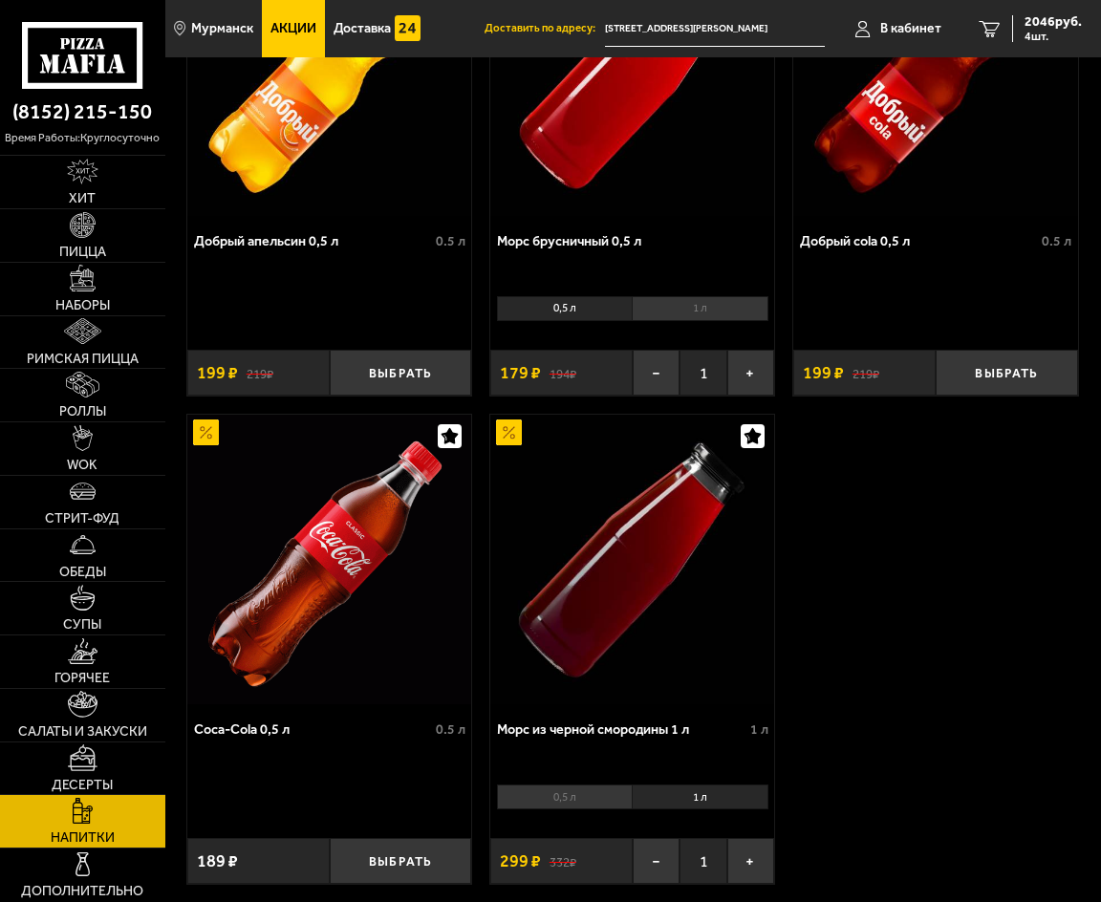
scroll to position [401, 0]
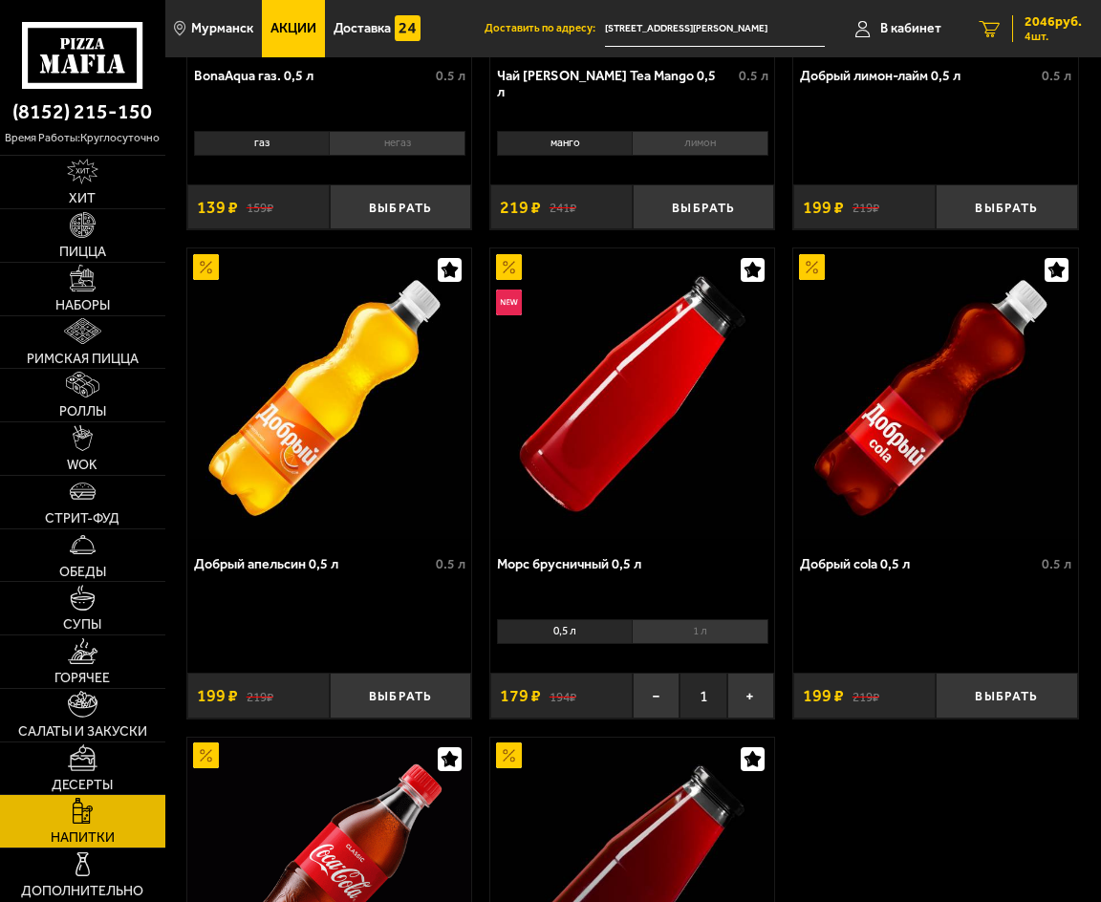
click at [1030, 23] on span "2046 руб." at bounding box center [1053, 21] width 57 height 13
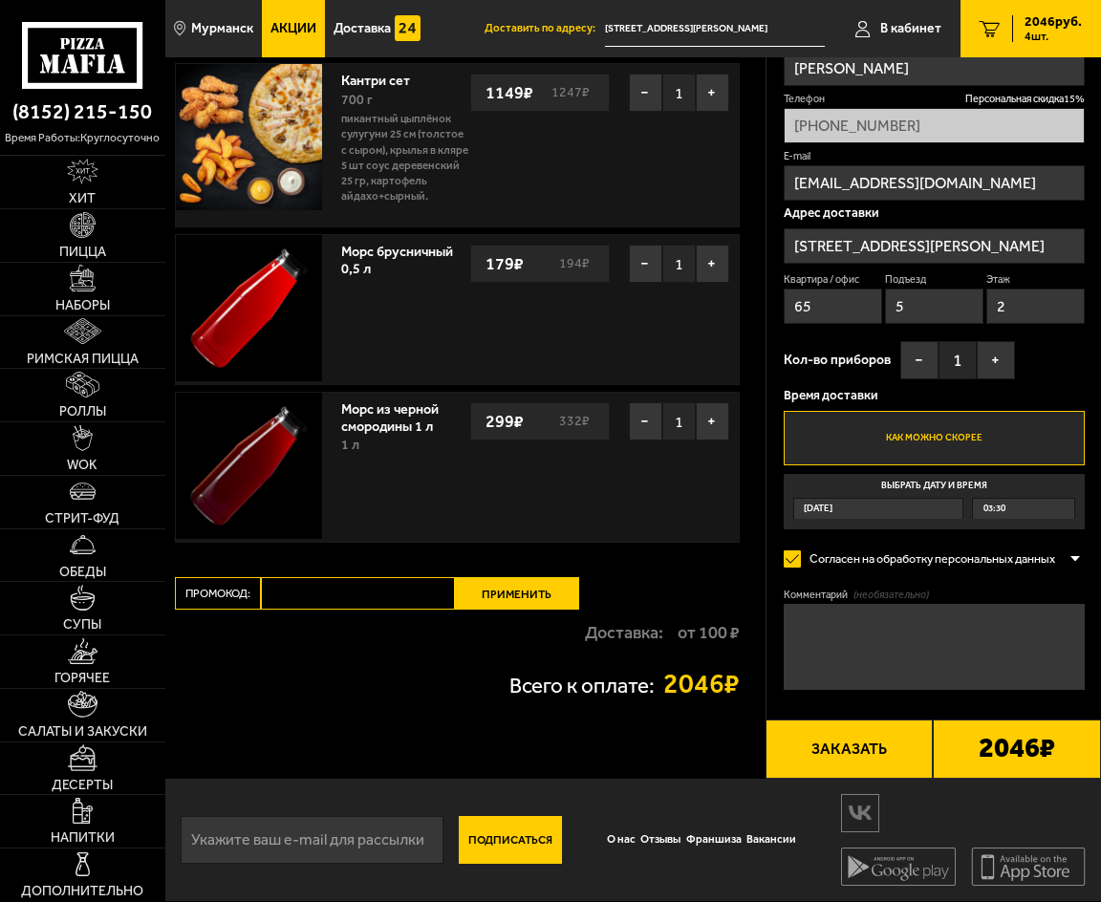
click at [876, 769] on button "Заказать" at bounding box center [850, 749] width 168 height 58
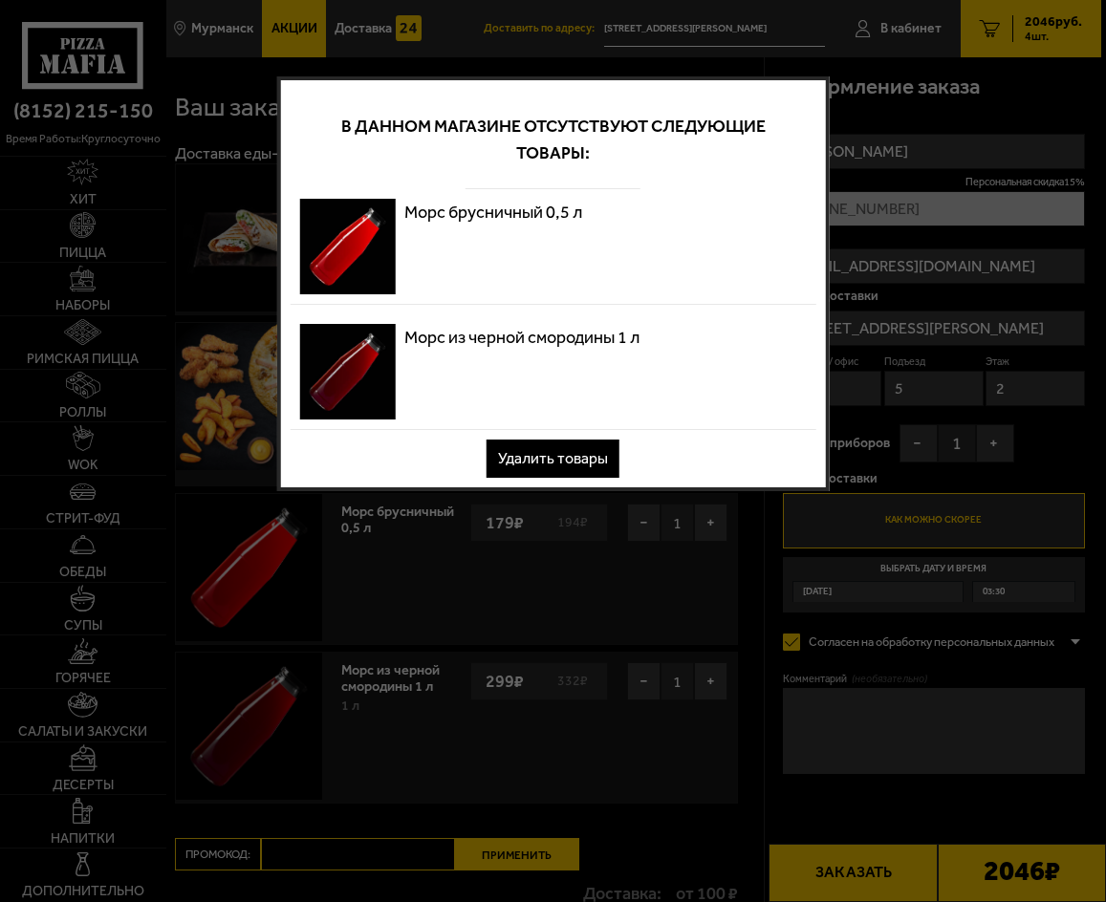
click at [561, 448] on button "Удалить товары" at bounding box center [552, 459] width 133 height 38
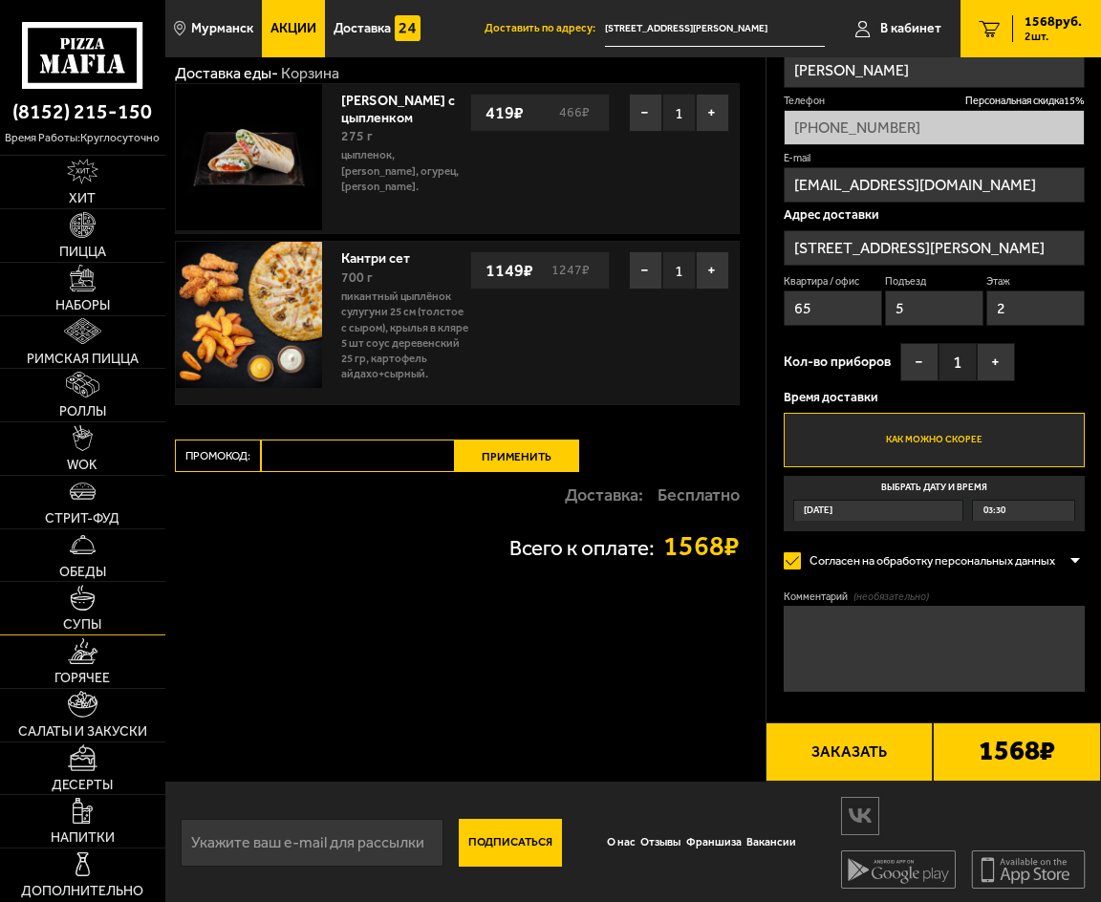
scroll to position [84, 0]
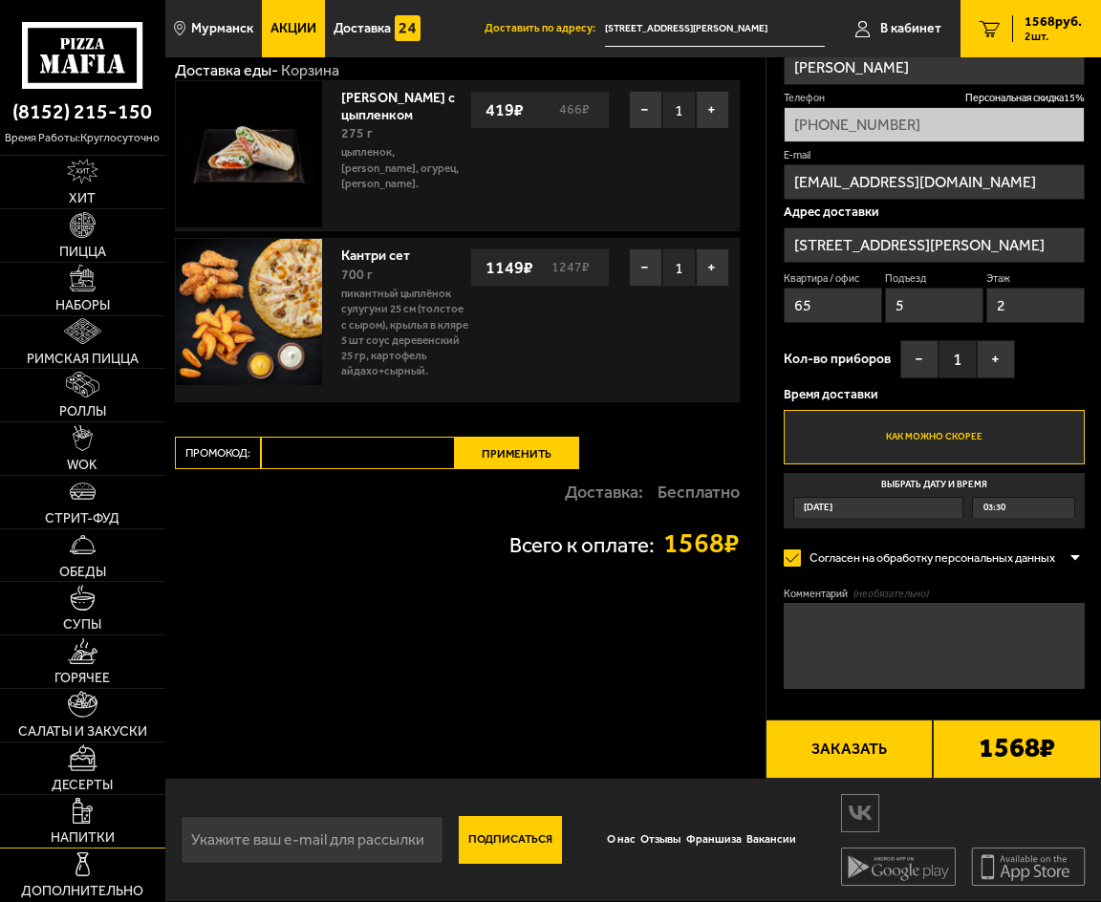
click at [101, 813] on link "Напитки" at bounding box center [82, 821] width 165 height 53
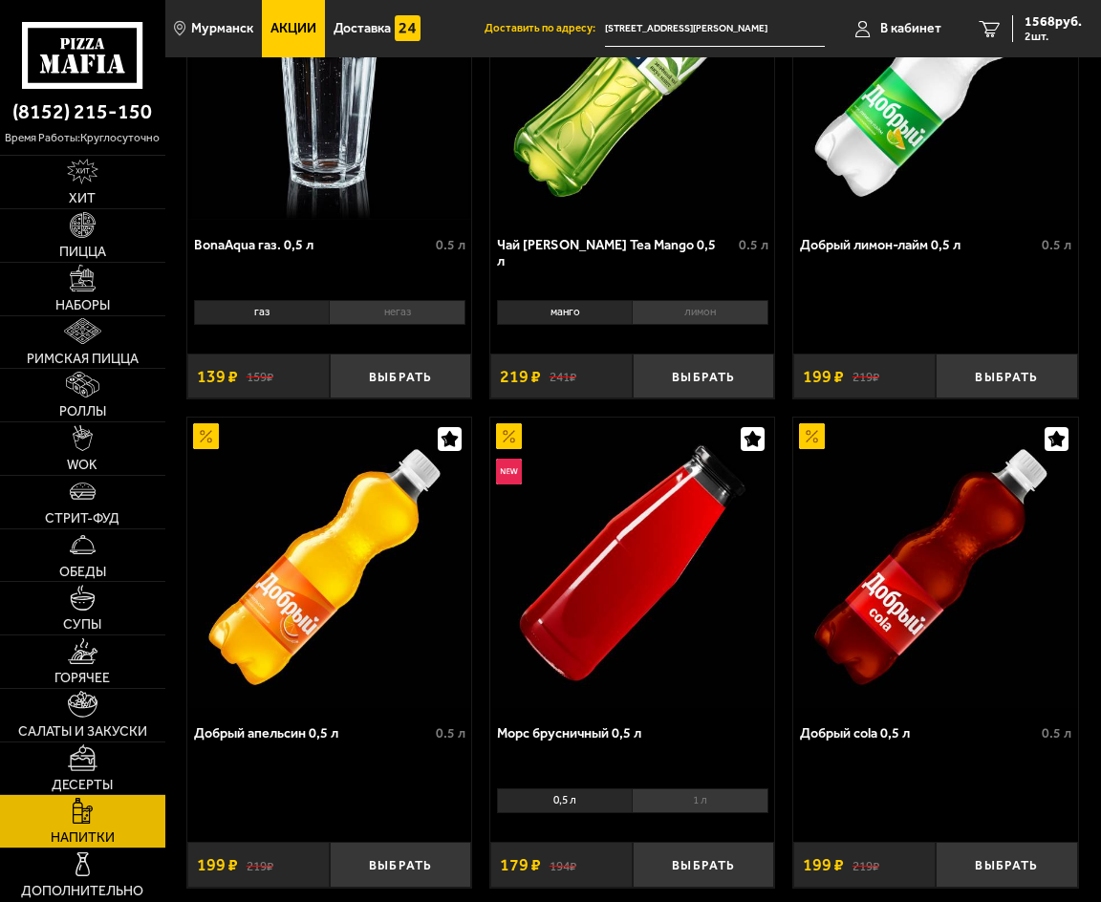
scroll to position [287, 0]
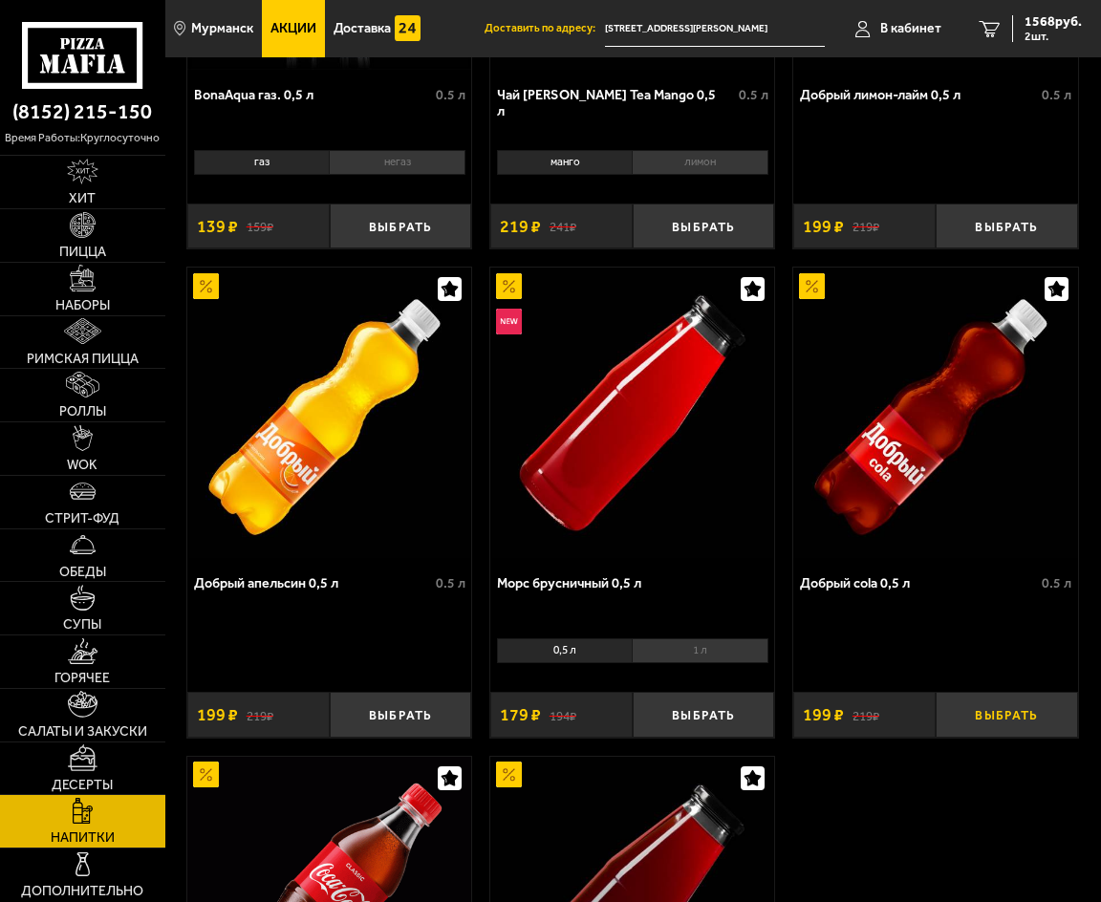
click at [1028, 731] on button "Выбрать" at bounding box center [1007, 715] width 142 height 46
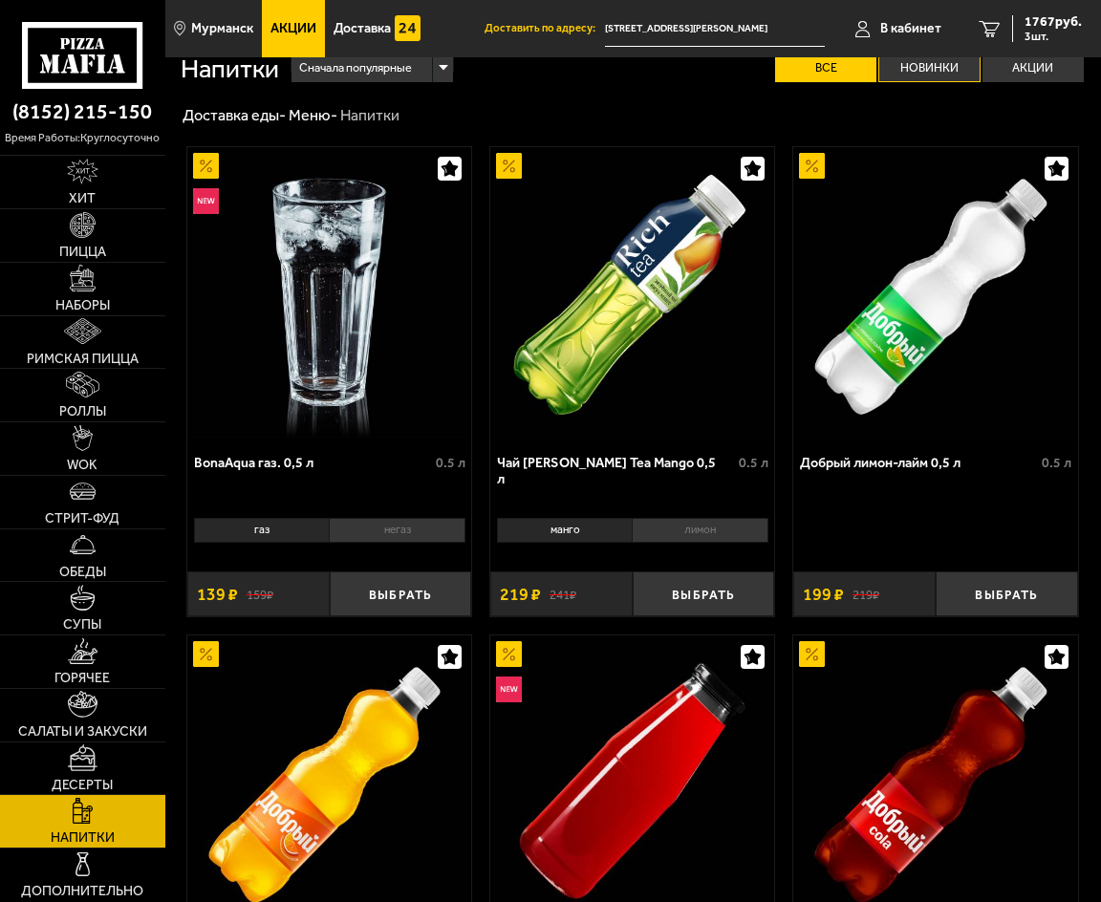
scroll to position [0, 0]
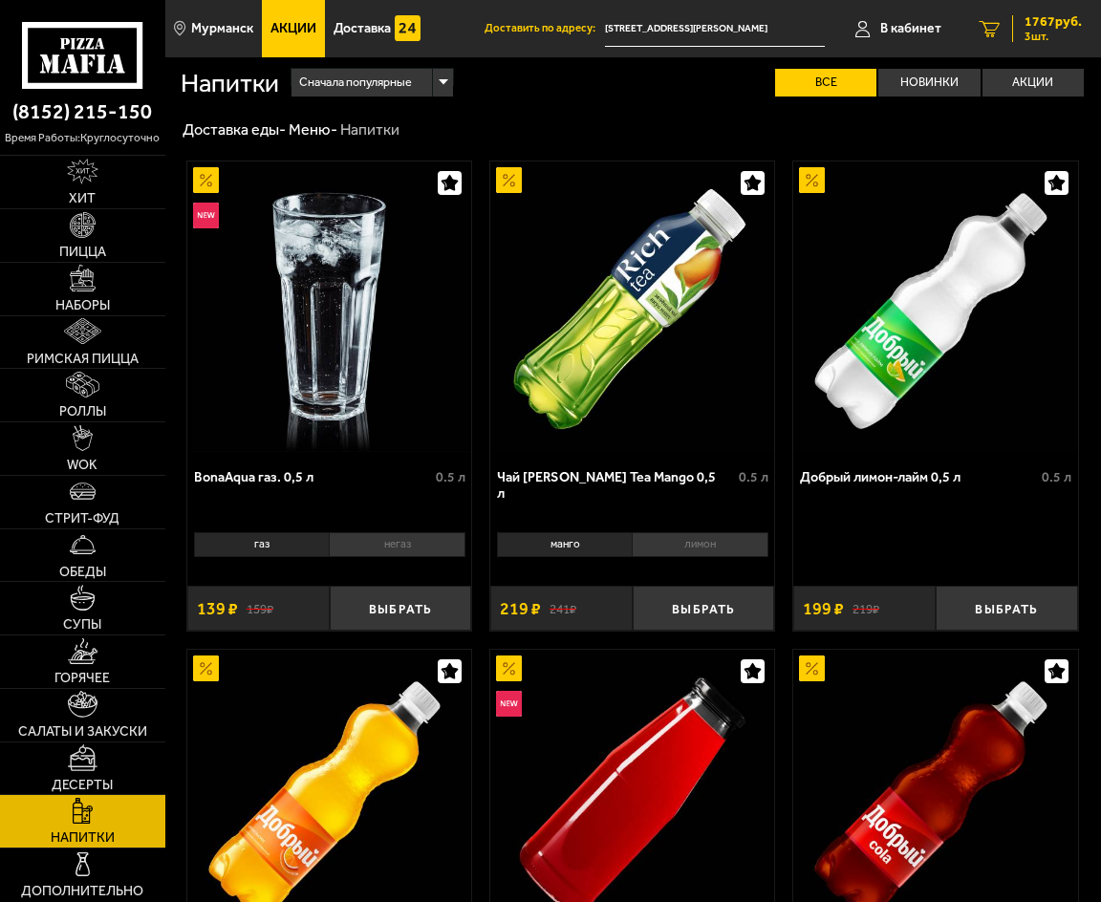
click at [1023, 10] on link "3 1767 руб. 3 шт." at bounding box center [1030, 28] width 140 height 57
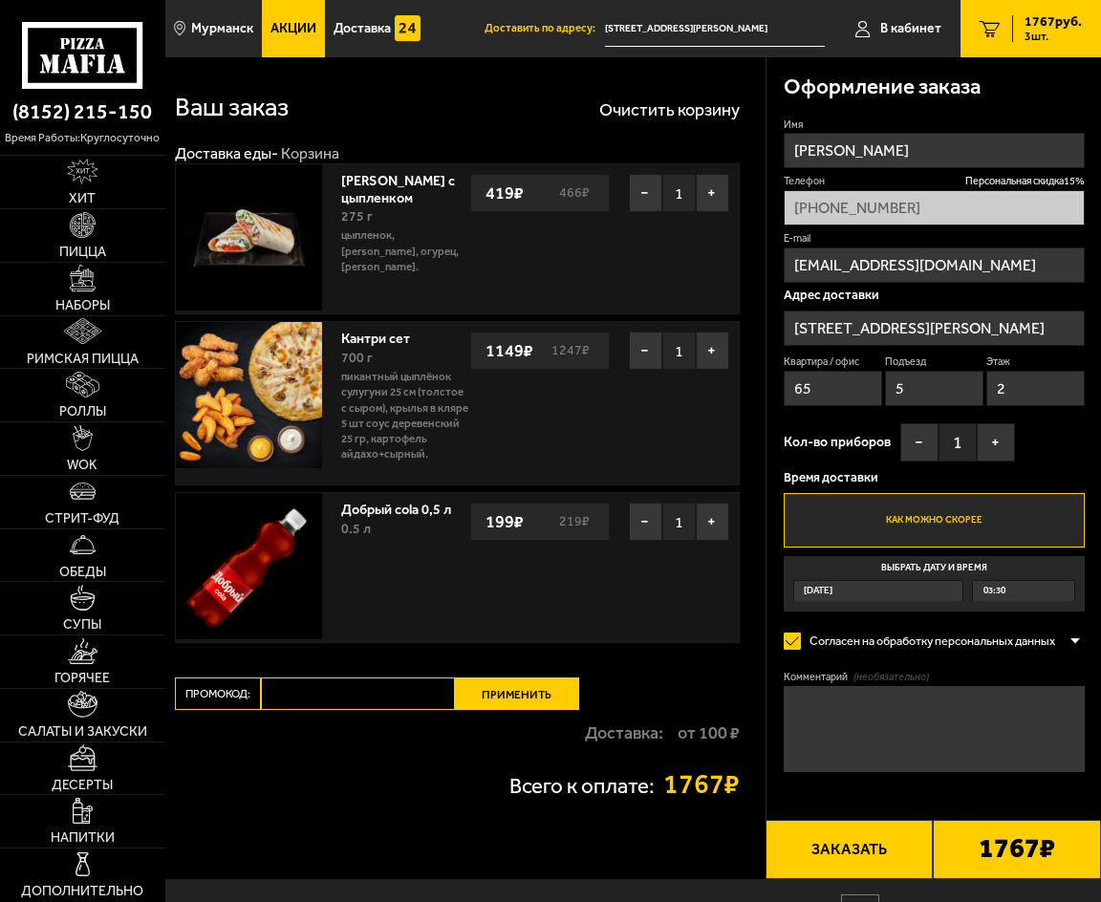
click at [825, 848] on button "Заказать" at bounding box center [850, 849] width 168 height 58
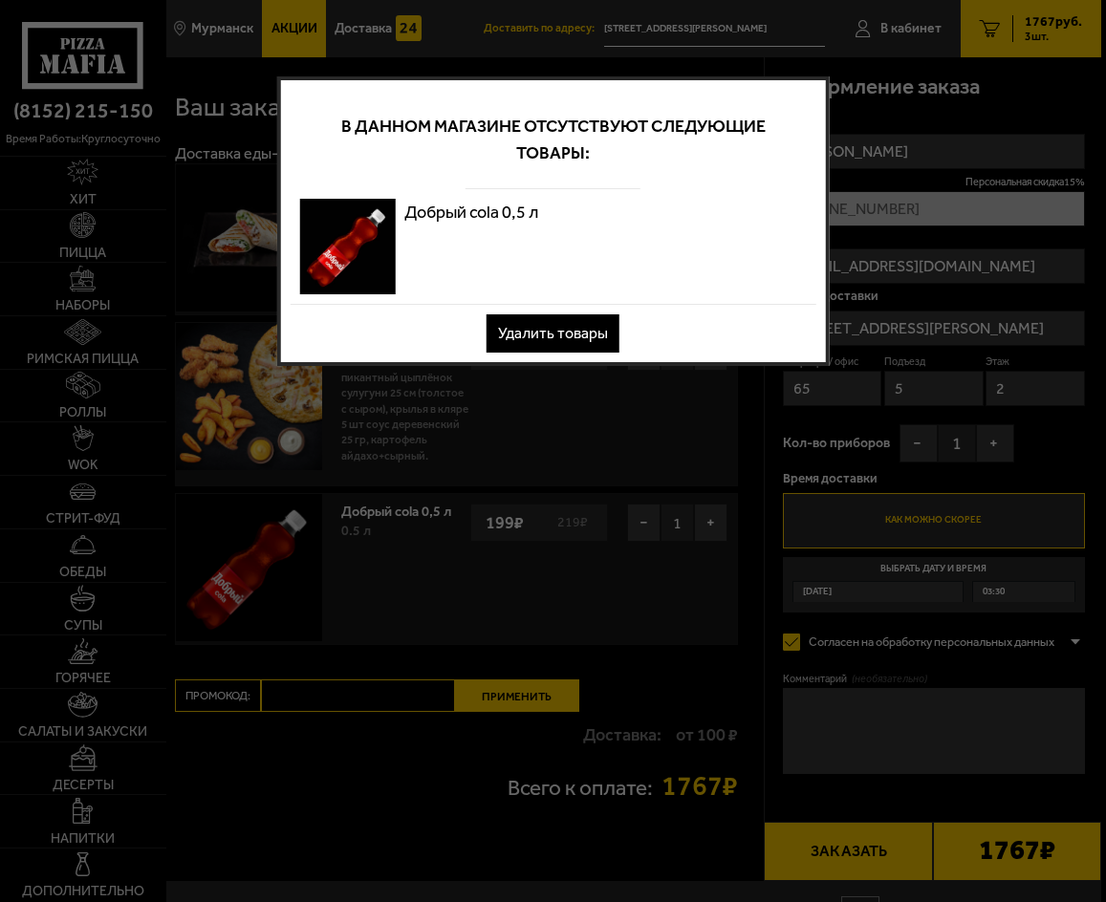
click at [552, 334] on button "Удалить товары" at bounding box center [552, 333] width 133 height 38
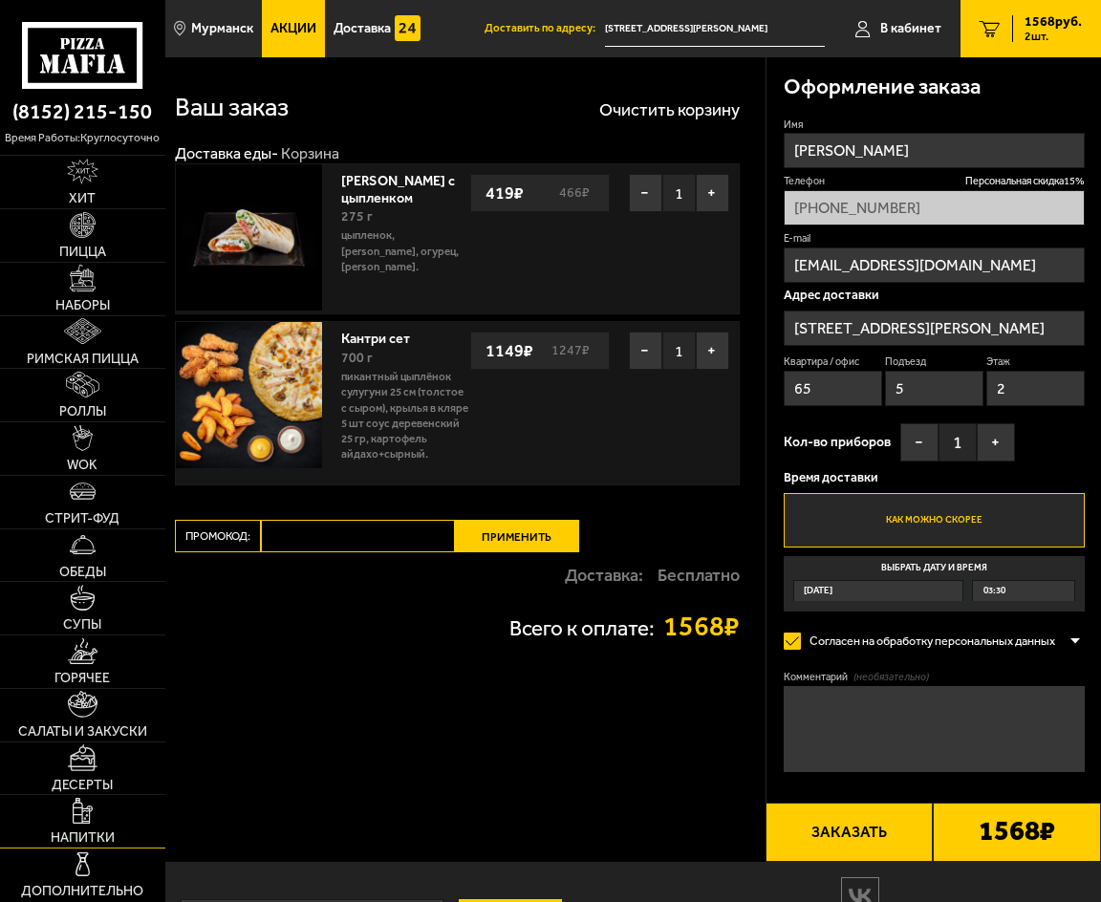
click at [97, 820] on link "Напитки" at bounding box center [82, 821] width 165 height 53
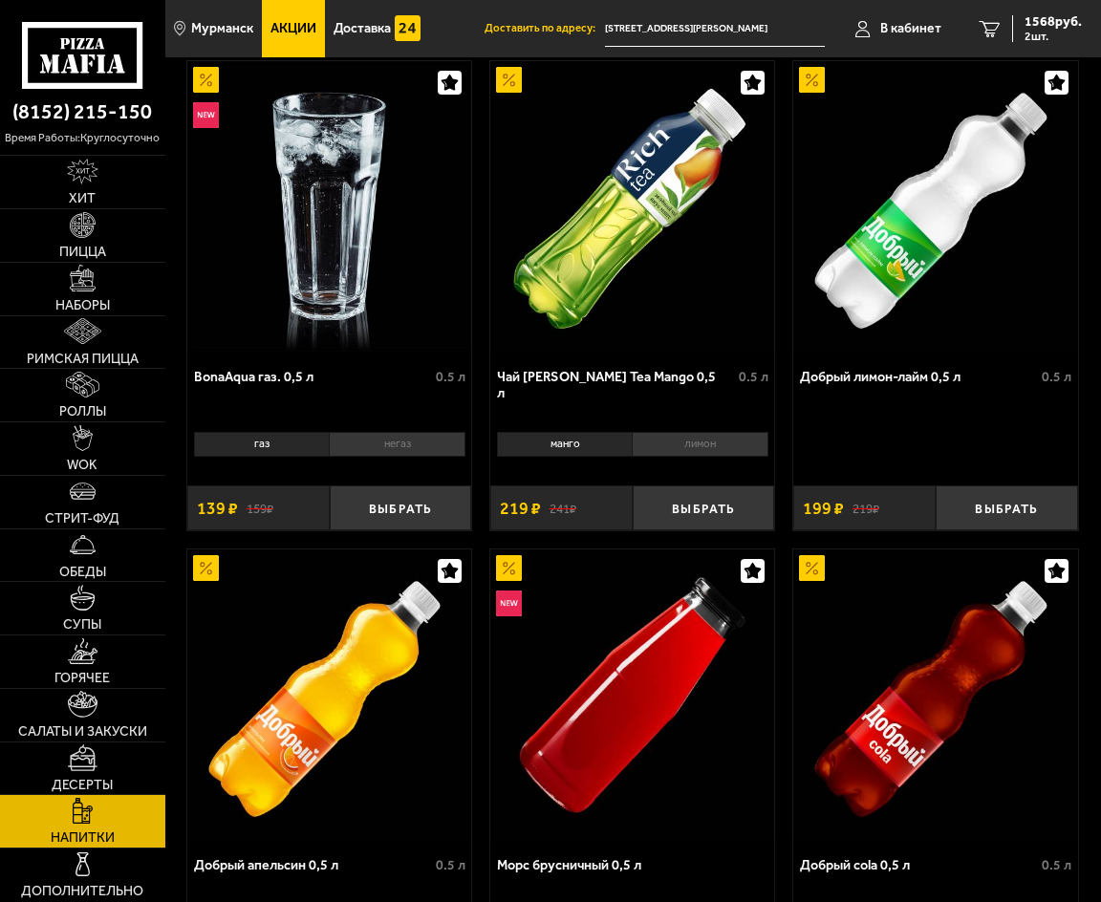
scroll to position [96, 0]
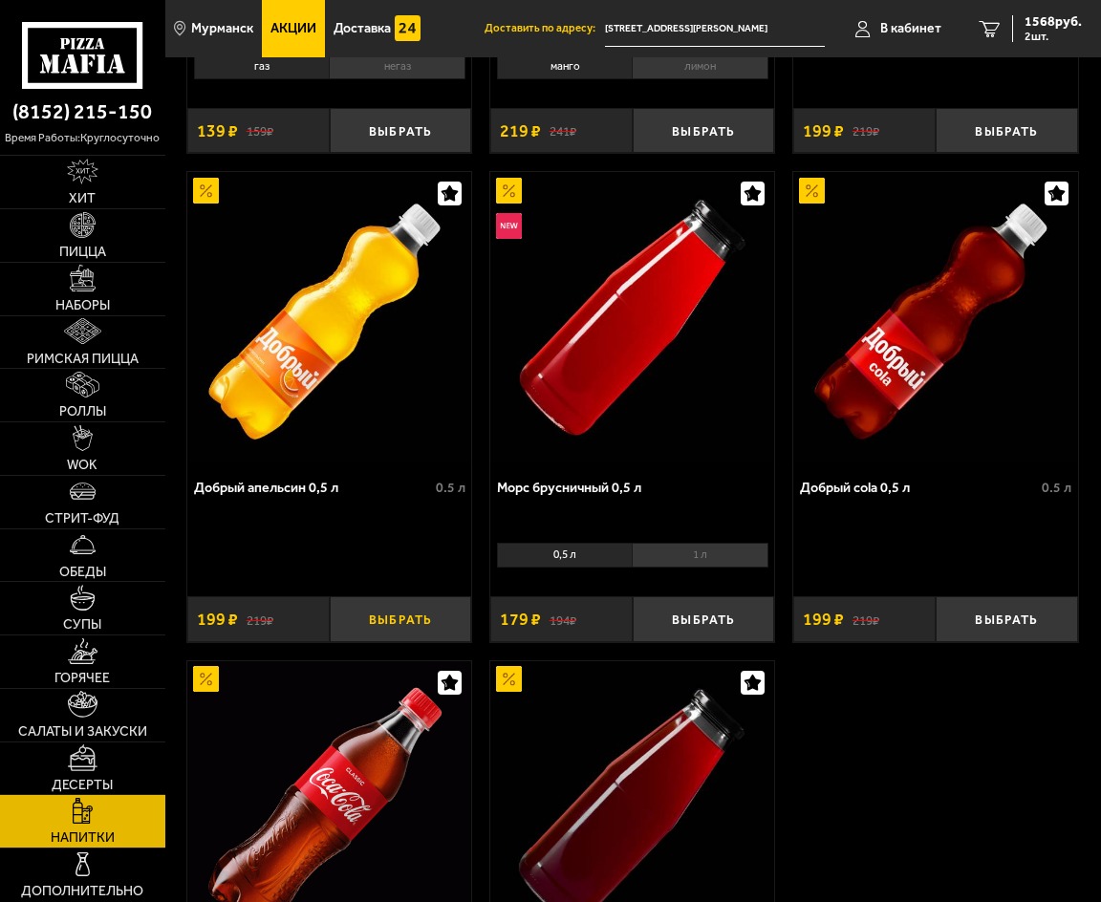
click at [390, 639] on button "Выбрать" at bounding box center [401, 619] width 142 height 46
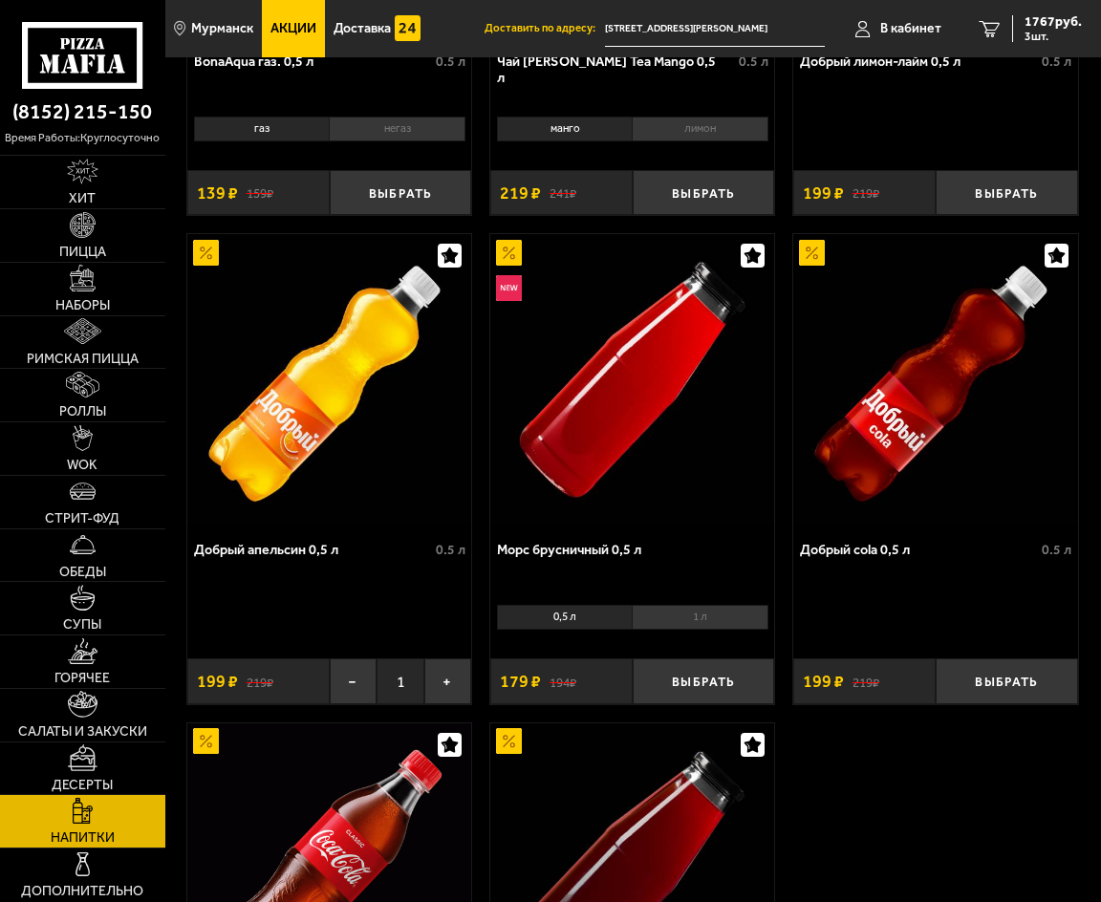
scroll to position [0, 0]
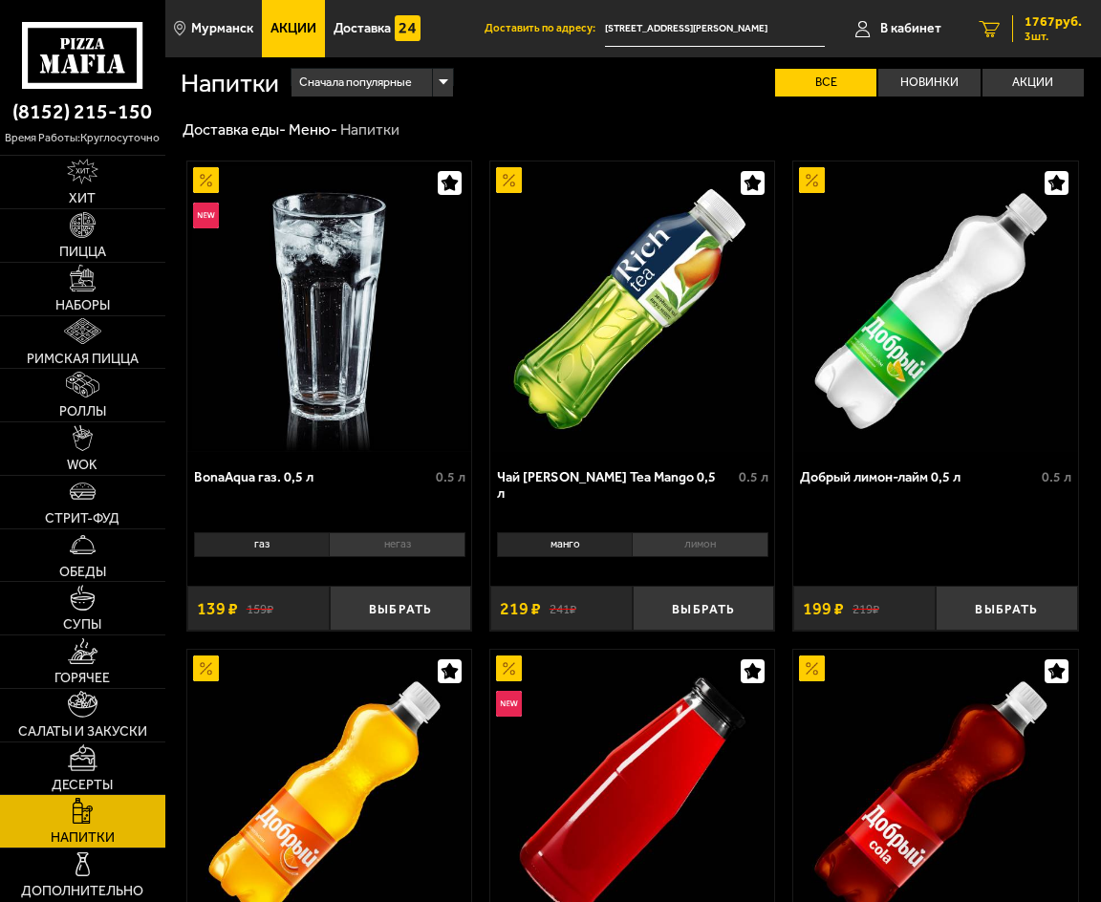
click at [1045, 27] on span "1767 руб." at bounding box center [1053, 21] width 57 height 13
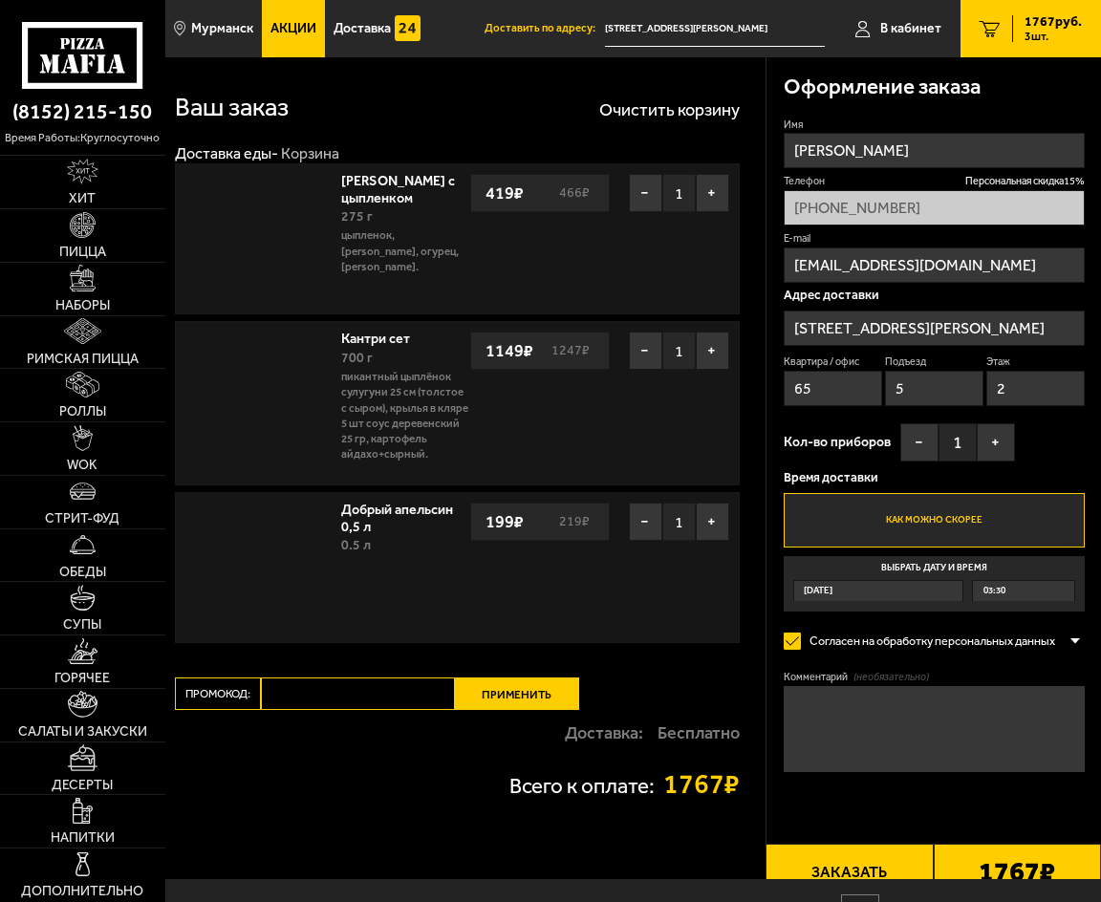
type input "[STREET_ADDRESS][PERSON_NAME]"
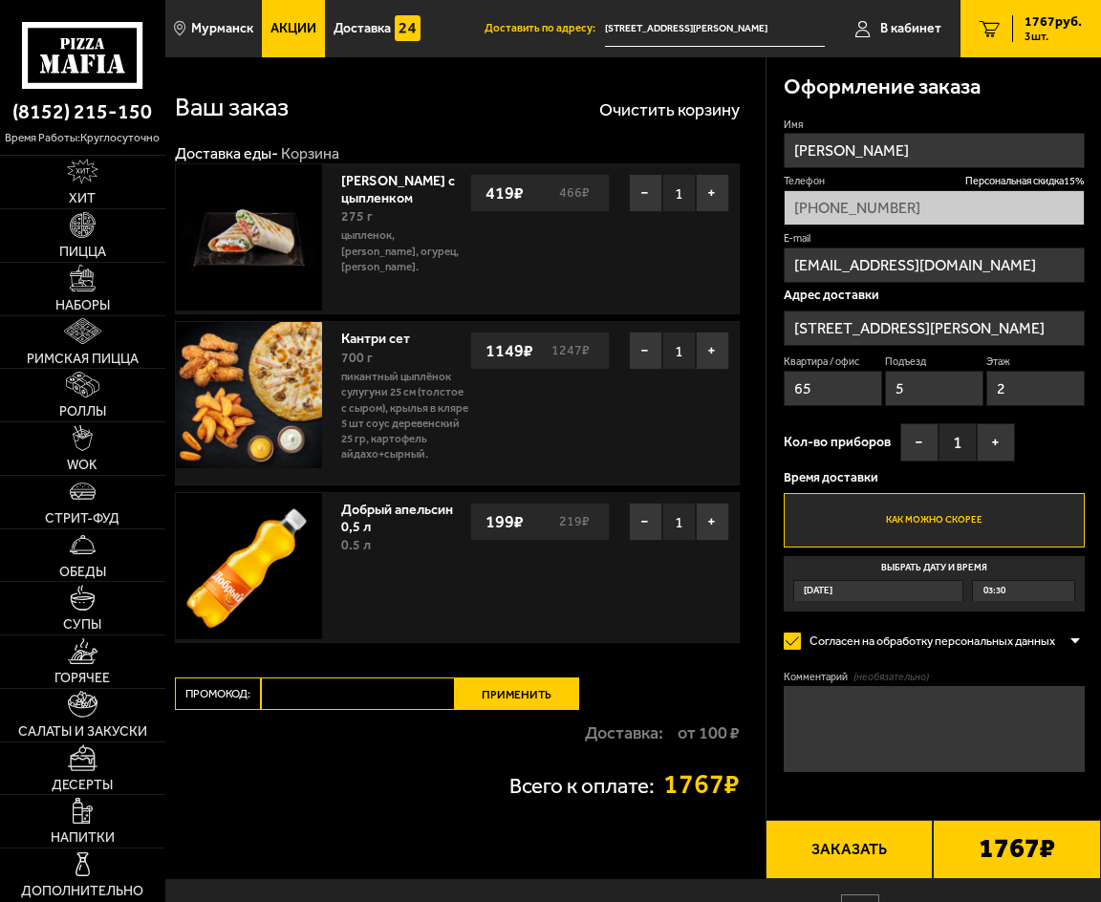
click at [886, 856] on button "Заказать" at bounding box center [850, 849] width 168 height 58
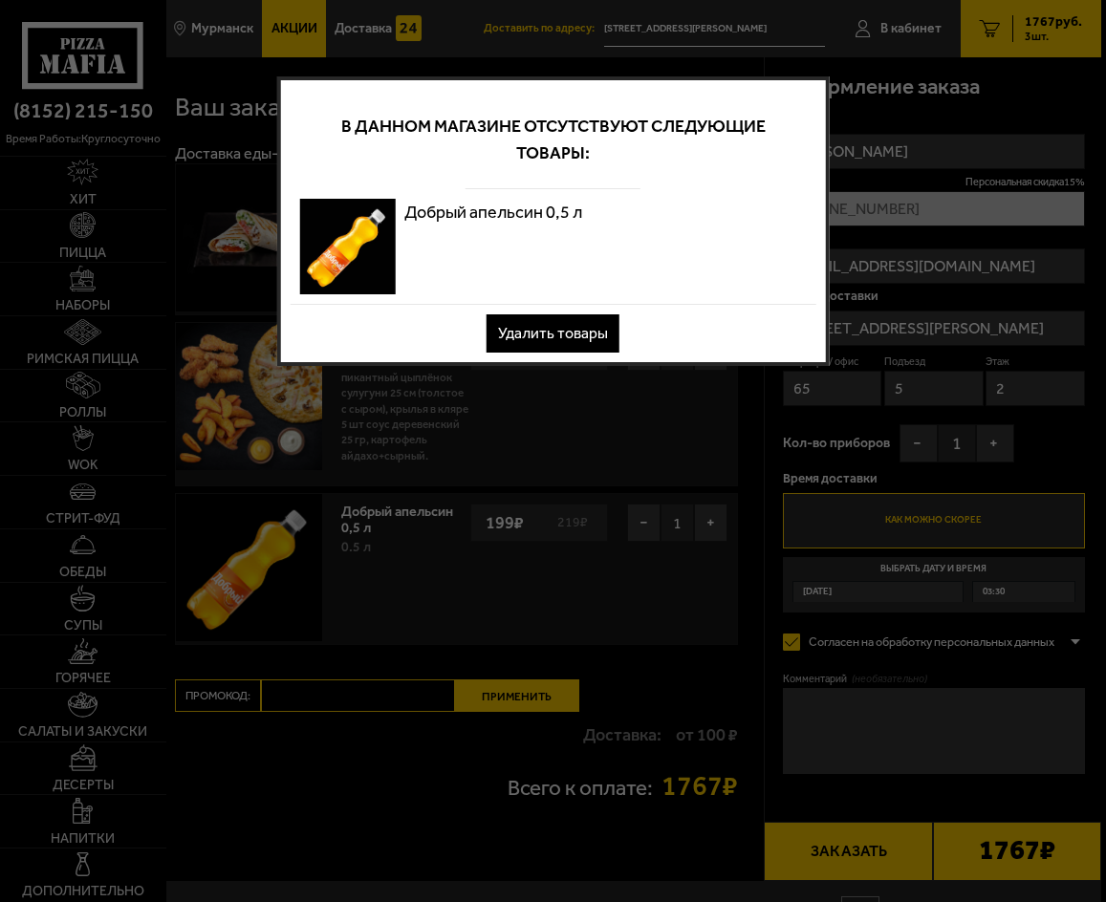
click at [543, 338] on button "Удалить товары" at bounding box center [552, 333] width 133 height 38
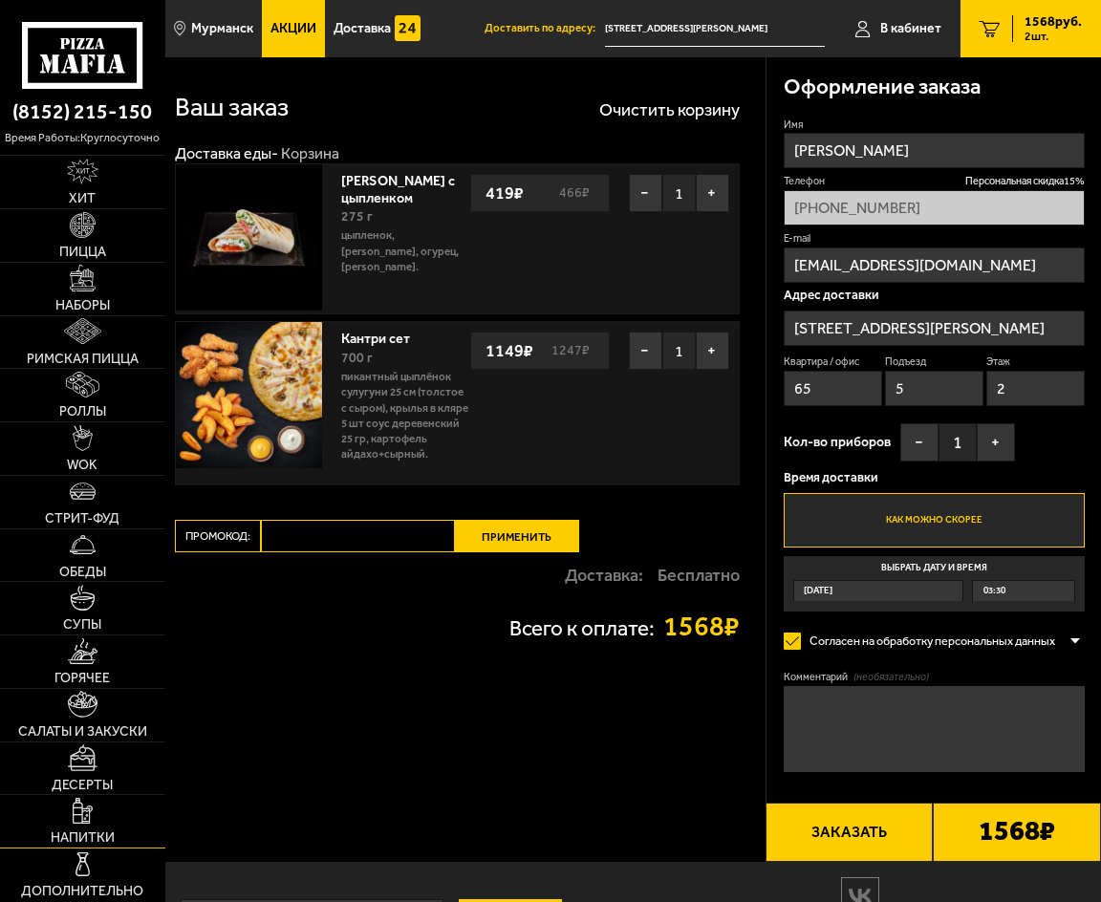
click at [105, 827] on link "Напитки" at bounding box center [82, 821] width 165 height 53
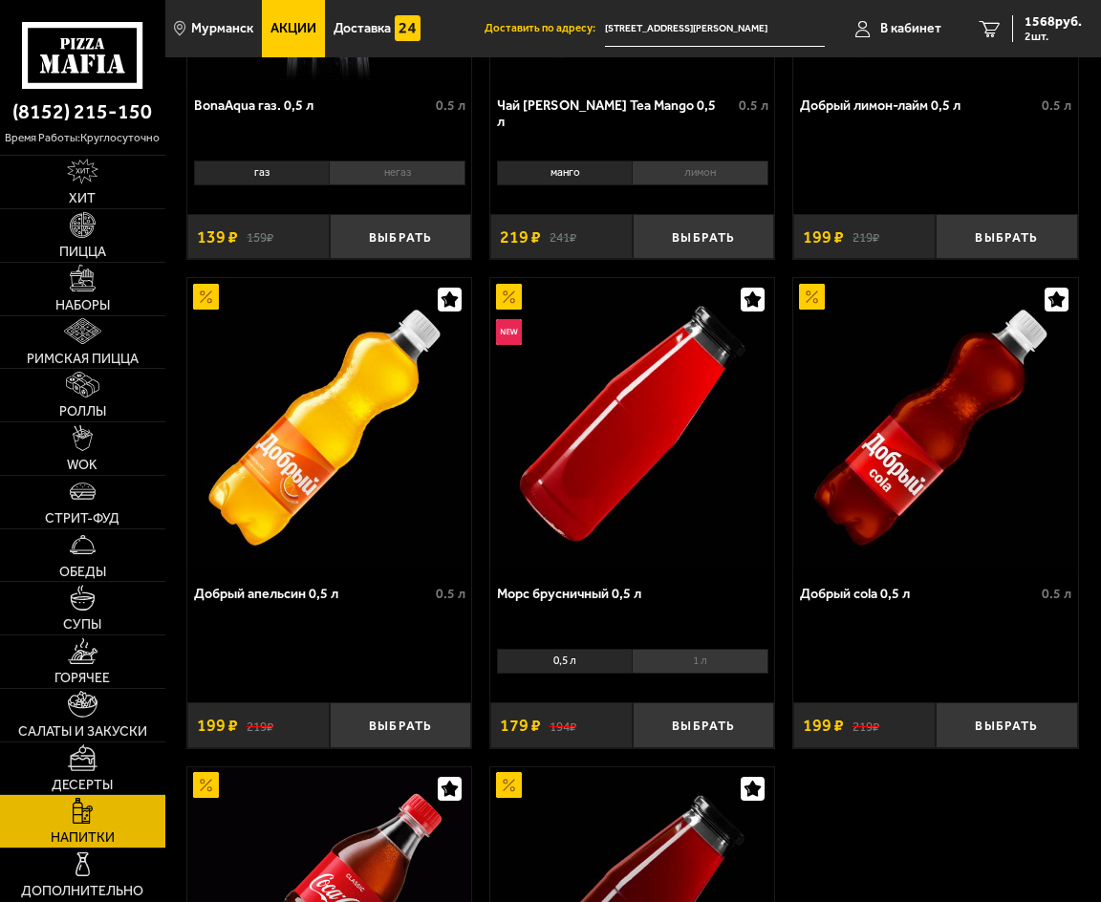
scroll to position [287, 0]
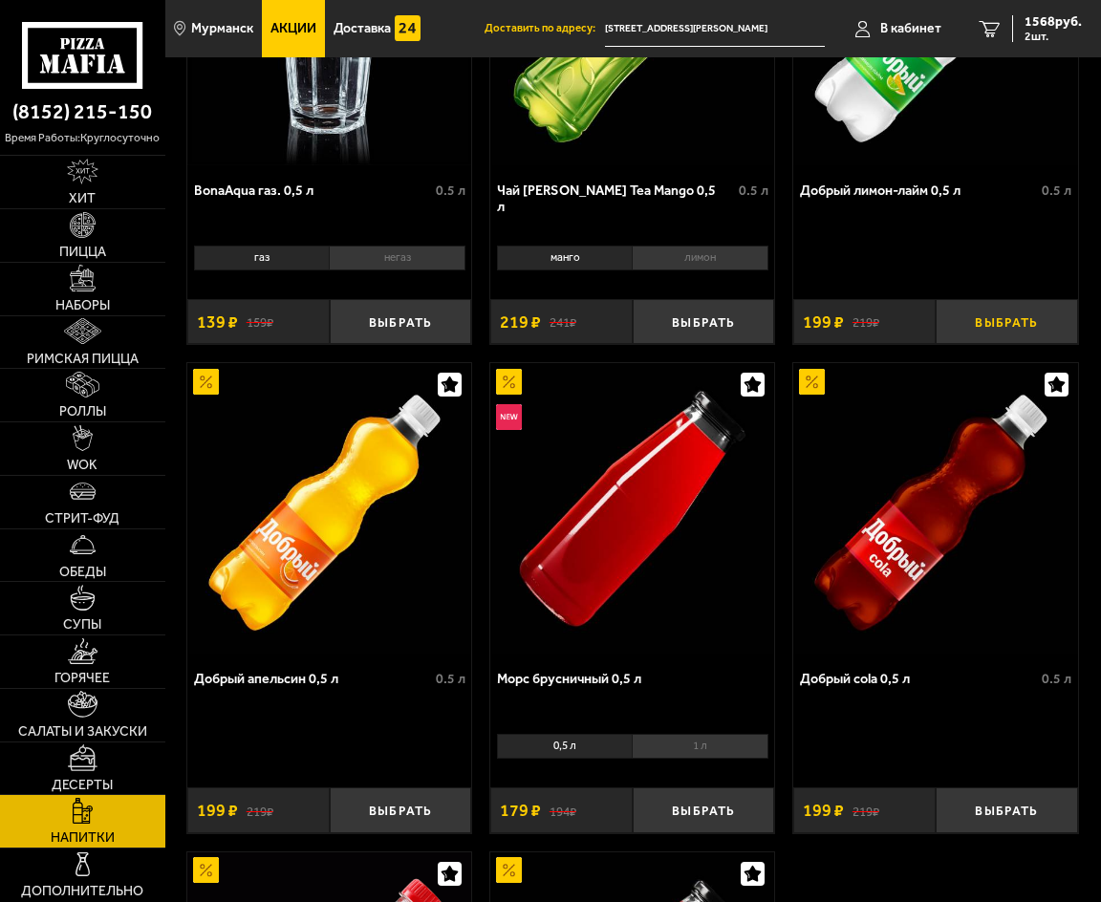
click at [990, 337] on button "Выбрать" at bounding box center [1007, 322] width 142 height 46
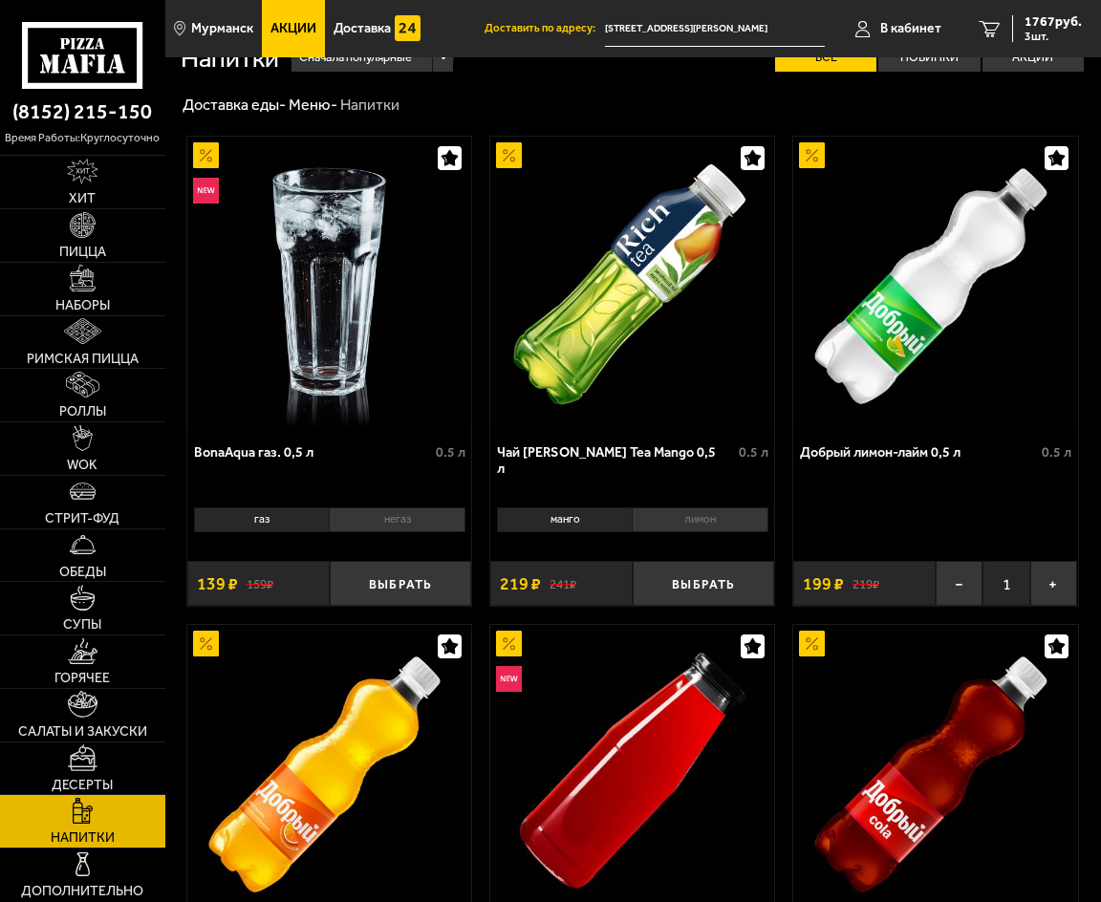
scroll to position [0, 0]
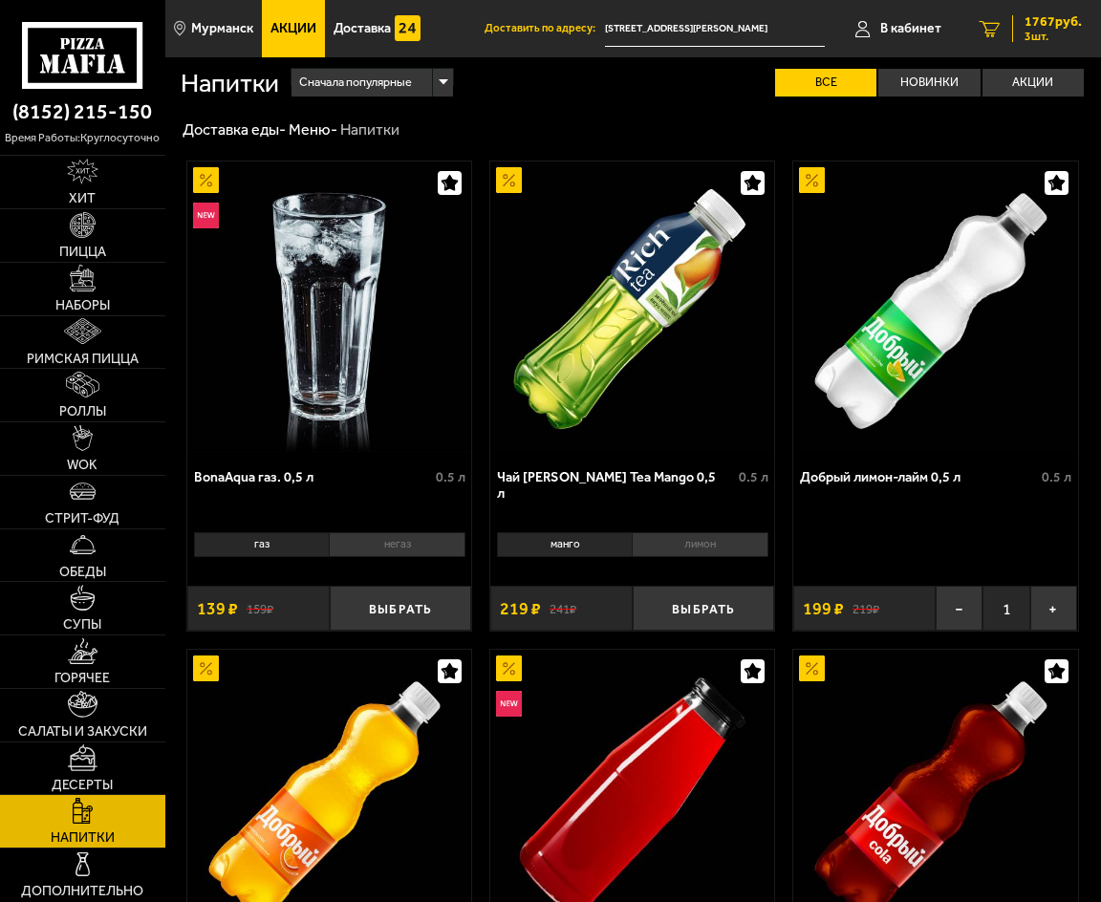
click at [1048, 26] on span "1767 руб." at bounding box center [1053, 21] width 57 height 13
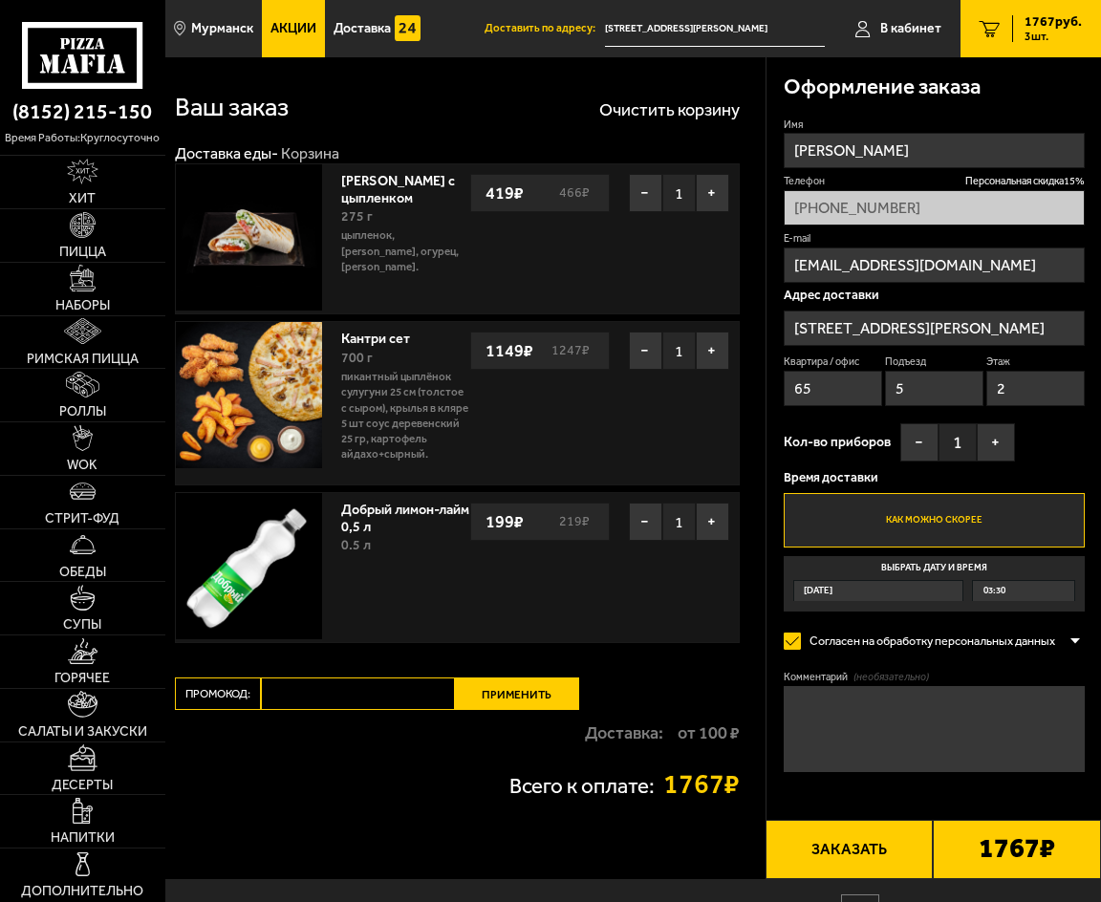
click at [853, 855] on button "Заказать" at bounding box center [850, 849] width 168 height 58
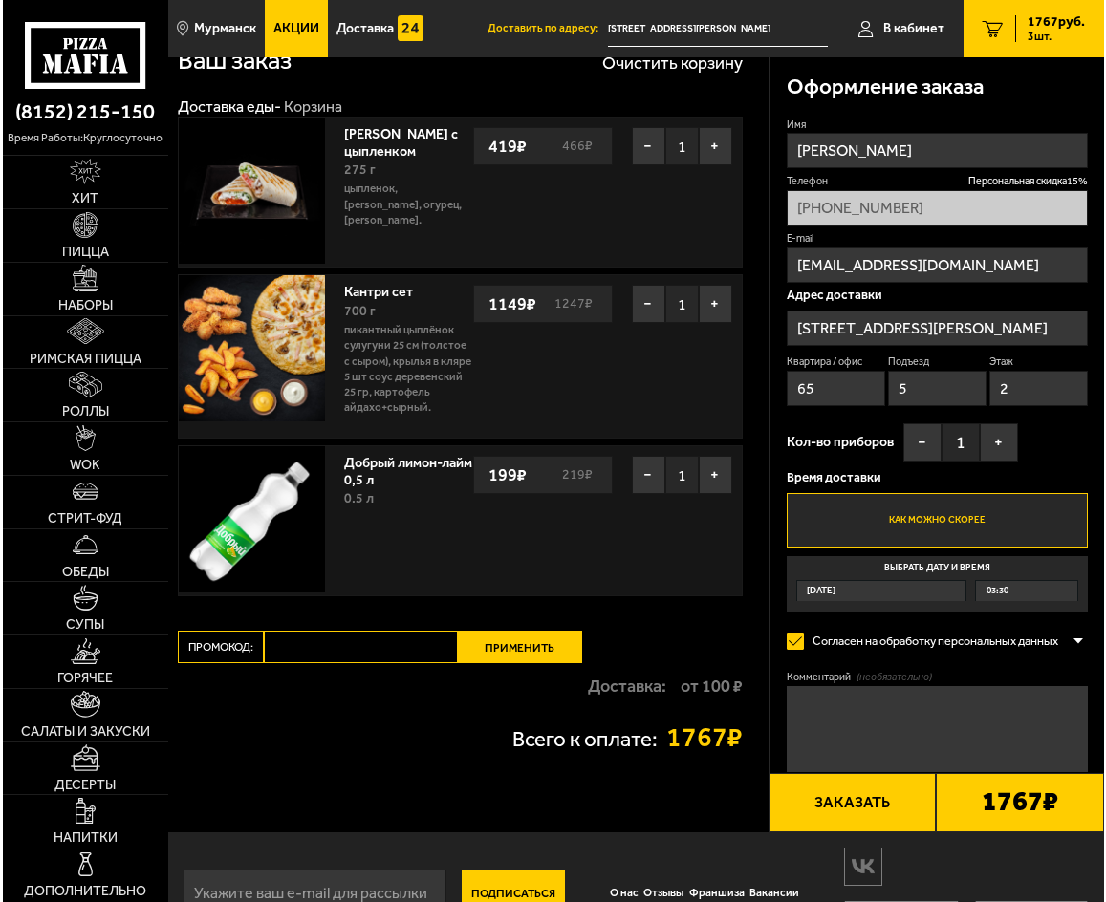
scroll to position [96, 0]
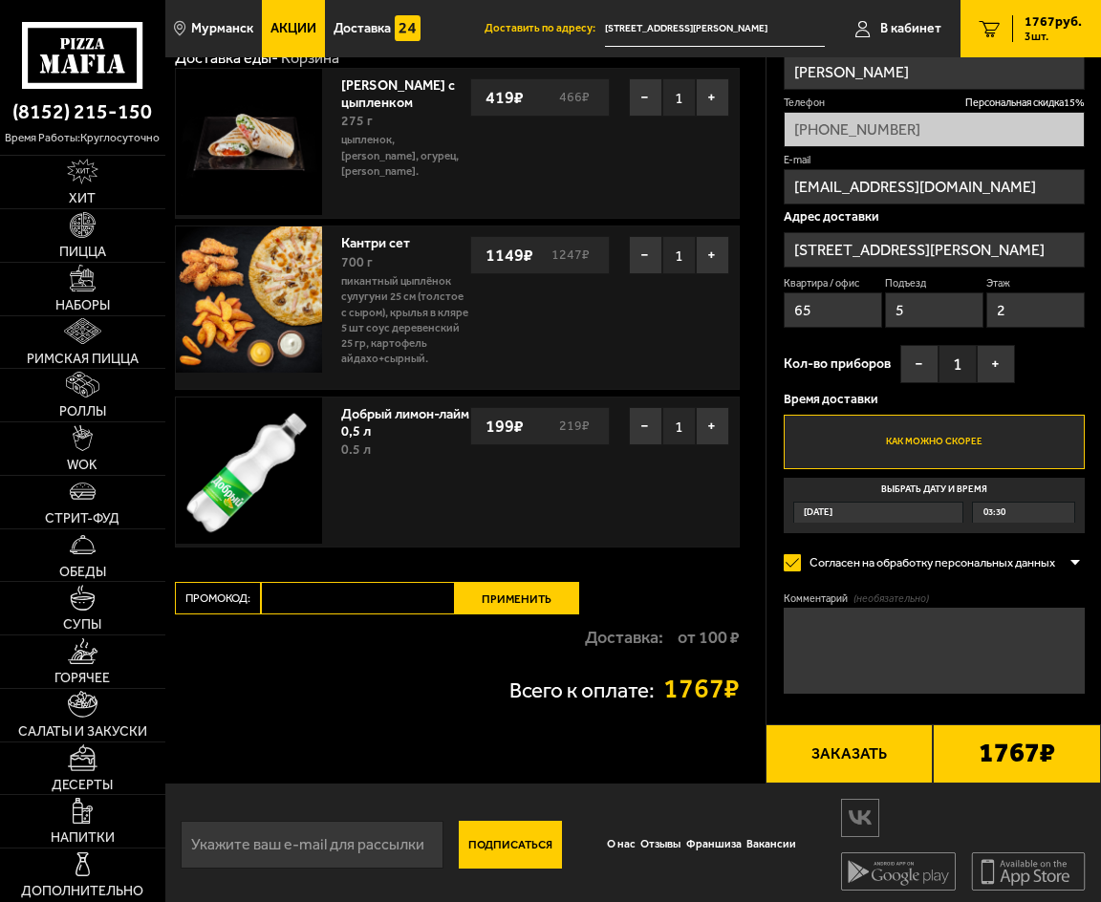
click at [846, 750] on button "Заказать" at bounding box center [850, 753] width 168 height 58
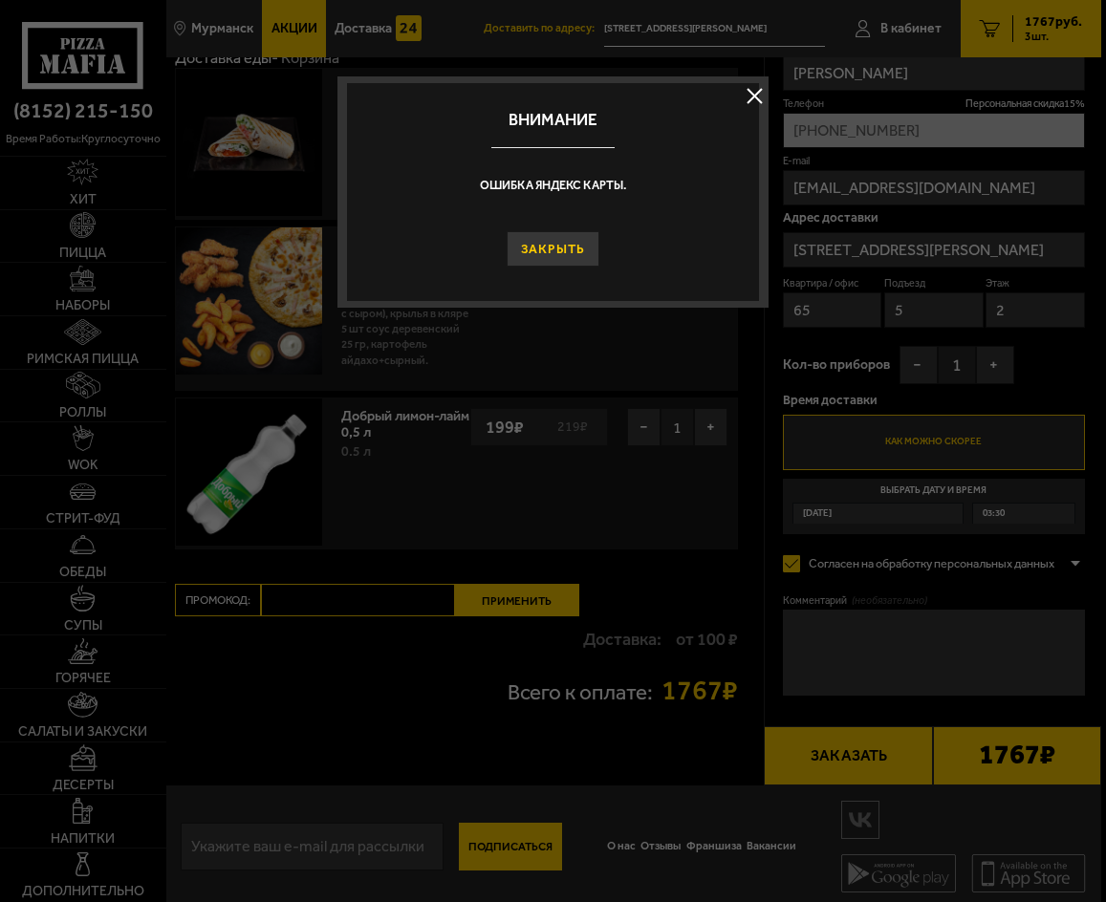
click at [539, 252] on button "Закрыть" at bounding box center [553, 248] width 92 height 34
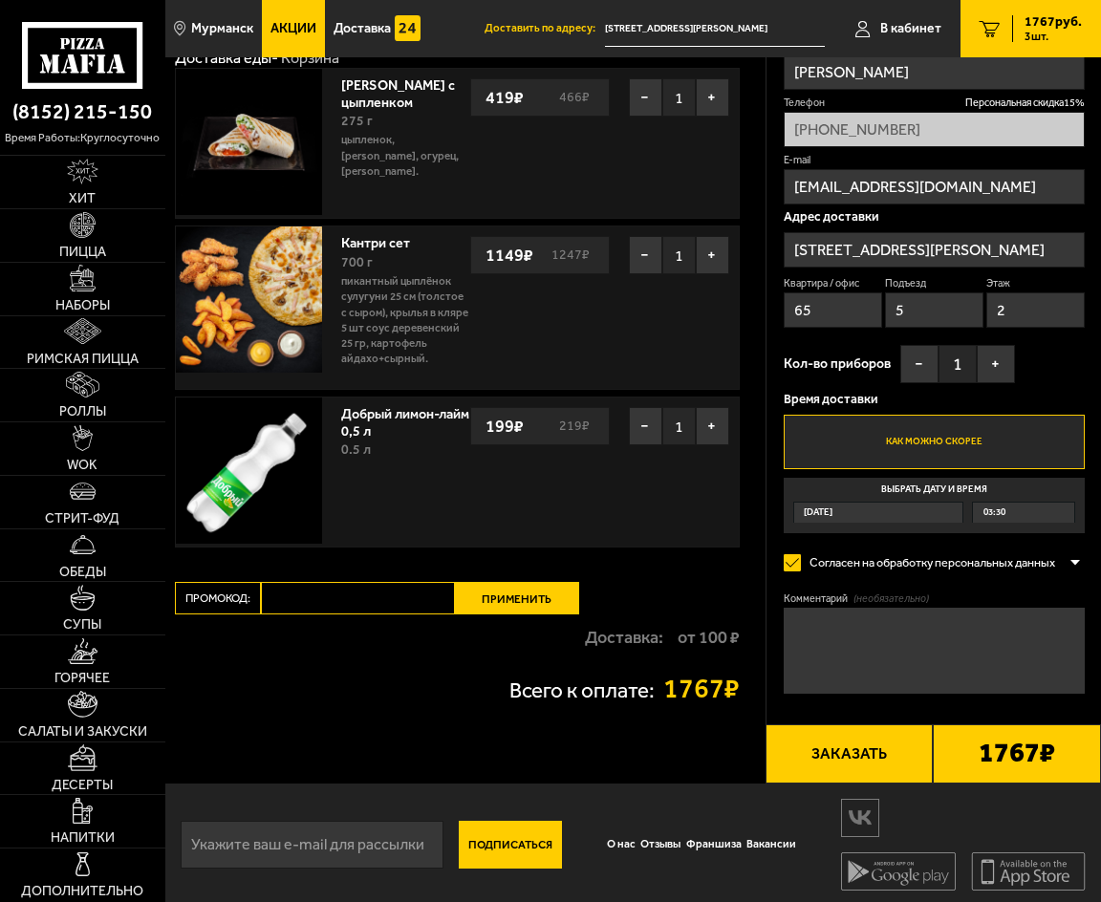
click at [1012, 33] on div "1767 руб. 3 шт." at bounding box center [1047, 28] width 70 height 27
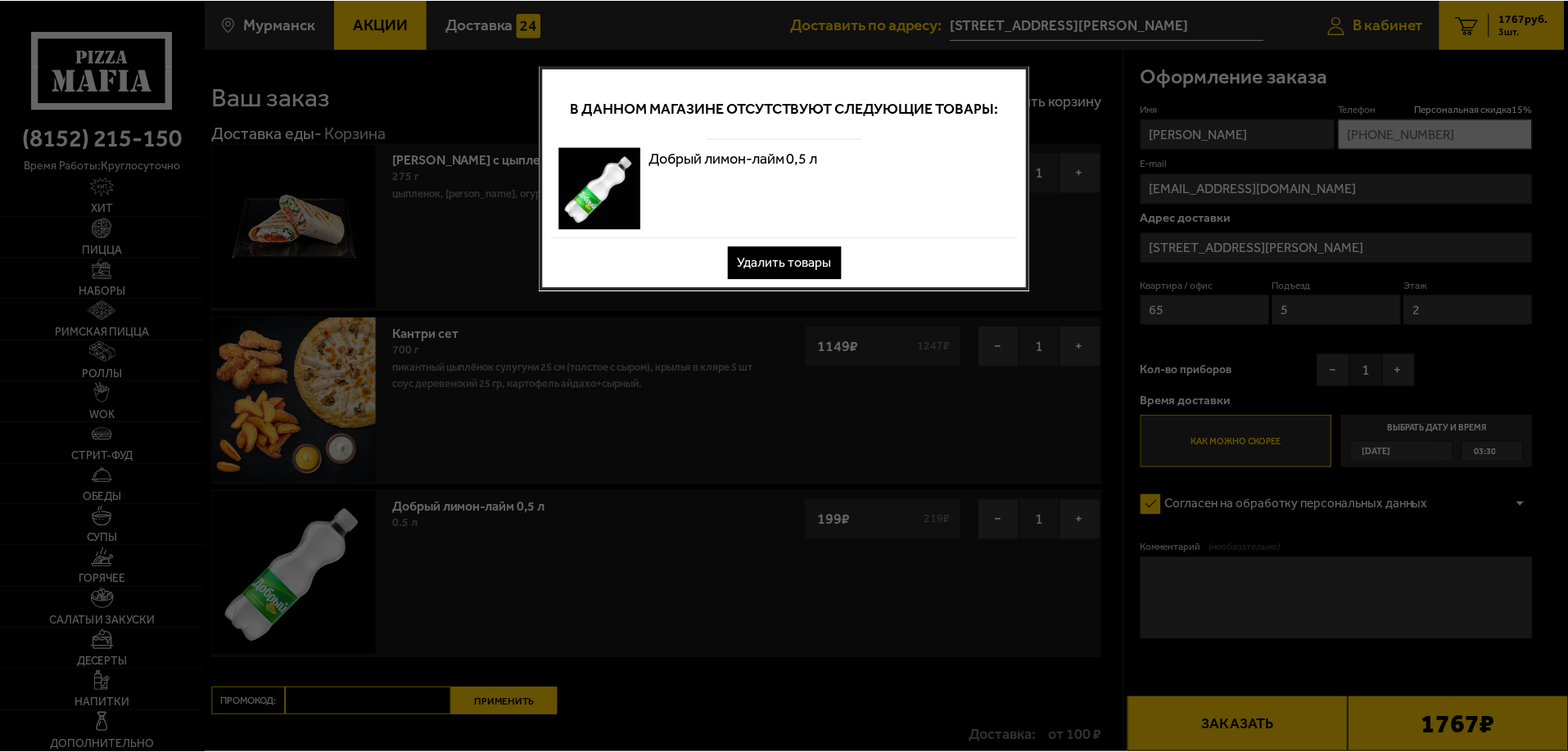
scroll to position [0, 0]
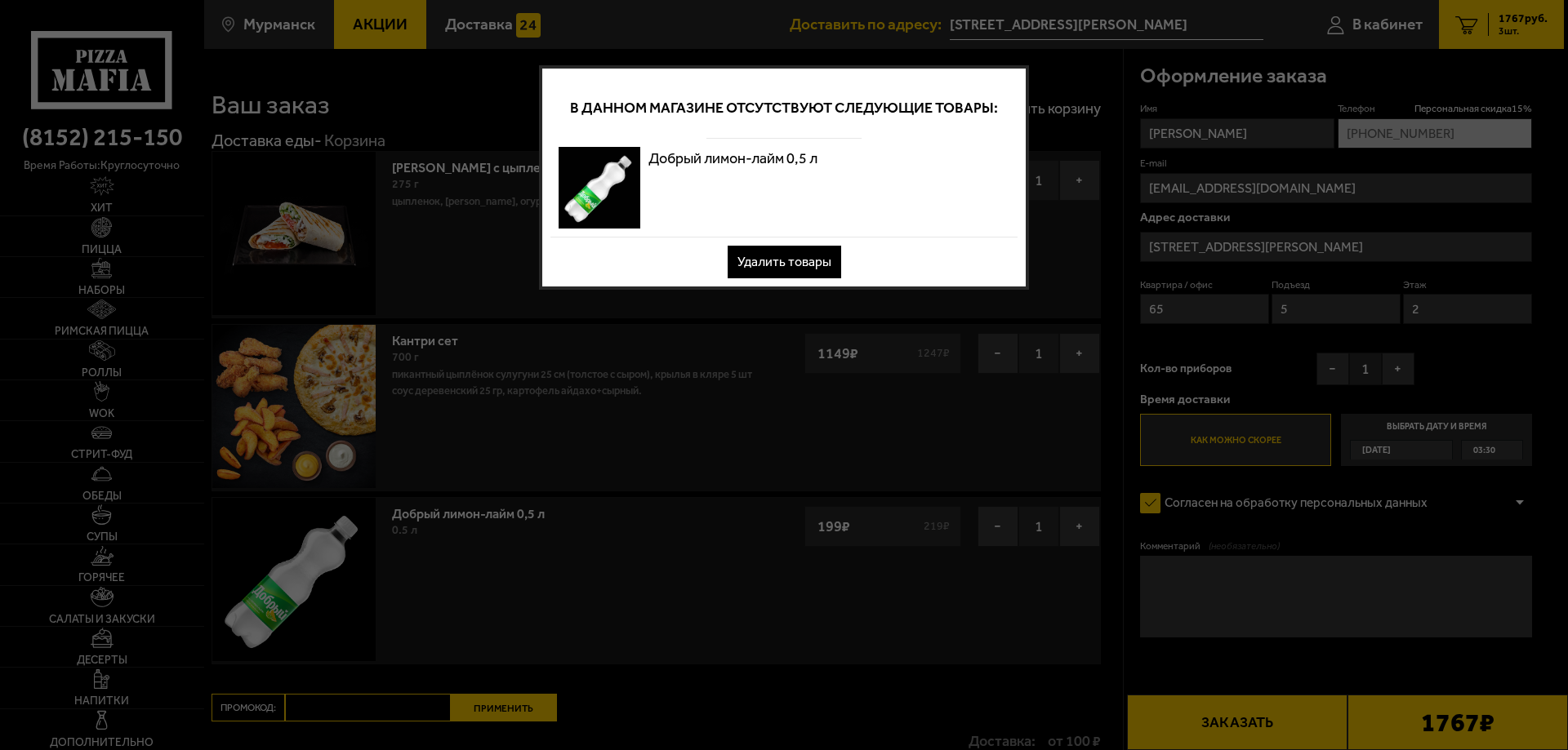
click at [762, 250] on button "Удалить товары" at bounding box center [784, 262] width 114 height 32
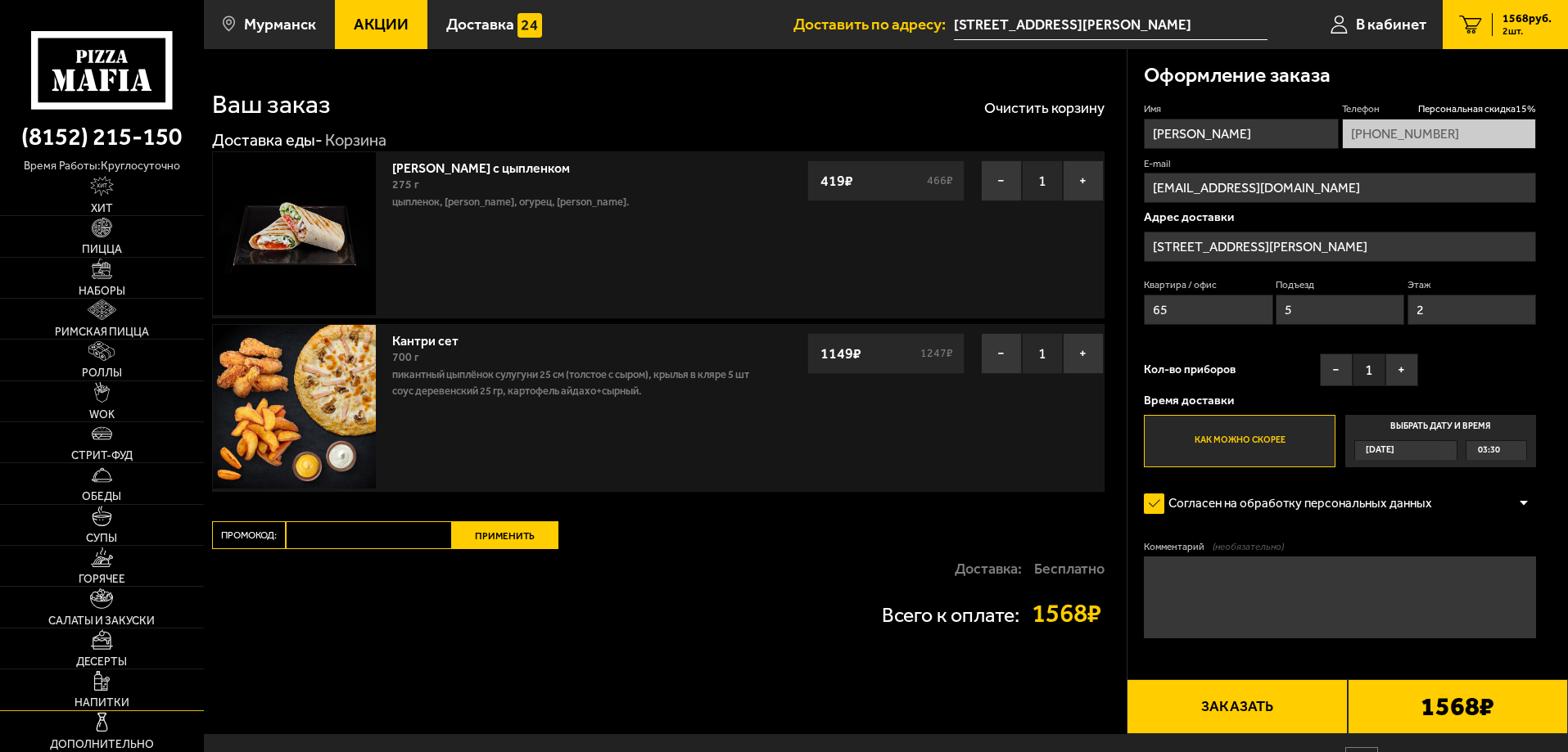
click at [111, 708] on span "Напитки" at bounding box center [102, 702] width 55 height 11
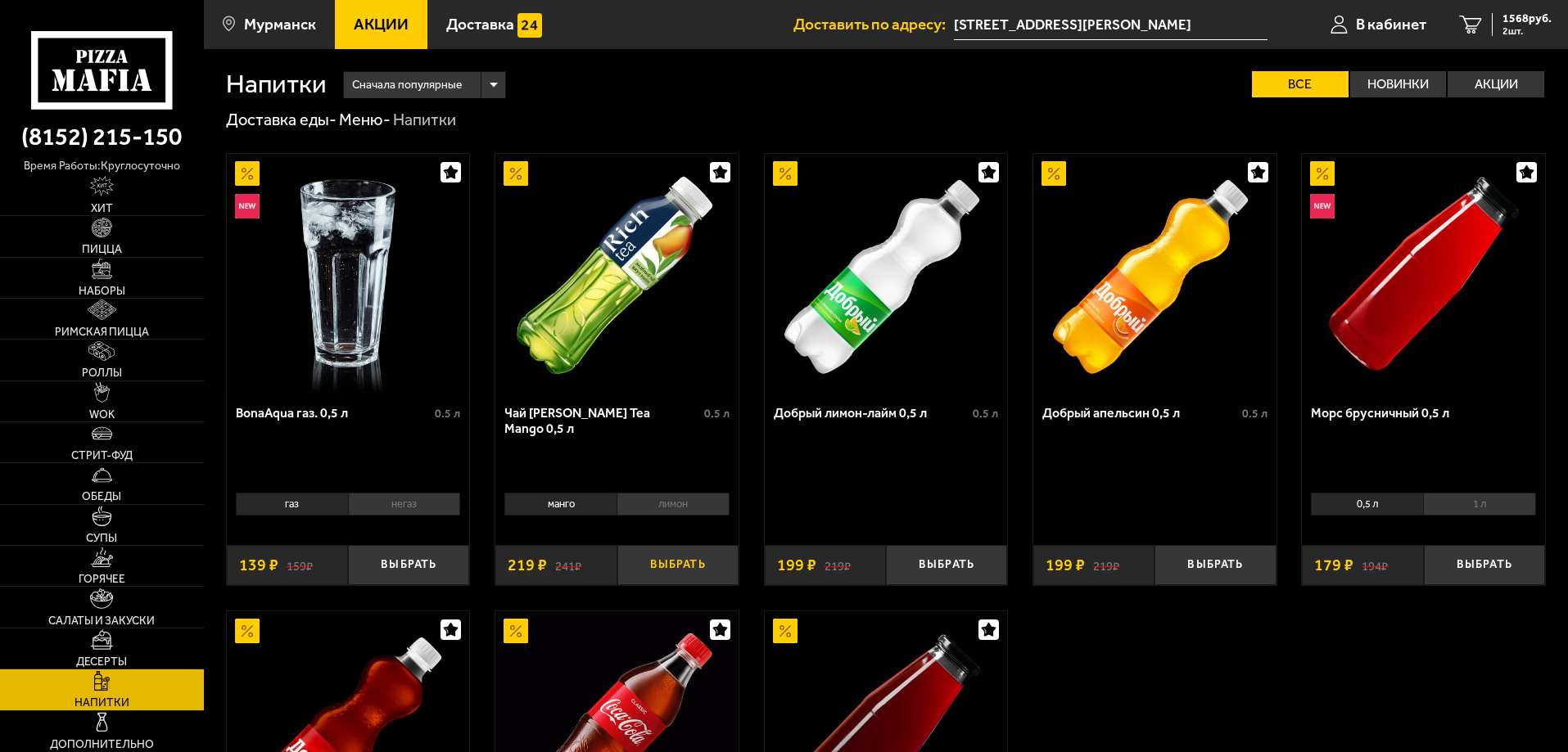
click at [655, 564] on button "Выбрать" at bounding box center [678, 564] width 121 height 40
click at [1534, 25] on div "1787 руб. 3 шт." at bounding box center [1522, 24] width 60 height 23
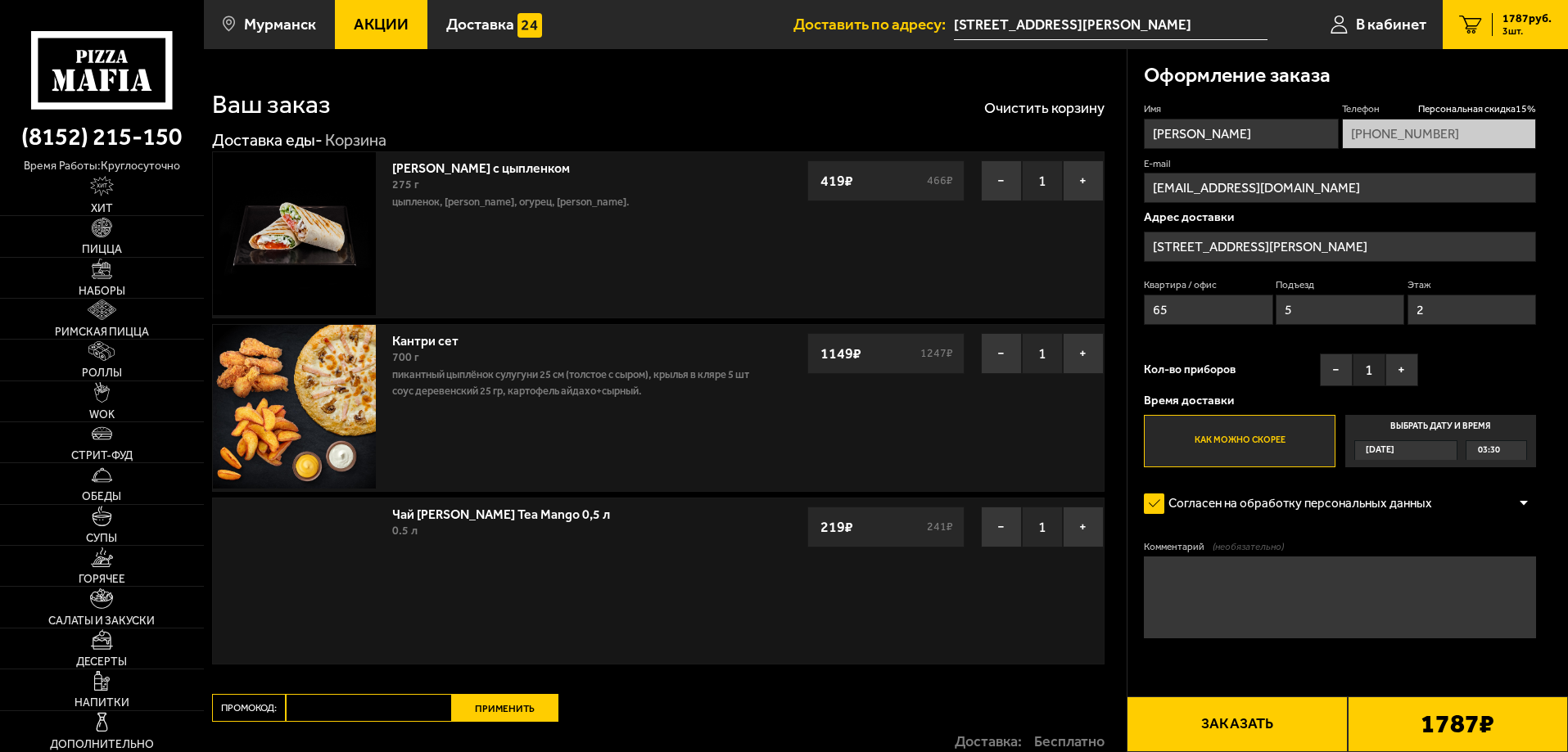
type input "[STREET_ADDRESS][PERSON_NAME]"
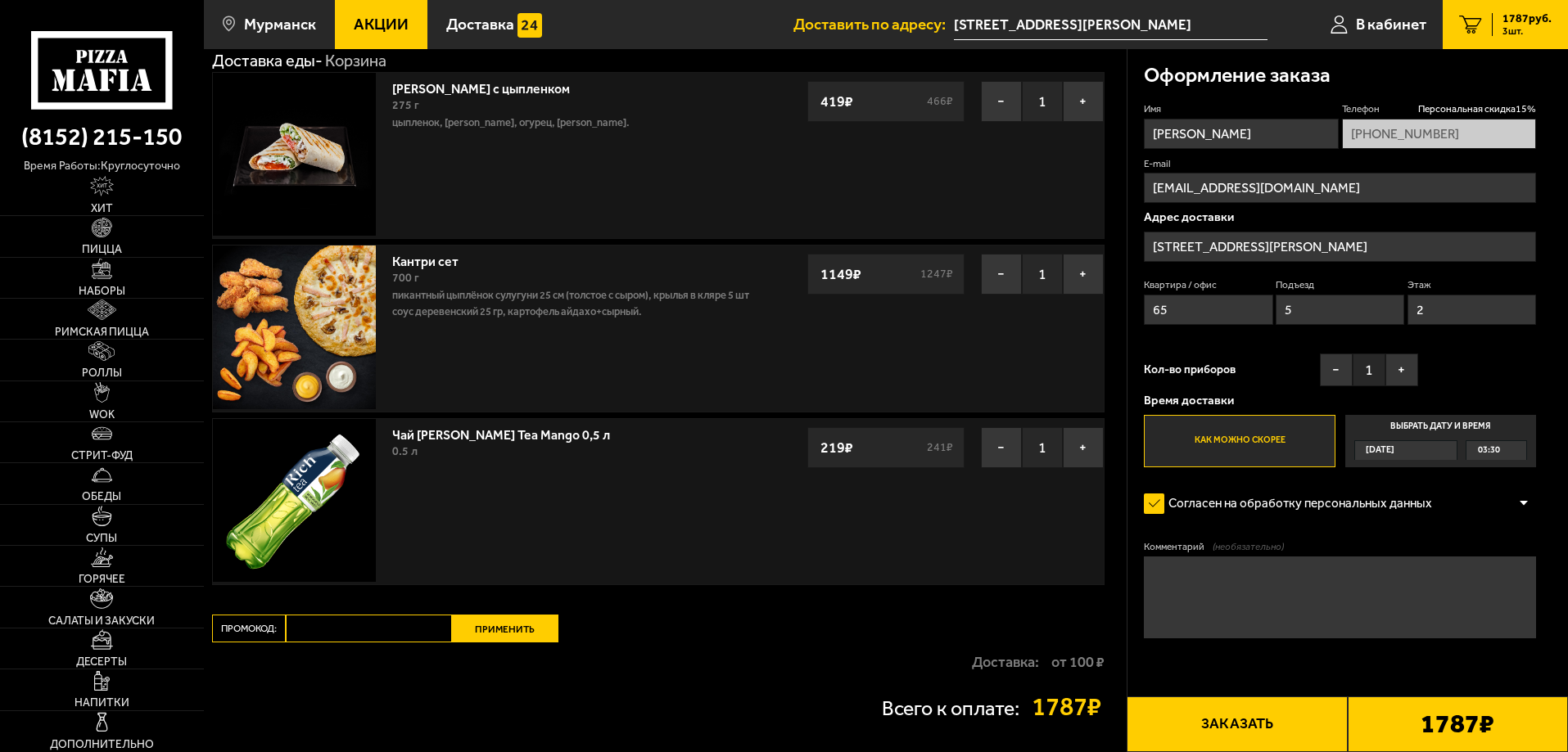
scroll to position [82, 0]
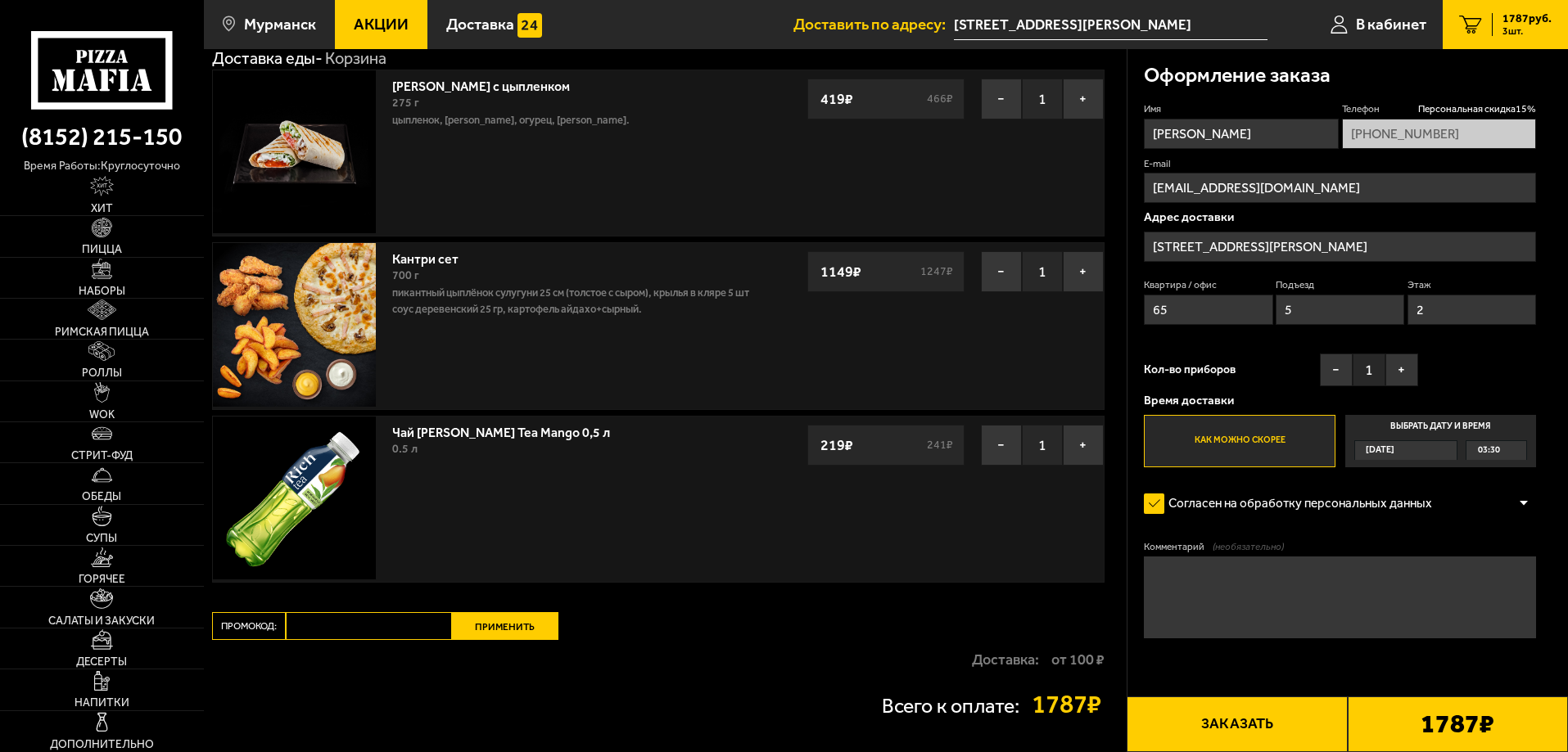
click at [1159, 508] on label "Согласен на обработку персональных данных" at bounding box center [1296, 504] width 305 height 33
click at [0, 0] on input "Согласен на обработку персональных данных" at bounding box center [0, 0] width 0 height 0
click at [1159, 508] on label "Согласен на обработку персональных данных" at bounding box center [1296, 504] width 305 height 33
click at [0, 0] on input "Согласен на обработку персональных данных" at bounding box center [0, 0] width 0 height 0
click at [1159, 508] on label "Согласен на обработку персональных данных" at bounding box center [1296, 504] width 305 height 33
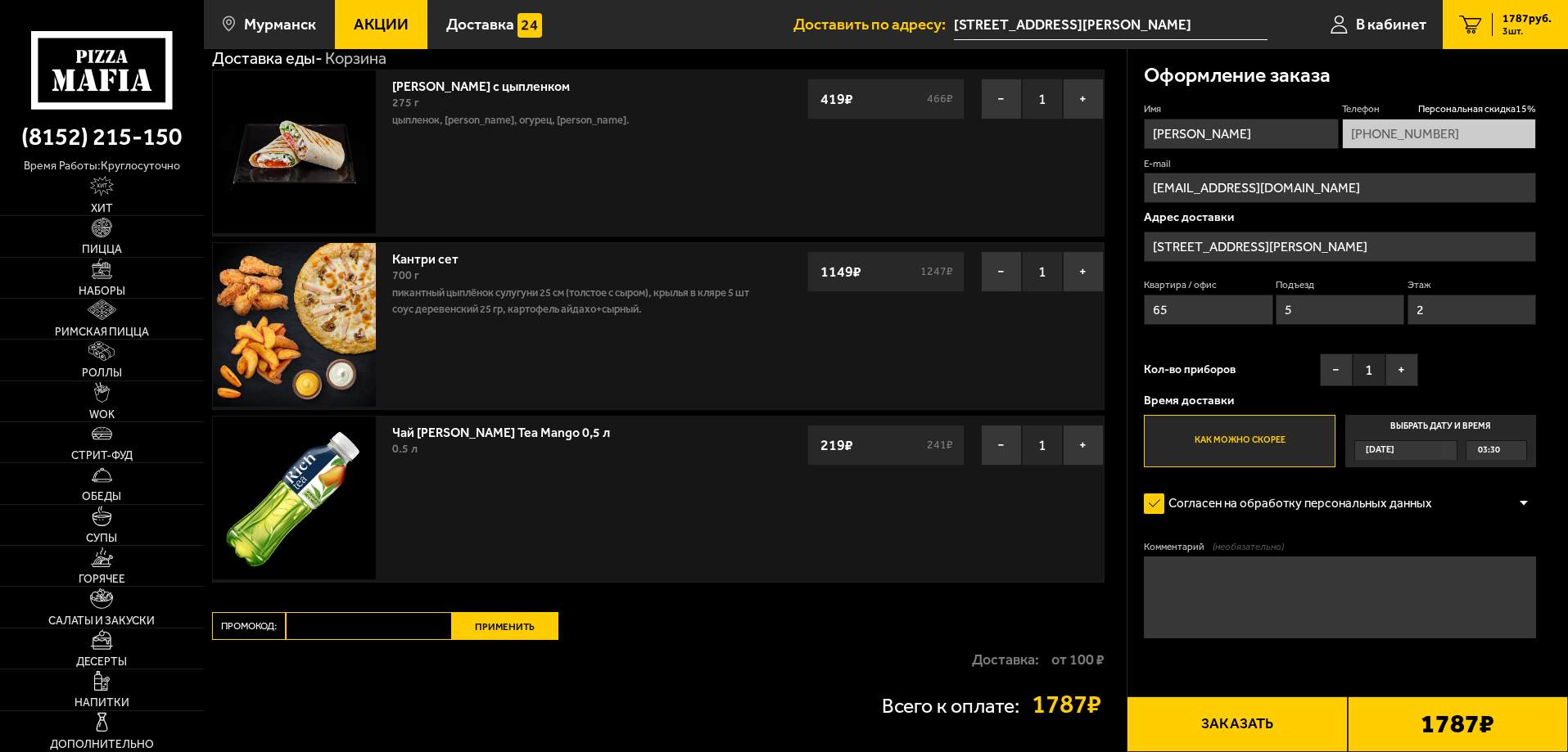
click at [0, 0] on input "Согласен на обработку персональных данных" at bounding box center [0, 0] width 0 height 0
click at [1159, 508] on label "Согласен на обработку персональных данных" at bounding box center [1296, 504] width 305 height 33
click at [0, 0] on input "Согласен на обработку персональных данных" at bounding box center [0, 0] width 0 height 0
click at [1248, 505] on label "Согласен на обработку персональных данных" at bounding box center [1296, 504] width 305 height 33
click at [0, 0] on input "Согласен на обработку персональных данных" at bounding box center [0, 0] width 0 height 0
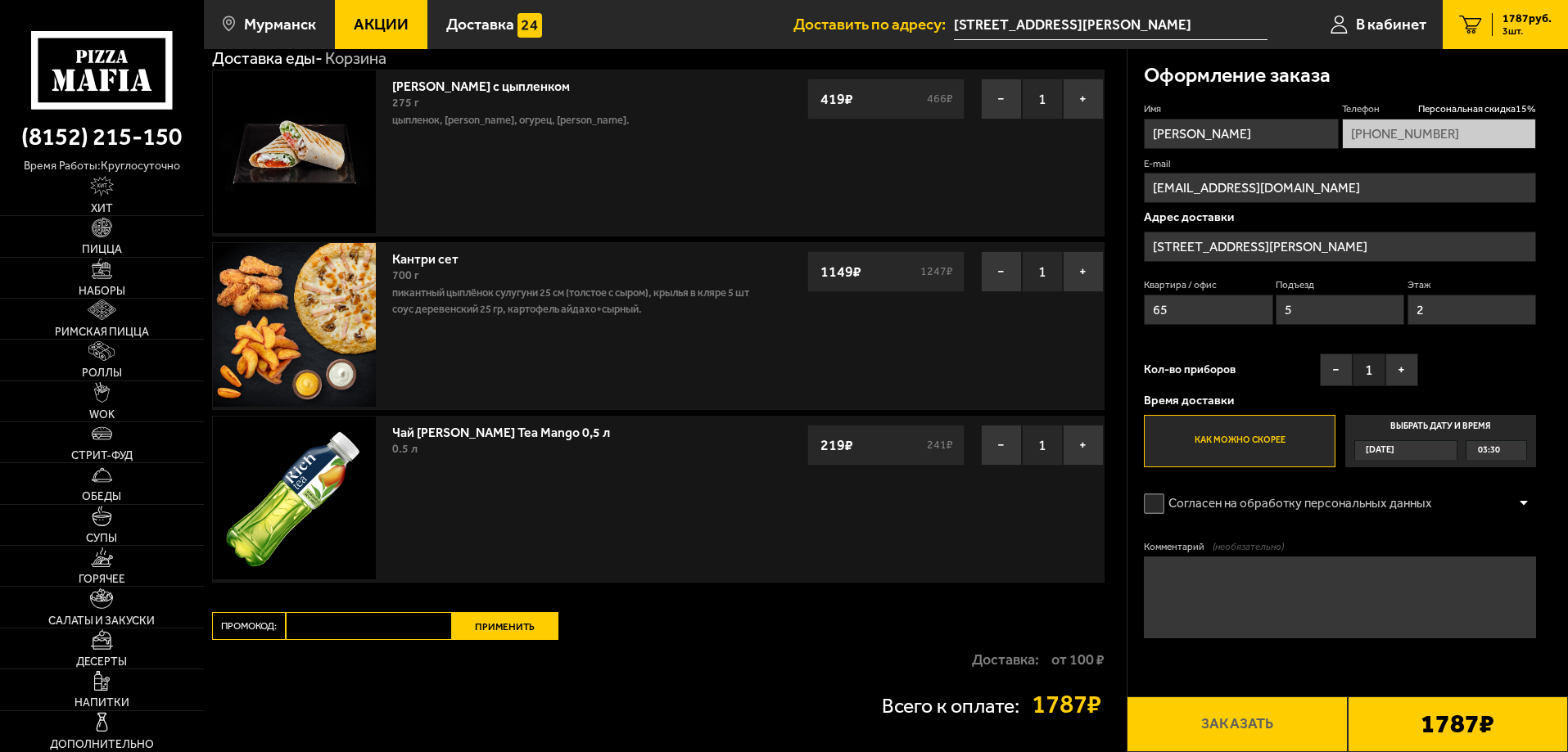
click at [1250, 504] on label "Согласен на обработку персональных данных" at bounding box center [1296, 504] width 305 height 33
click at [0, 0] on input "Согласен на обработку персональных данных" at bounding box center [0, 0] width 0 height 0
click at [1529, 507] on div at bounding box center [1523, 504] width 25 height 12
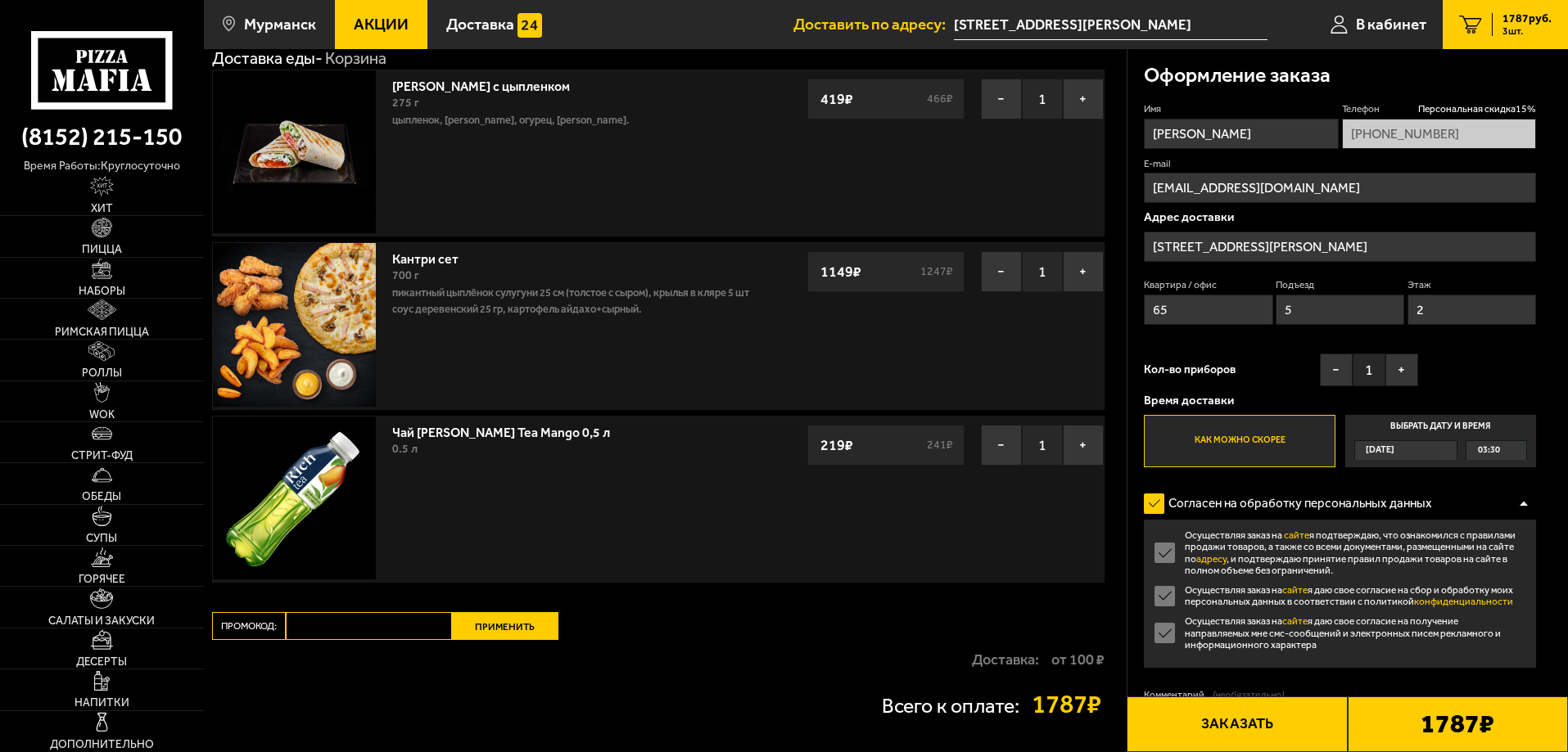
click at [1159, 554] on label "Осуществляя заказ на сайте я подтверждаю, что ознакомился с правилами продажи т…" at bounding box center [1340, 552] width 392 height 46
click at [0, 0] on input "Осуществляя заказ на сайте я подтверждаю, что ознакомился с правилами продажи т…" at bounding box center [0, 0] width 0 height 0
click at [1158, 596] on label "Осуществляя заказ на сайте я даю свое согласие на сбор и обработку моих персона…" at bounding box center [1340, 596] width 392 height 24
click at [0, 0] on input "Осуществляя заказ на сайте я даю свое согласие на сбор и обработку моих персона…" at bounding box center [0, 0] width 0 height 0
drag, startPoint x: 1158, startPoint y: 600, endPoint x: 1161, endPoint y: 628, distance: 28.2
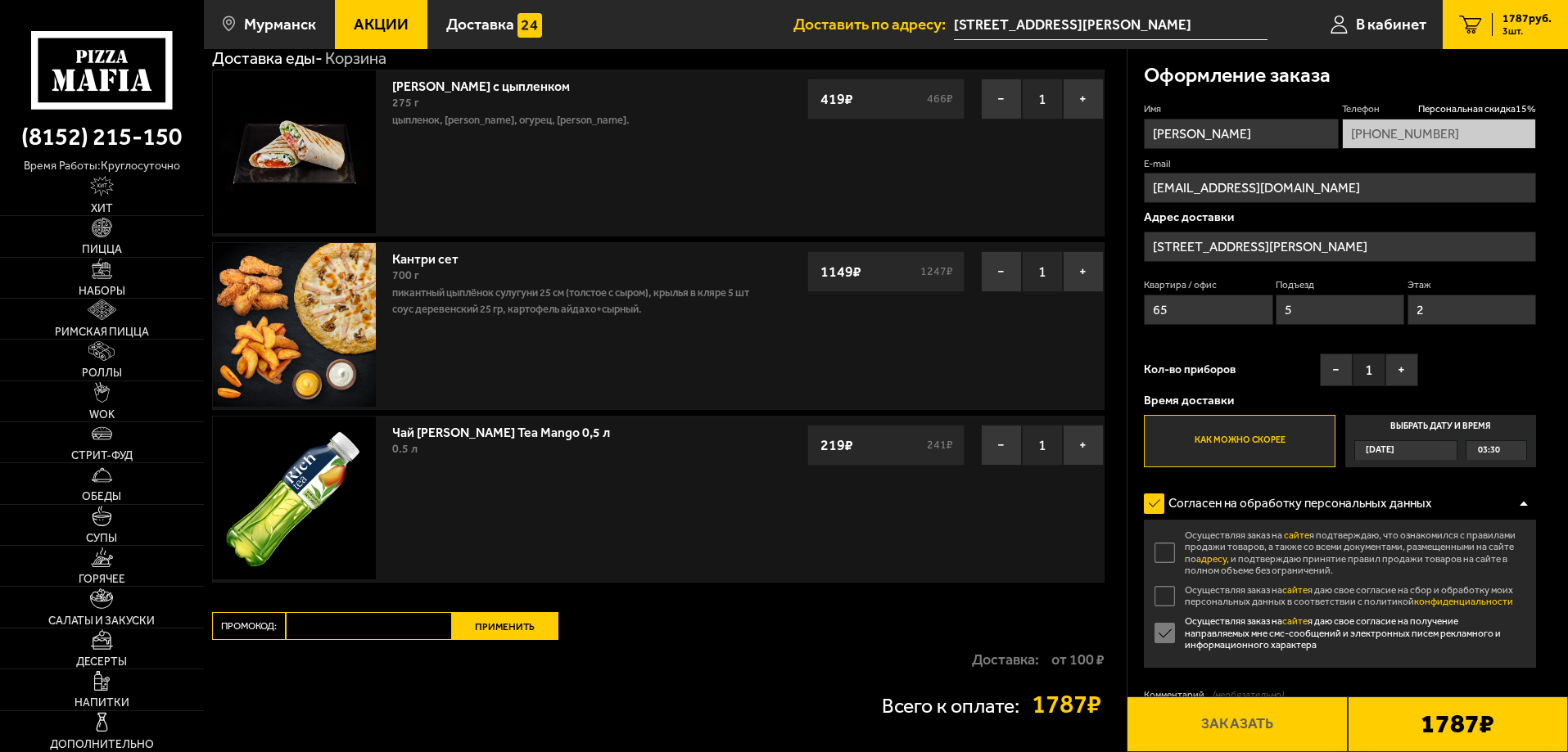
click at [1159, 628] on label "Осуществляя заказ на сайте я даю свое согласие на получение направляемых мне см…" at bounding box center [1340, 633] width 392 height 35
click at [0, 0] on input "Осуществляя заказ на сайте я даю свое согласие на получение направляемых мне см…" at bounding box center [0, 0] width 0 height 0
click at [1158, 624] on label "Осуществляя заказ на сайте я даю свое согласие на получение направляемых мне см…" at bounding box center [1340, 633] width 392 height 35
click at [0, 0] on input "Осуществляя заказ на сайте я даю свое согласие на получение направляемых мне см…" at bounding box center [0, 0] width 0 height 0
click at [1160, 549] on label "Осуществляя заказ на сайте я подтверждаю, что ознакомился с правилами продажи т…" at bounding box center [1340, 552] width 392 height 46
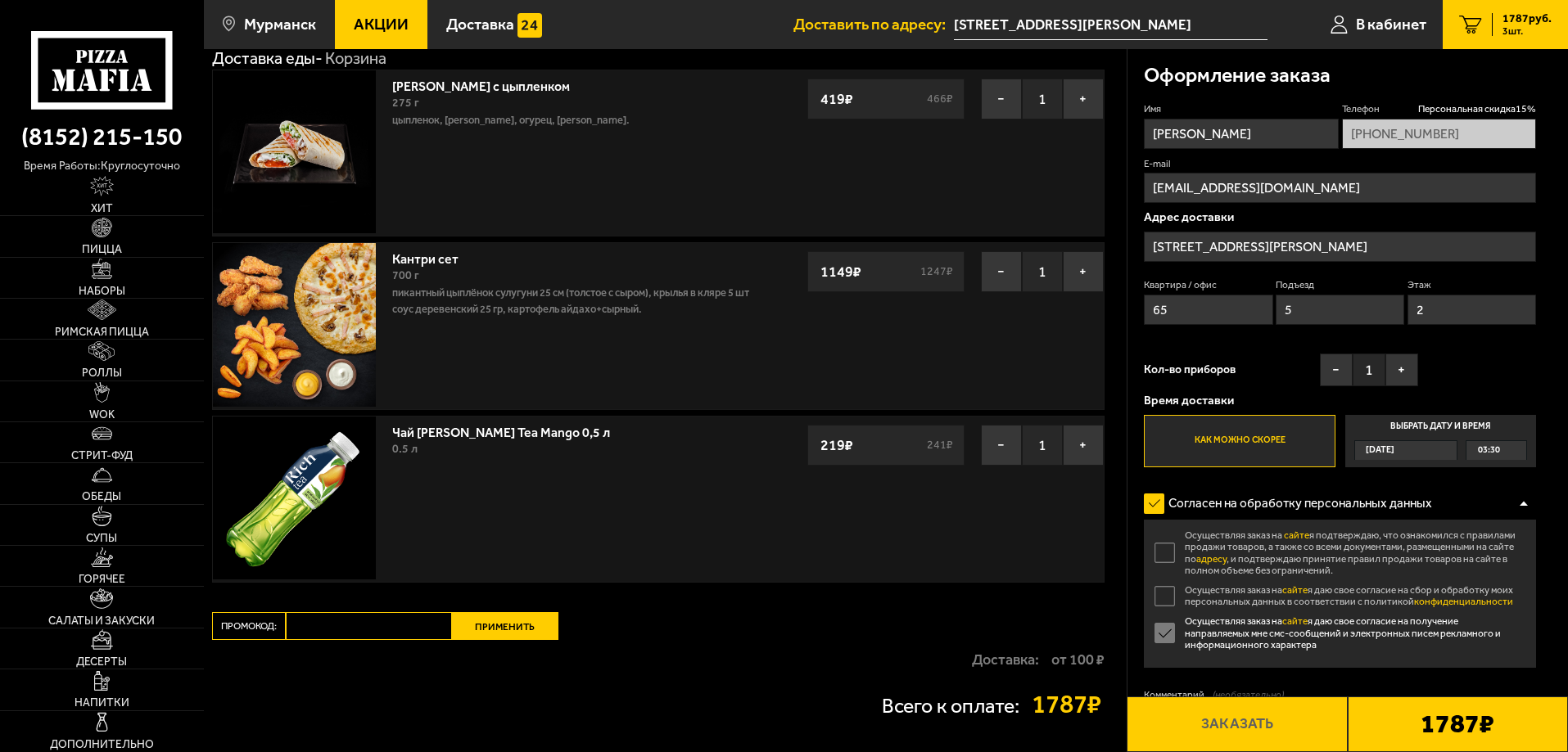
click at [0, 0] on input "Осуществляя заказ на сайте я подтверждаю, что ознакомился с правилами продажи т…" at bounding box center [0, 0] width 0 height 0
click at [1163, 603] on label "Осуществляя заказ на сайте я даю свое согласие на сбор и обработку моих персона…" at bounding box center [1340, 596] width 392 height 24
click at [0, 0] on input "Осуществляя заказ на сайте я даю свое согласие на сбор и обработку моих персона…" at bounding box center [0, 0] width 0 height 0
click at [1529, 508] on div at bounding box center [1523, 504] width 25 height 12
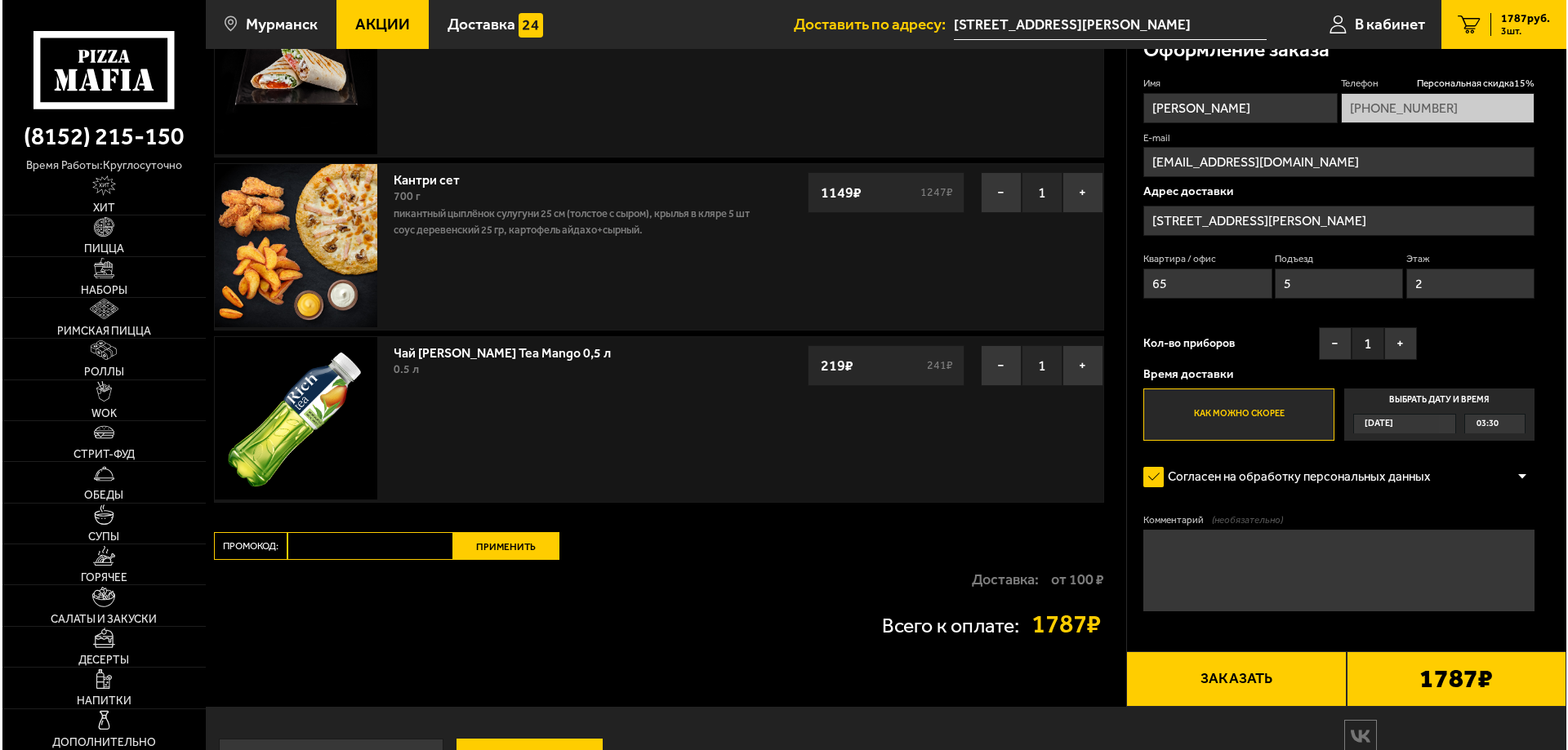
scroll to position [163, 0]
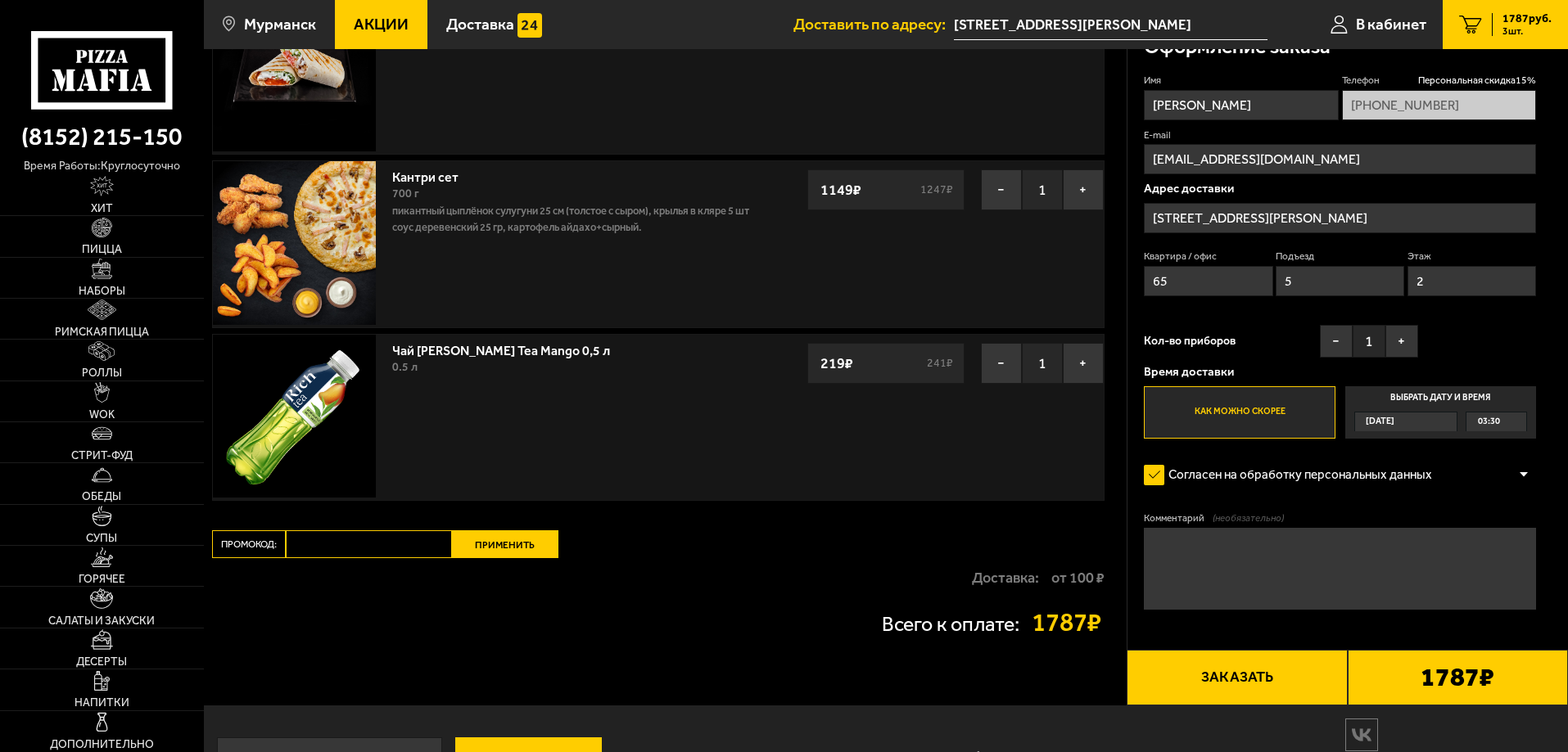
click at [1155, 481] on label "Согласен на обработку персональных данных" at bounding box center [1296, 475] width 305 height 33
click at [0, 0] on input "Согласен на обработку персональных данных" at bounding box center [0, 0] width 0 height 0
click at [1160, 480] on label "Согласен на обработку персональных данных" at bounding box center [1296, 475] width 305 height 33
click at [0, 0] on input "Согласен на обработку персональных данных" at bounding box center [0, 0] width 0 height 0
click at [1241, 679] on button "Заказать" at bounding box center [1236, 677] width 220 height 56
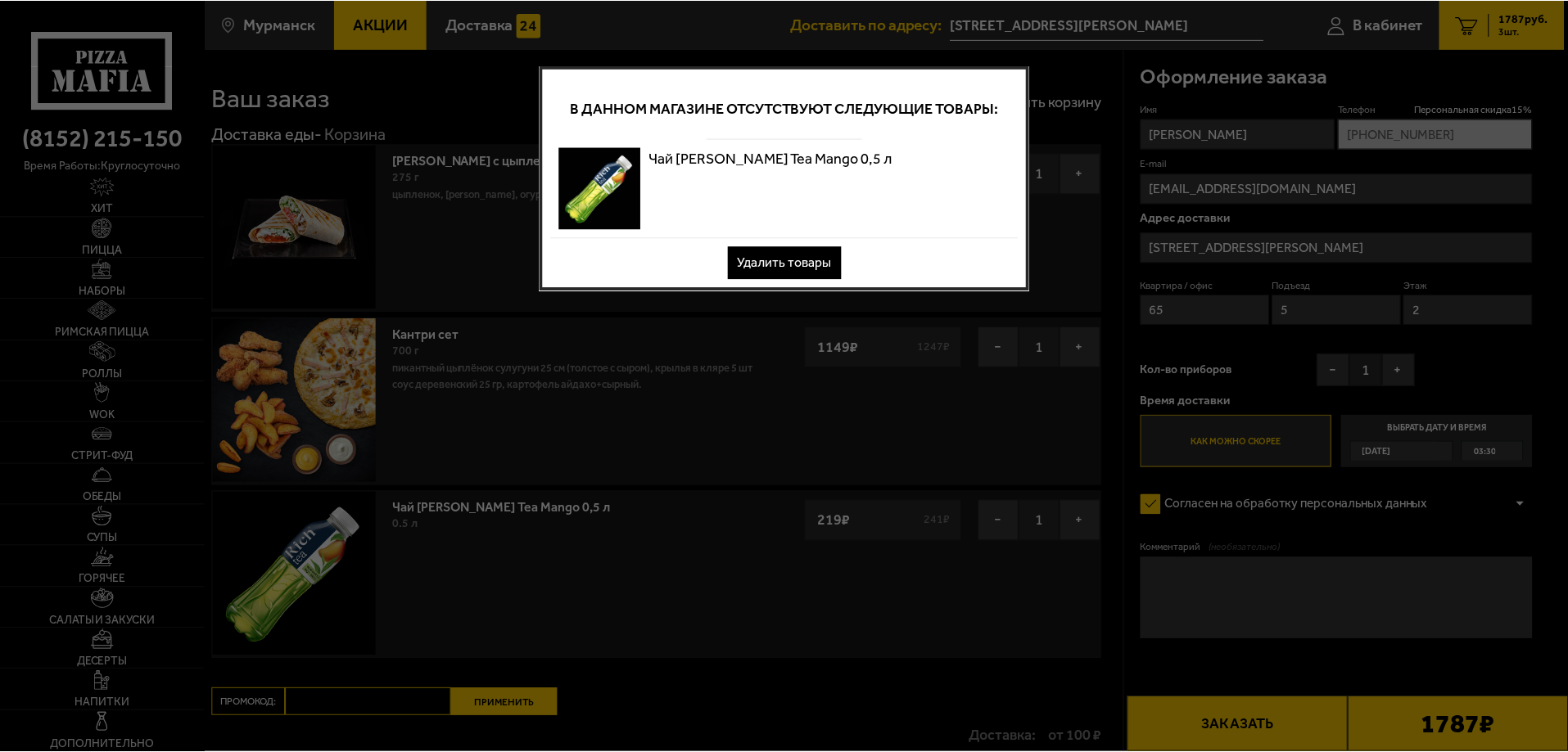
scroll to position [0, 0]
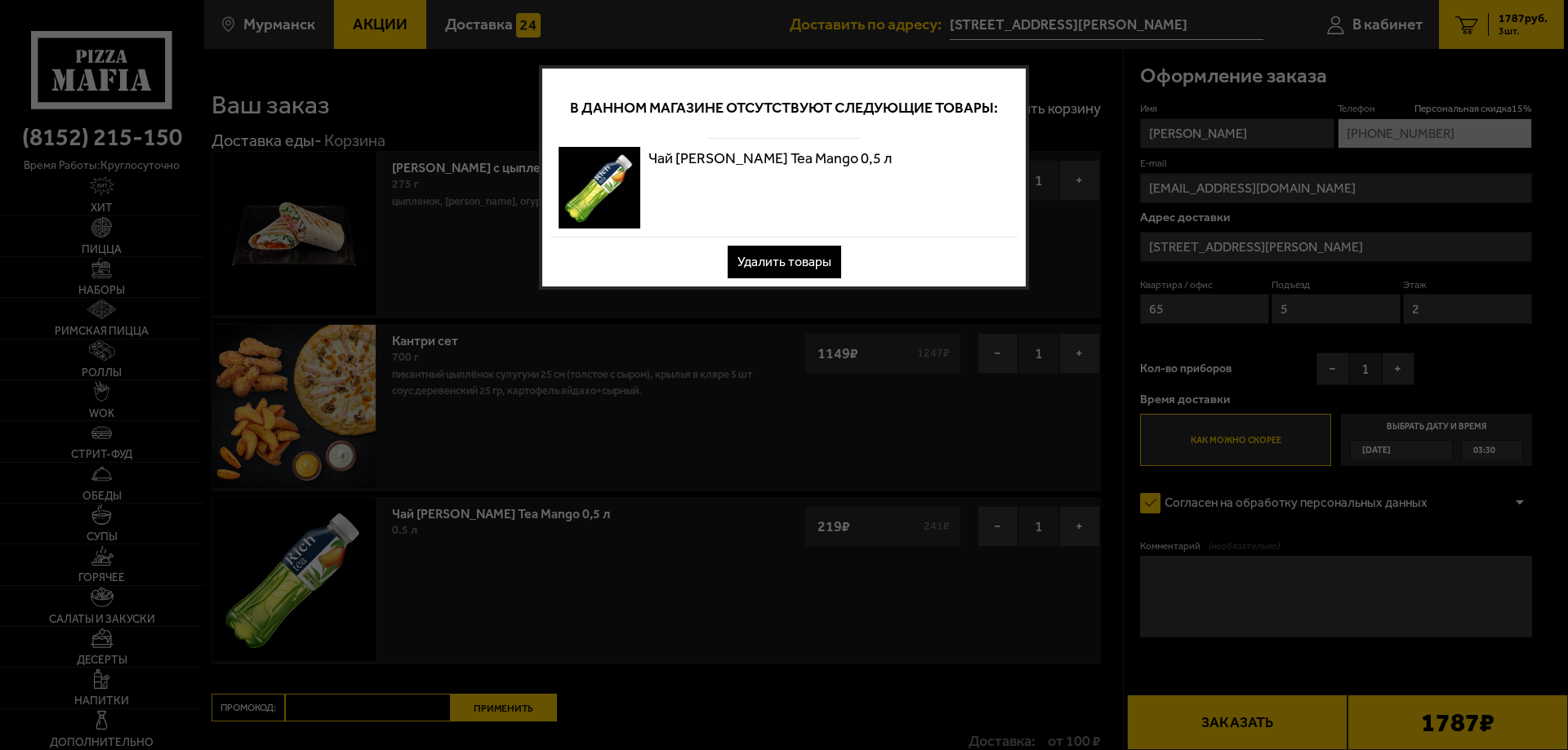
drag, startPoint x: 1237, startPoint y: 677, endPoint x: 797, endPoint y: 259, distance: 606.9
click at [805, 264] on button "Удалить товары" at bounding box center [784, 262] width 114 height 32
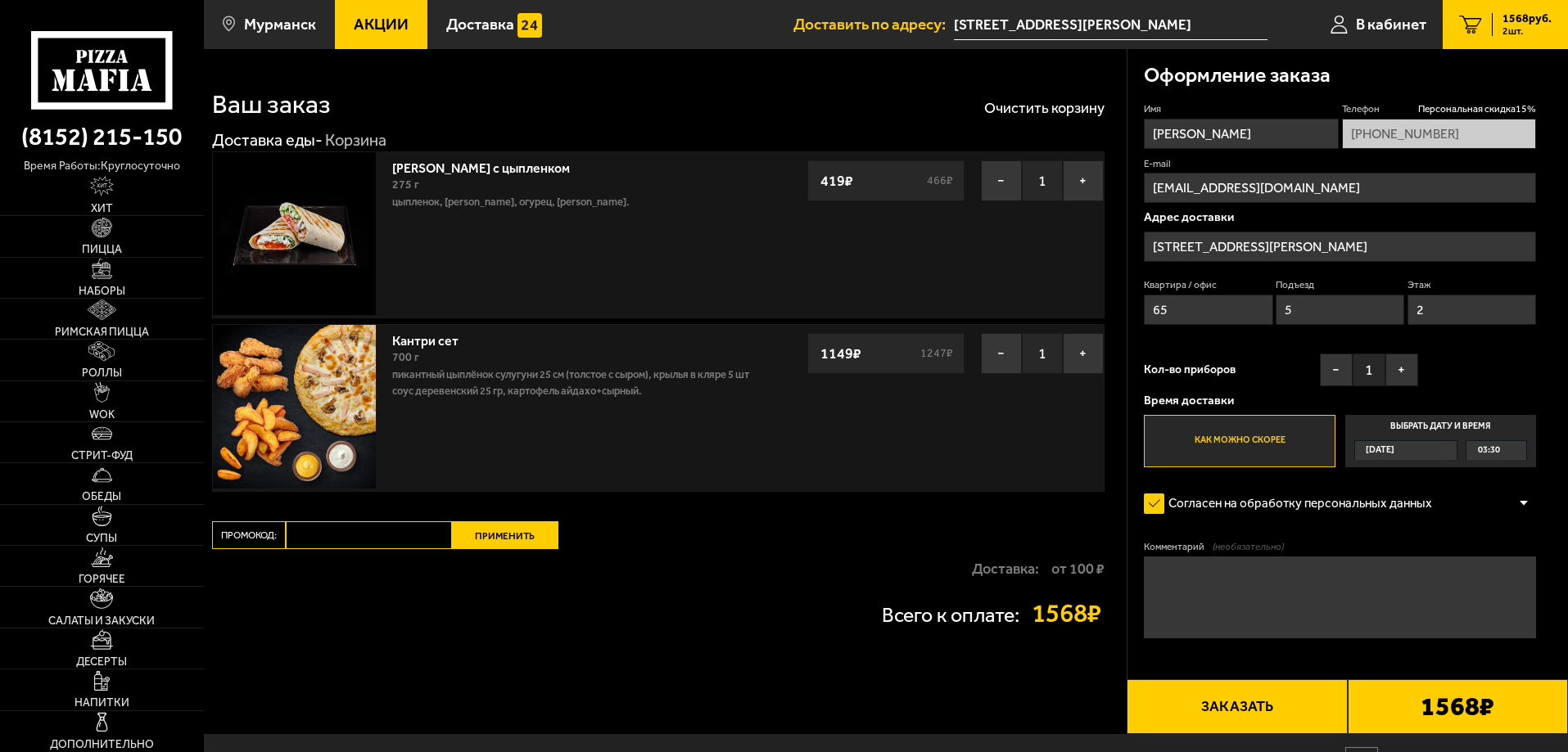
click at [748, 258] on div "[PERSON_NAME] с цыпленком 275 г цыпленок, [PERSON_NAME], огурец, [PERSON_NAME].…" at bounding box center [573, 235] width 380 height 165
click at [129, 671] on link "Напитки" at bounding box center [102, 689] width 204 height 40
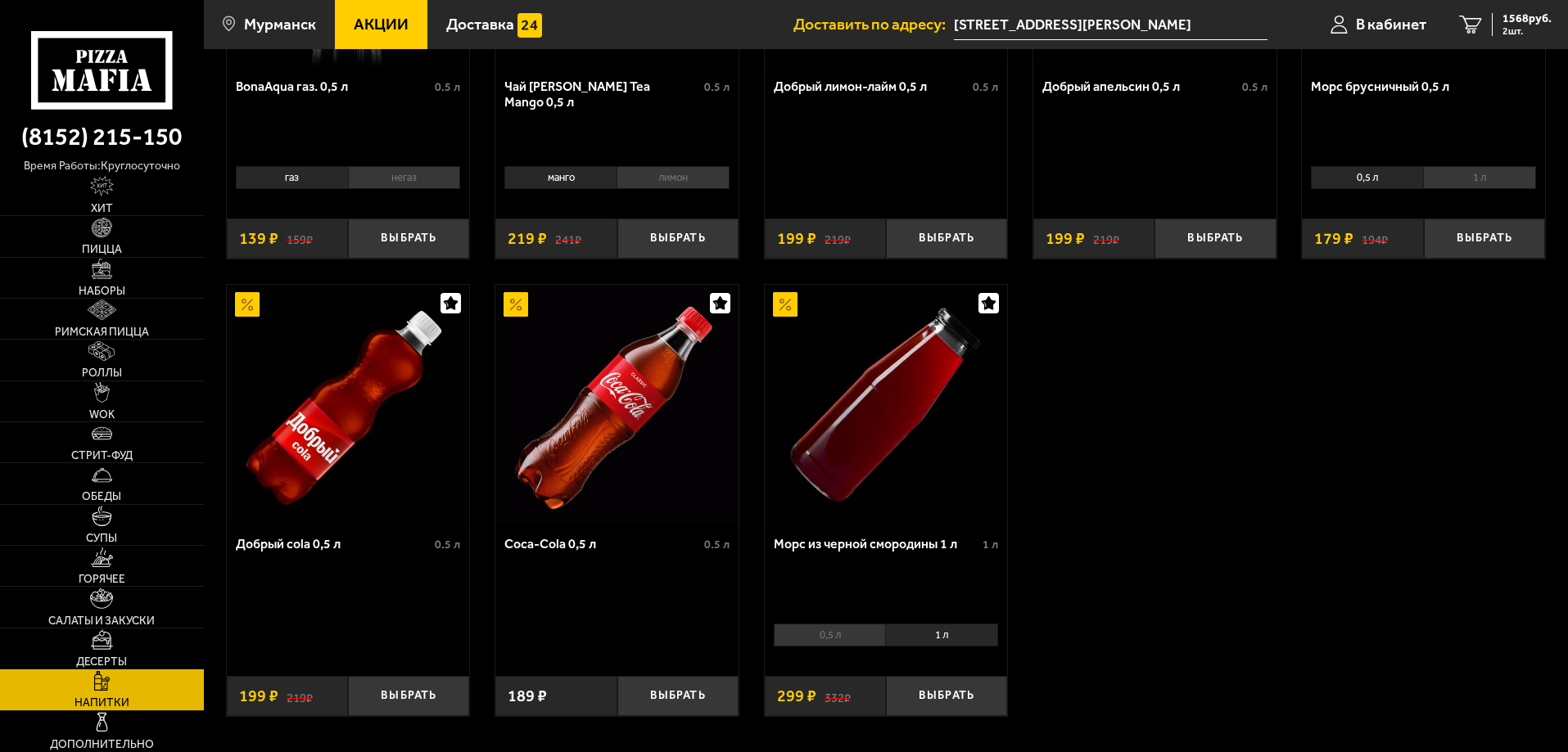
scroll to position [327, 0]
drag, startPoint x: 943, startPoint y: 691, endPoint x: 881, endPoint y: 697, distance: 62.3
click at [943, 692] on button "Выбрать" at bounding box center [946, 695] width 121 height 40
click at [672, 699] on button "Выбрать" at bounding box center [678, 695] width 121 height 40
click at [411, 701] on button "Выбрать" at bounding box center [408, 695] width 121 height 40
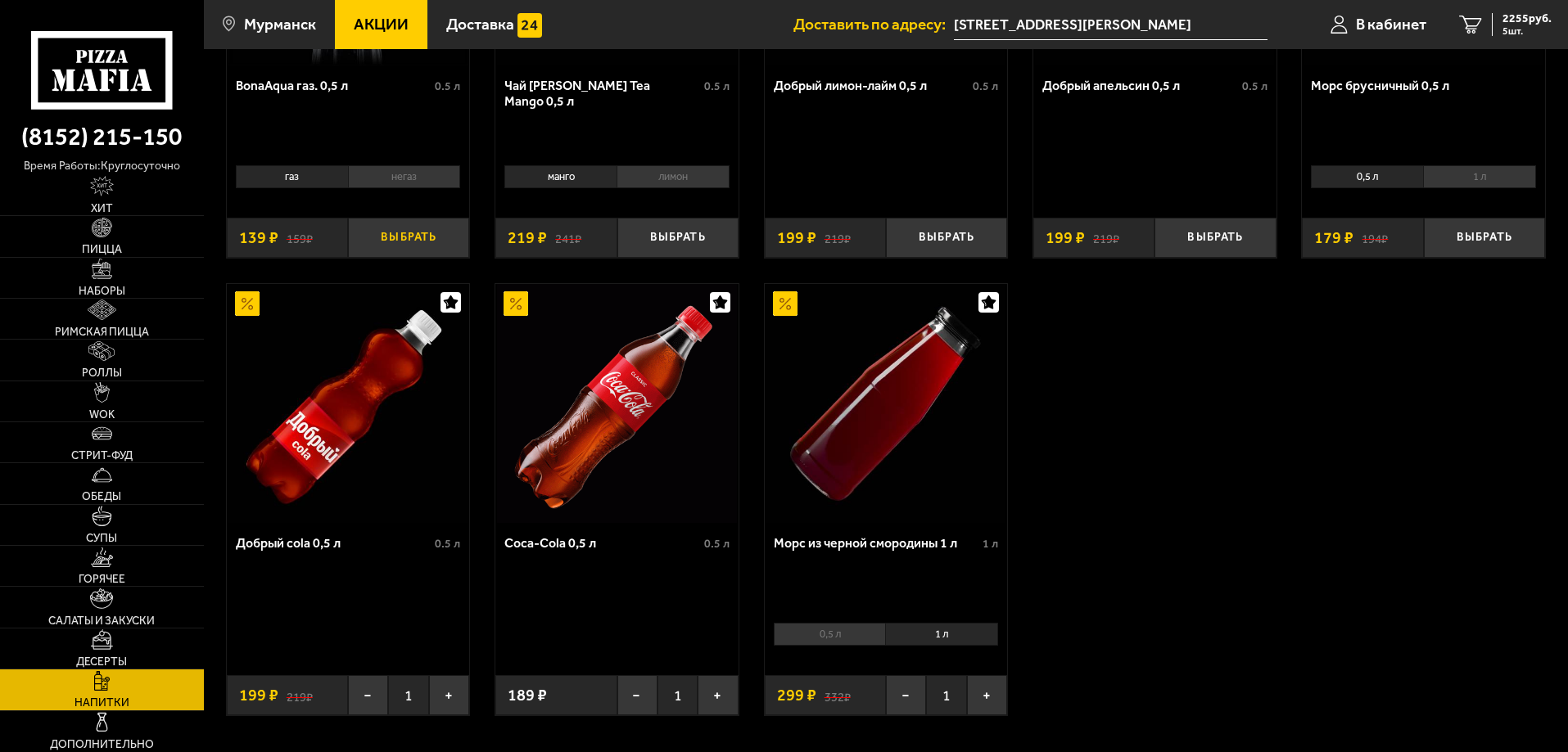
click at [416, 230] on button "Выбрать" at bounding box center [408, 237] width 121 height 40
click at [696, 243] on button "Выбрать" at bounding box center [678, 237] width 121 height 40
click at [974, 236] on button "Выбрать" at bounding box center [946, 237] width 121 height 40
click at [1251, 245] on button "Выбрать" at bounding box center [1215, 237] width 121 height 40
click at [1451, 243] on button "Выбрать" at bounding box center [1484, 237] width 121 height 40
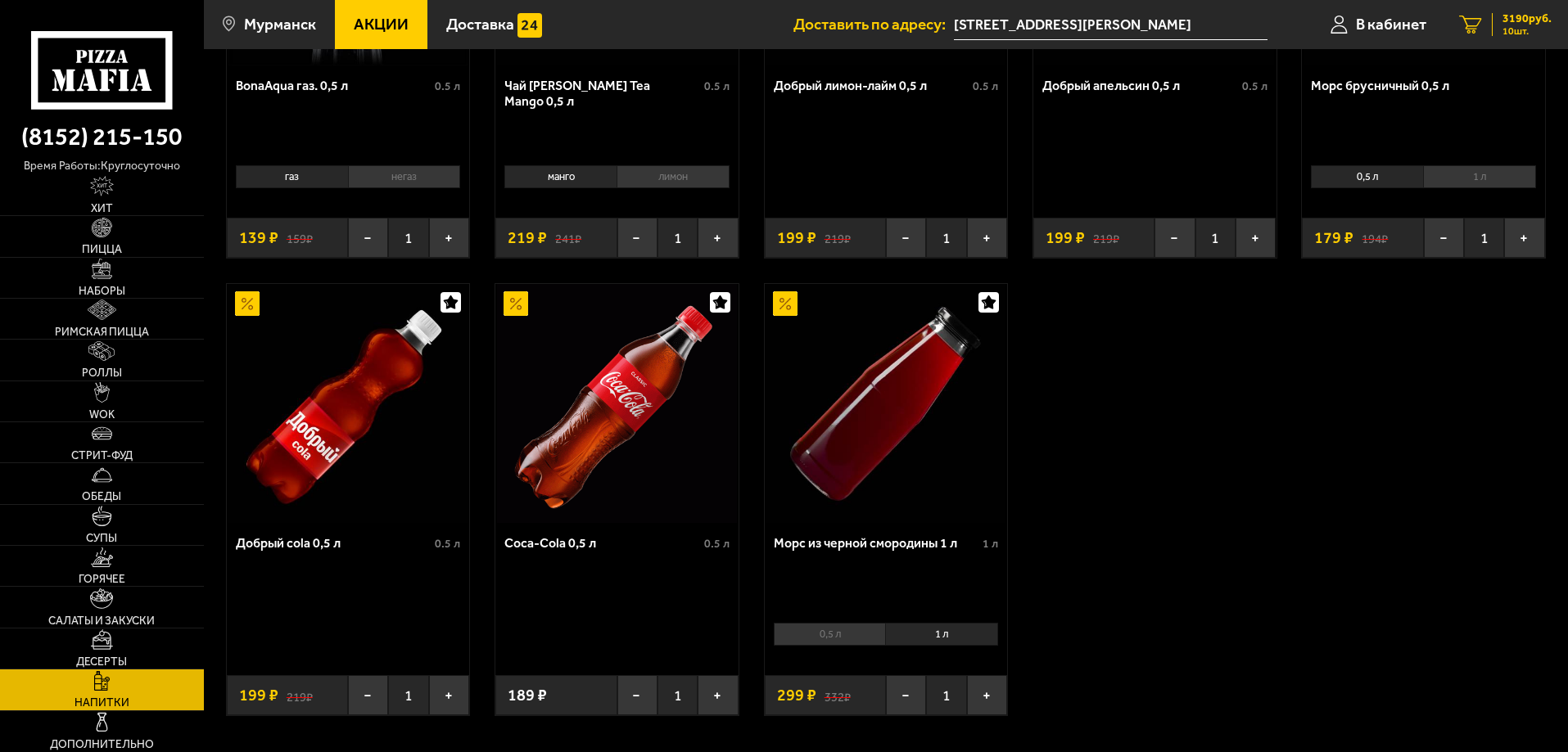
click at [1509, 28] on span "10 шт." at bounding box center [1527, 31] width 49 height 9
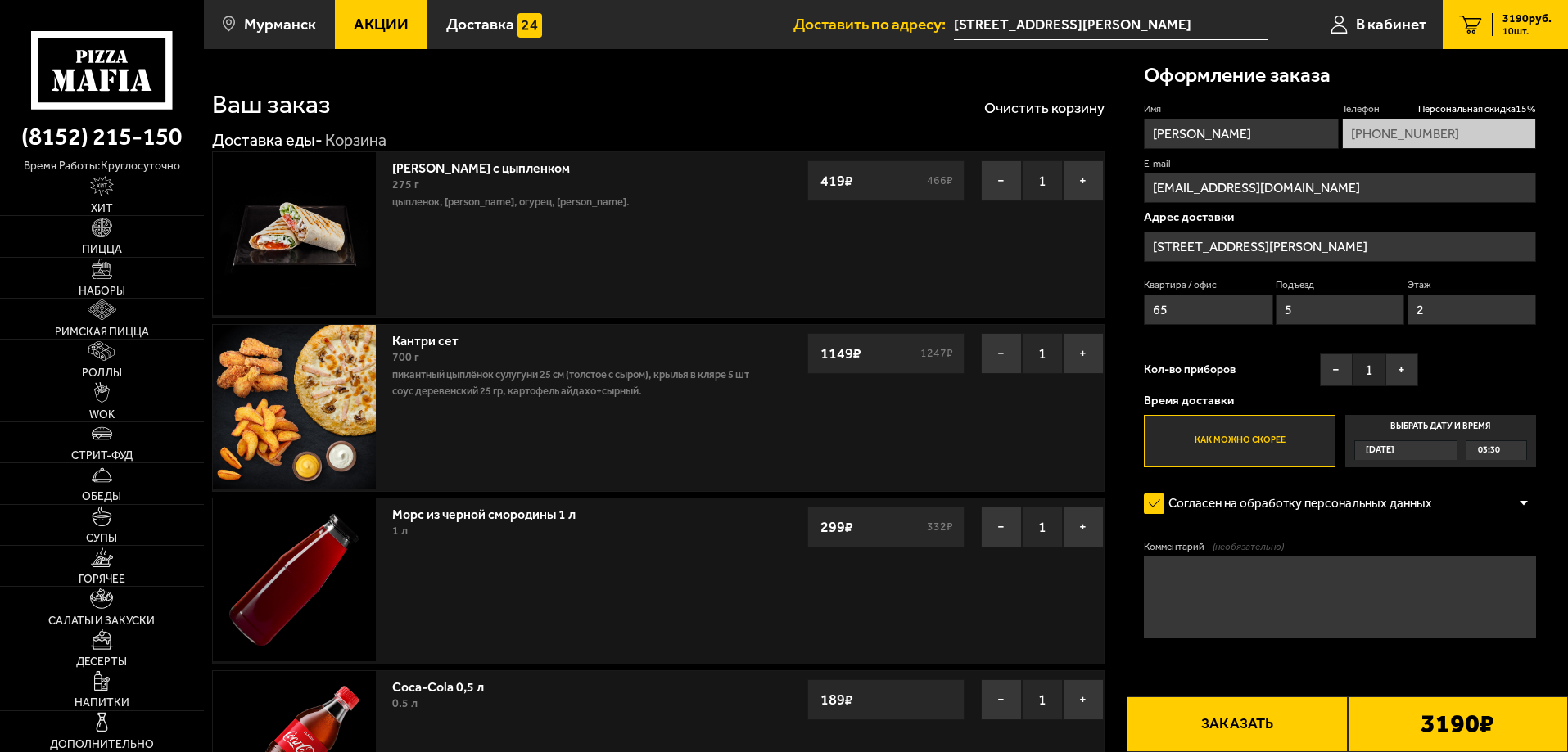
type input "[STREET_ADDRESS][PERSON_NAME]"
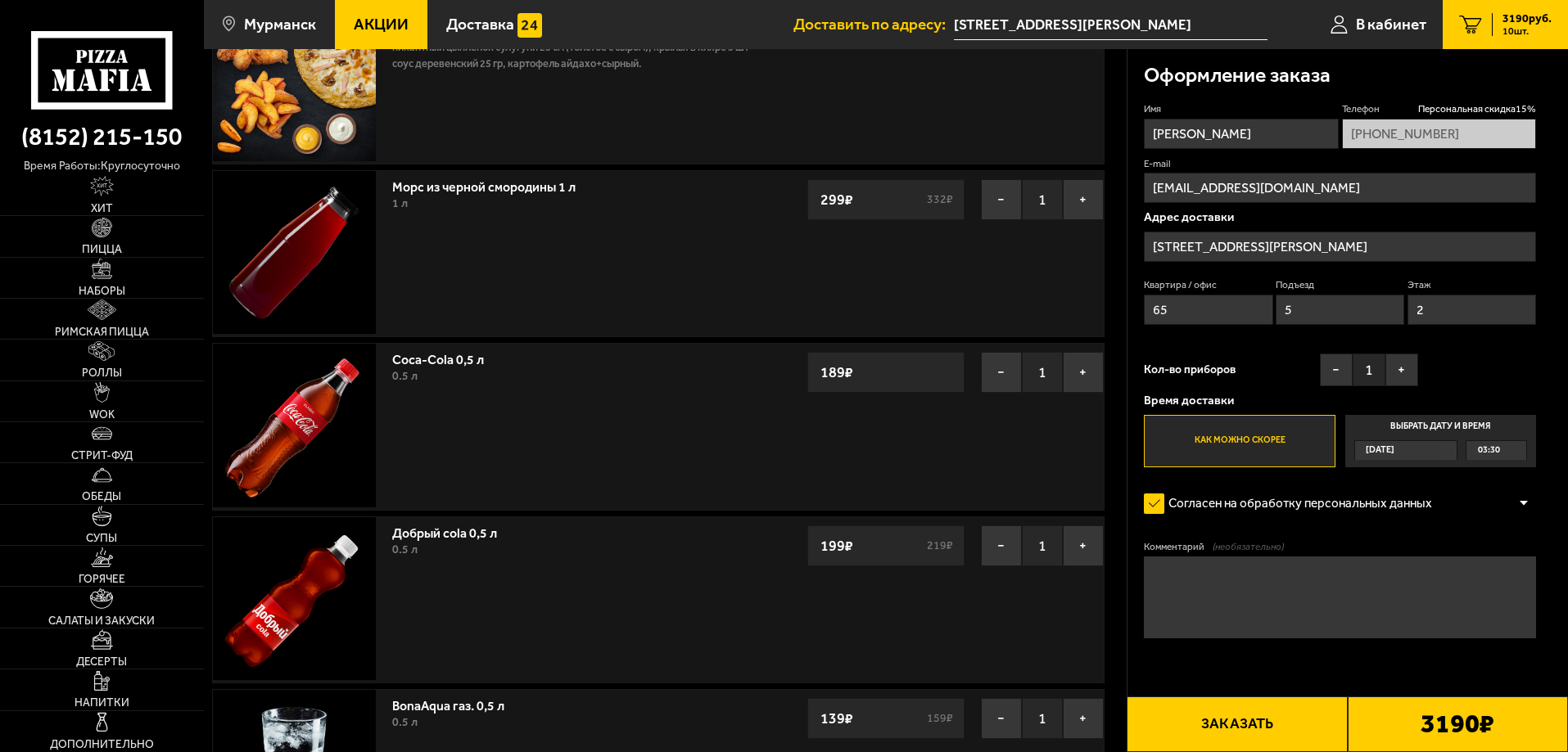
click at [1269, 745] on button "Заказать" at bounding box center [1236, 724] width 220 height 56
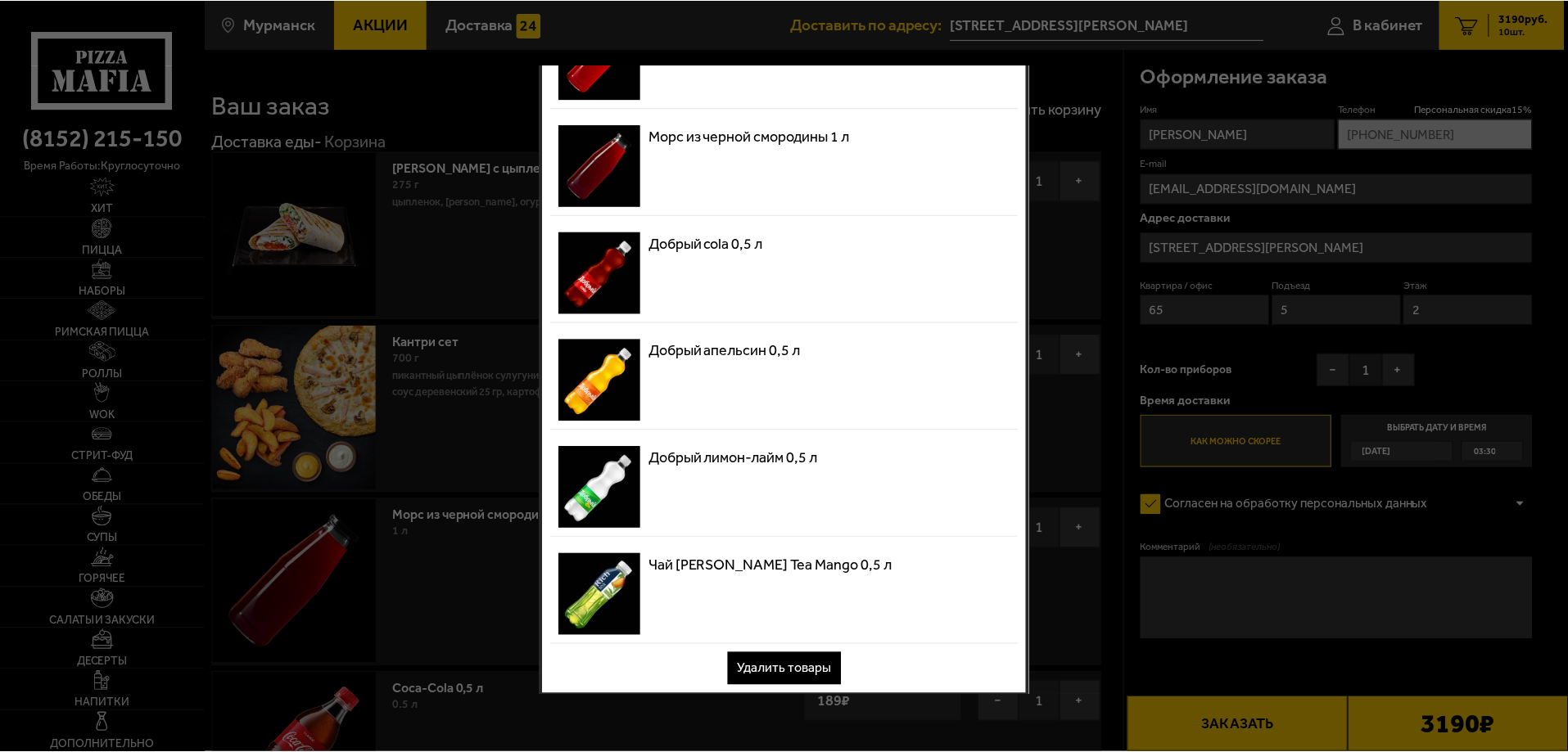
scroll to position [239, 0]
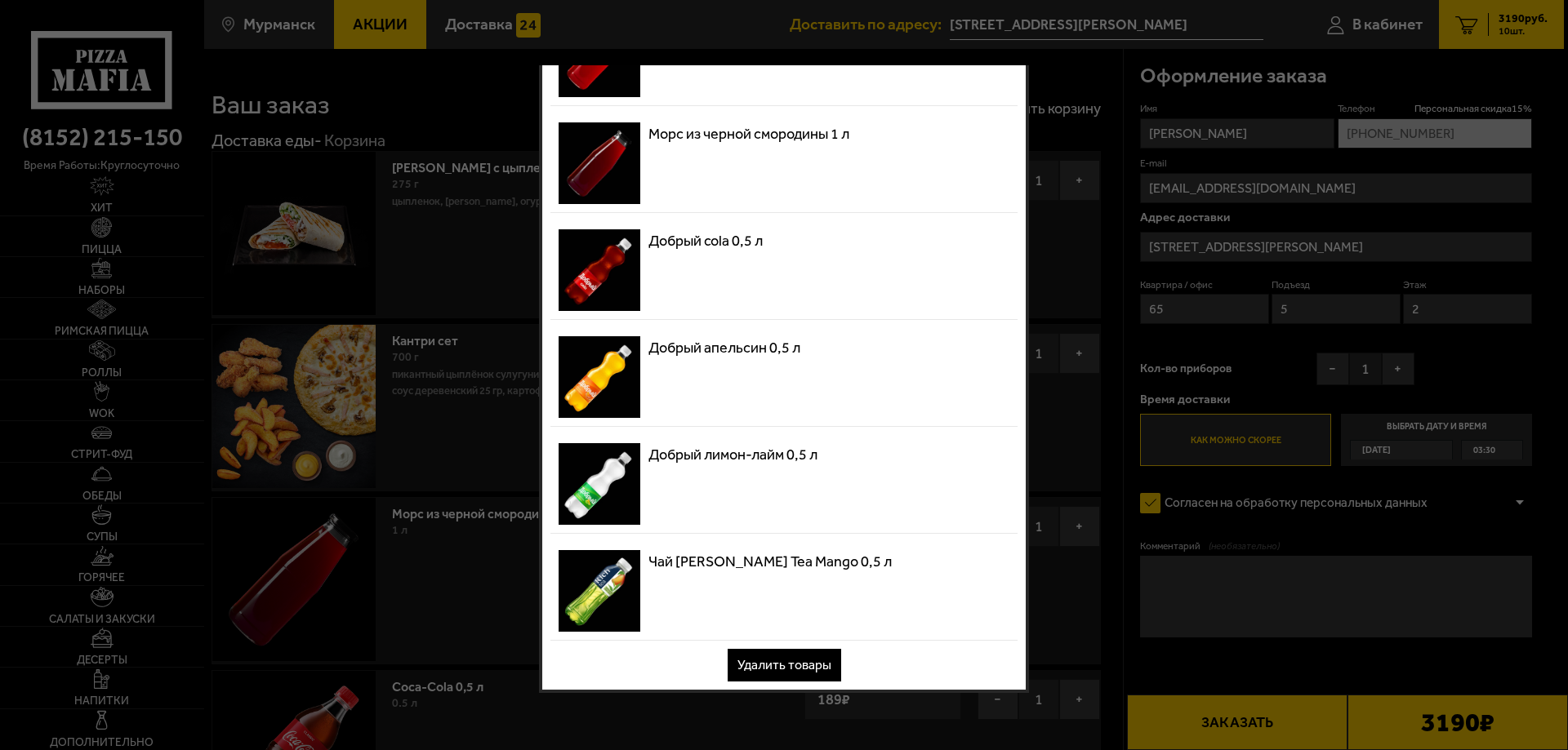
click at [796, 669] on button "Удалить товары" at bounding box center [784, 665] width 114 height 32
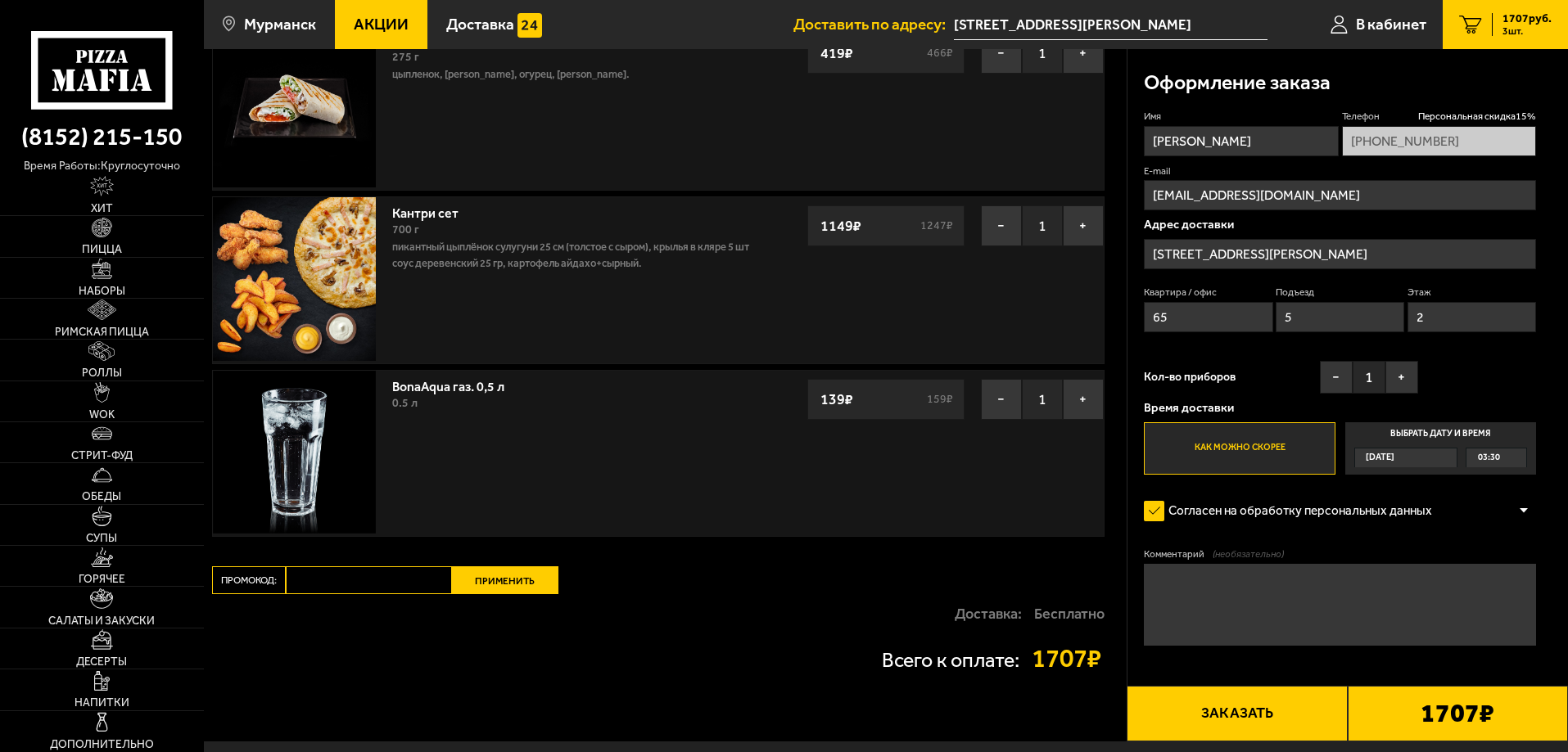
scroll to position [164, 0]
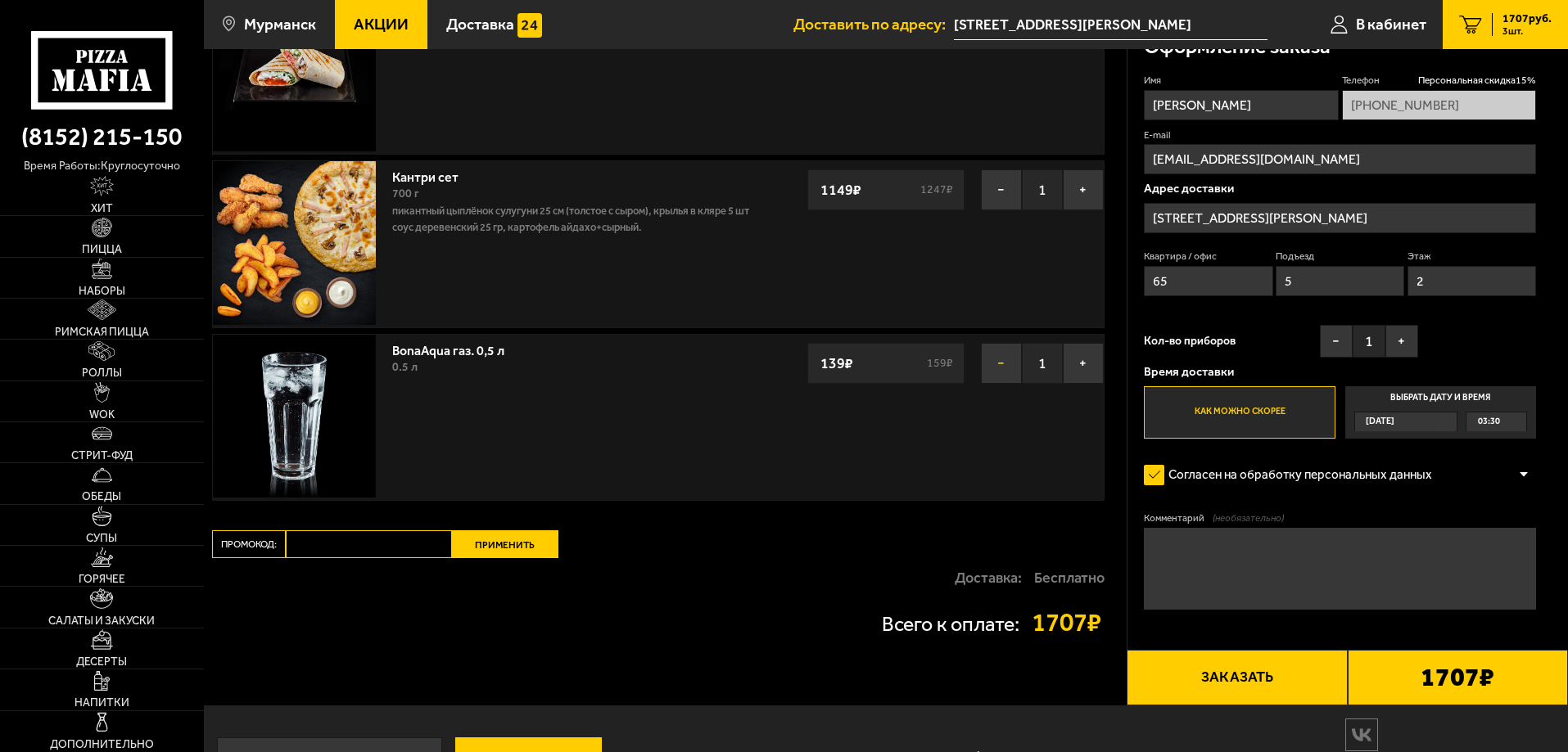
click at [1000, 362] on button "−" at bounding box center [1002, 363] width 41 height 41
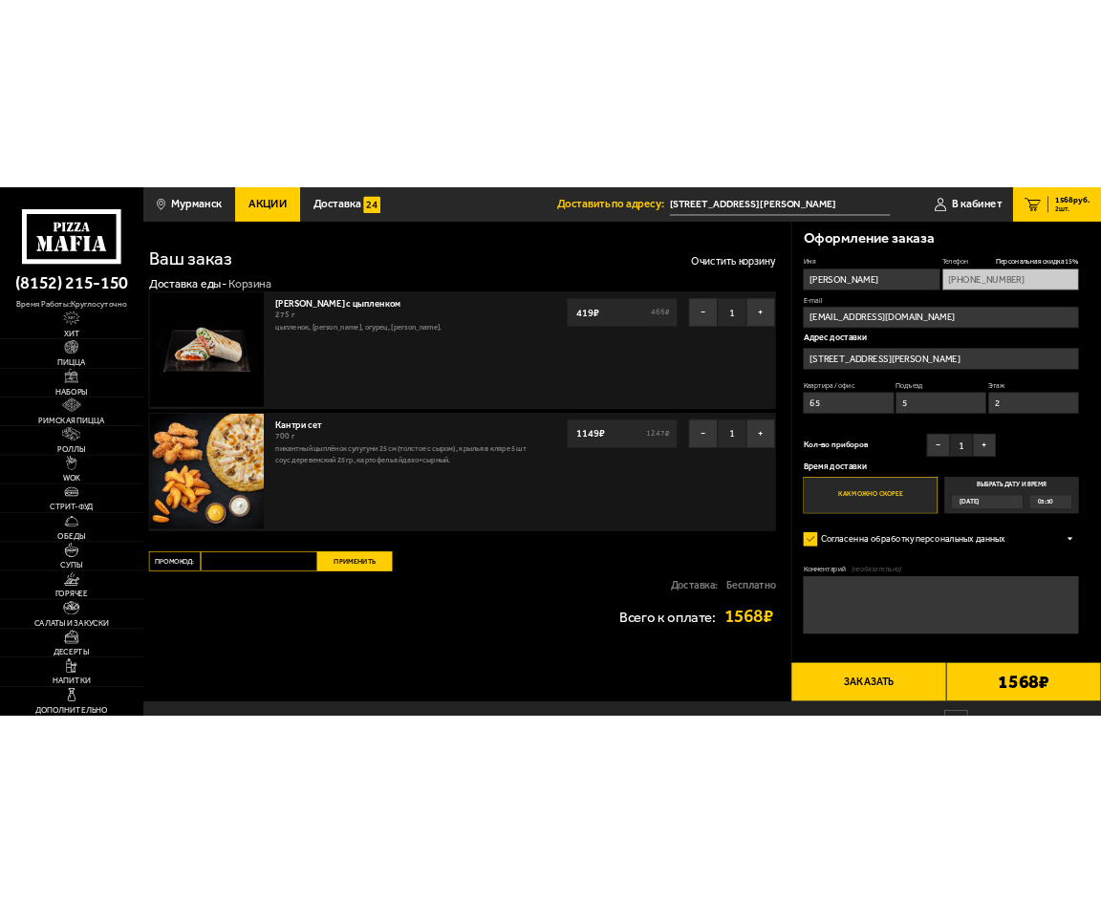
scroll to position [0, 0]
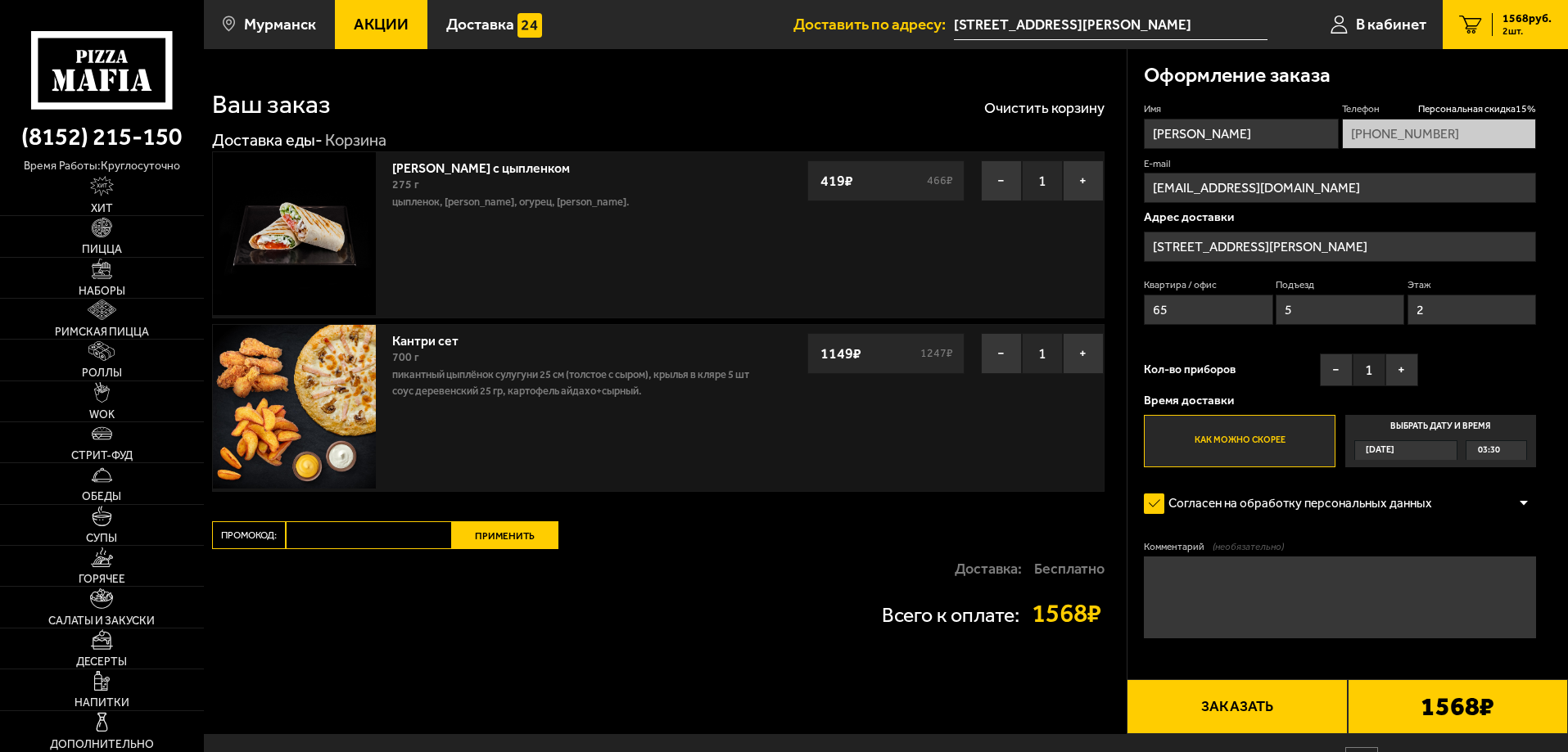
click at [1242, 702] on button "Заказать" at bounding box center [1236, 707] width 220 height 56
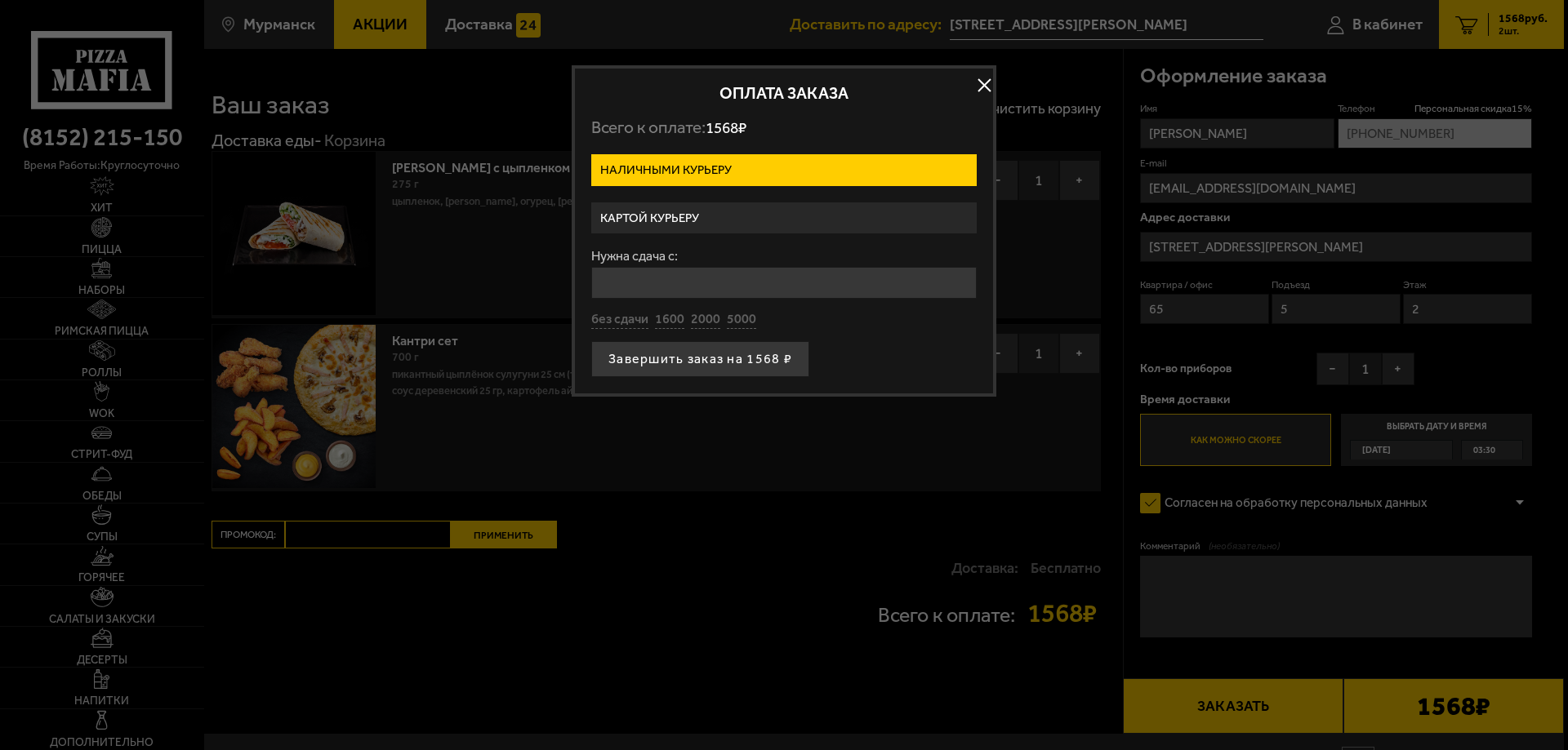
click at [719, 212] on label "Картой курьеру" at bounding box center [784, 218] width 385 height 32
click at [0, 0] on input "Картой курьеру" at bounding box center [0, 0] width 0 height 0
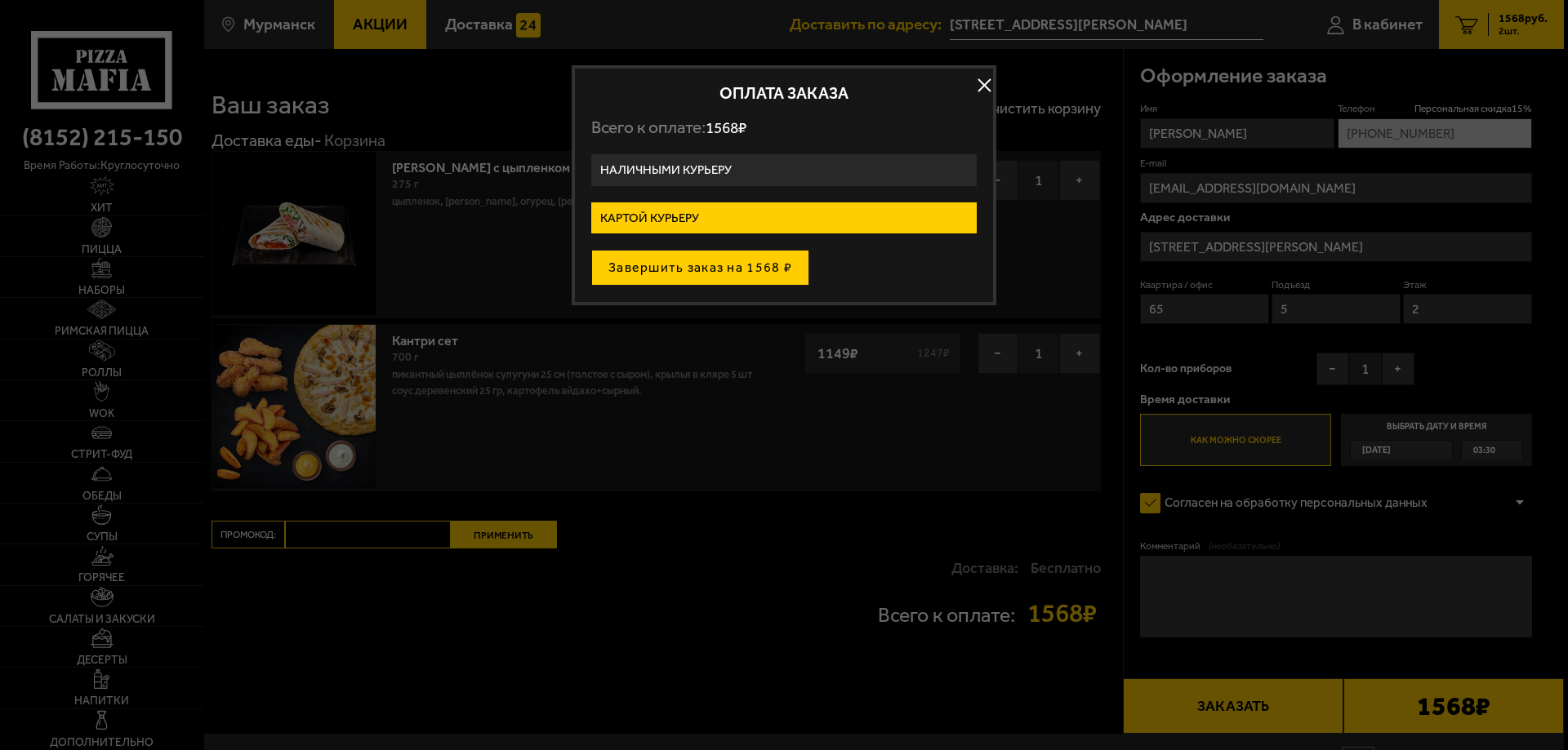
click at [730, 278] on button "Завершить заказ на 1568 ₽" at bounding box center [700, 267] width 218 height 36
